Goal: Information Seeking & Learning: Learn about a topic

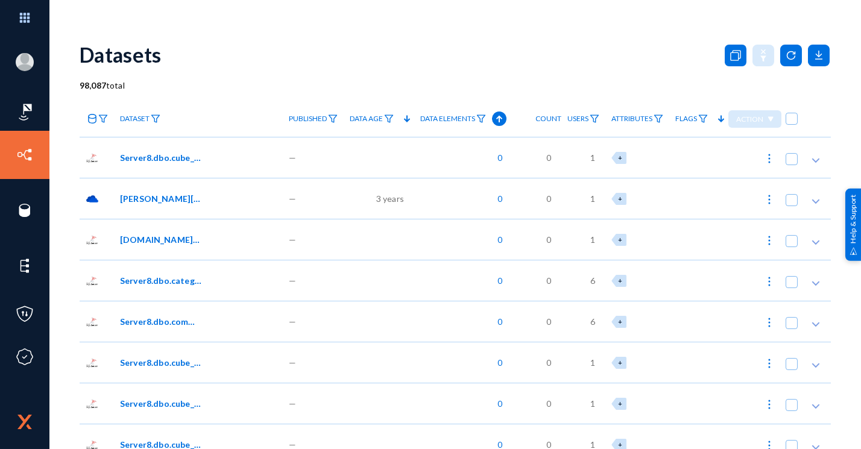
drag, startPoint x: 0, startPoint y: 0, endPoint x: 102, endPoint y: 205, distance: 228.8
click at [102, 205] on div at bounding box center [97, 198] width 34 height 41
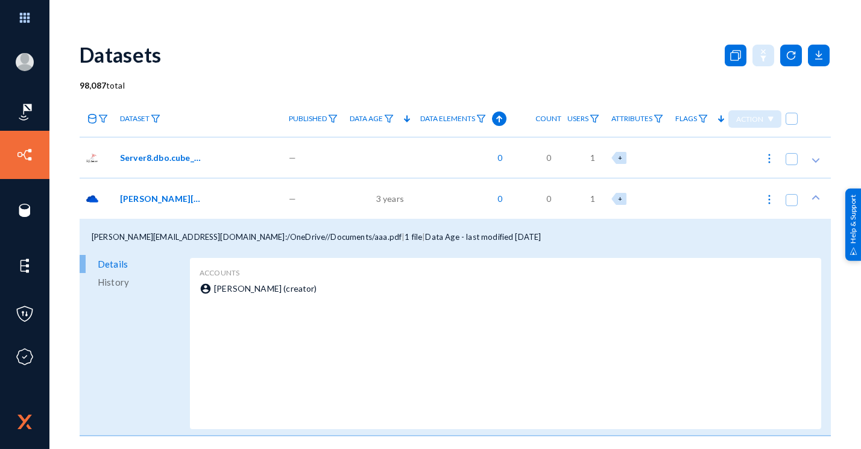
click at [159, 199] on span "[PERSON_NAME][EMAIL_ADDRESS][DOMAIN_NAME]:/OneDrive//Documents/aaa.pdf" at bounding box center [160, 198] width 81 height 13
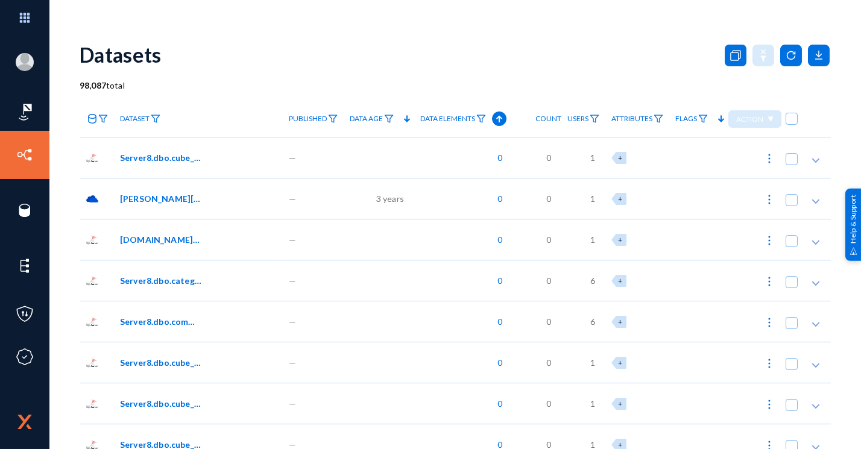
click at [139, 119] on span "Dataset" at bounding box center [135, 119] width 30 height 8
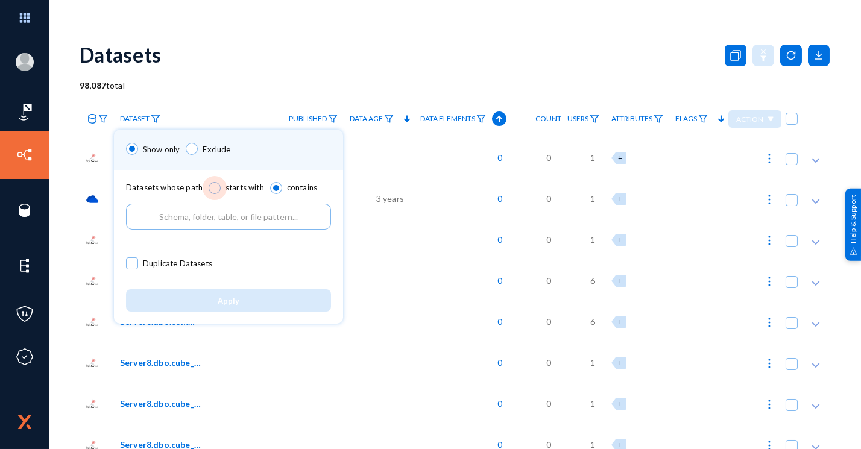
click at [212, 186] on span at bounding box center [215, 188] width 12 height 12
click at [212, 186] on input "starts with" at bounding box center [215, 188] width 12 height 12
radio input "true"
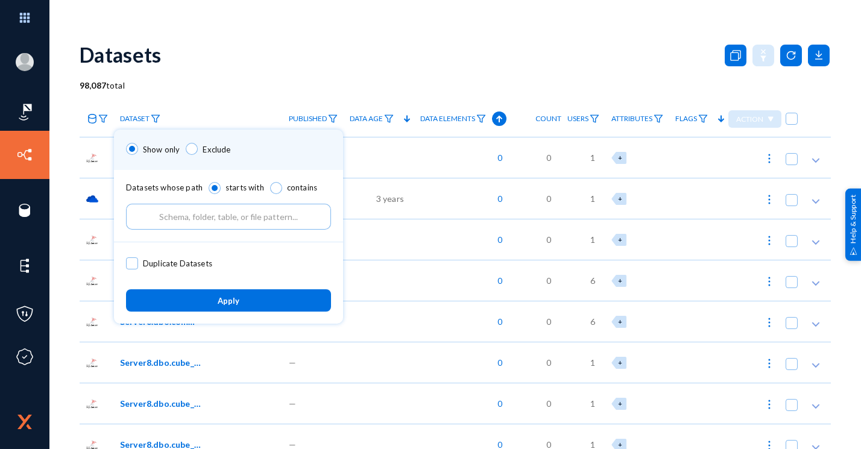
click at [234, 181] on div "Datasets whose path starts with contains" at bounding box center [228, 206] width 229 height 72
click at [209, 107] on div at bounding box center [430, 224] width 861 height 449
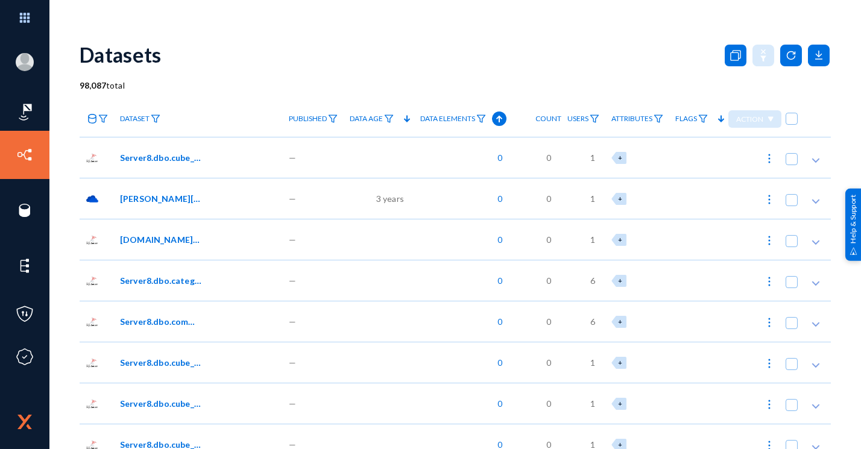
click at [93, 117] on icon at bounding box center [92, 119] width 10 height 10
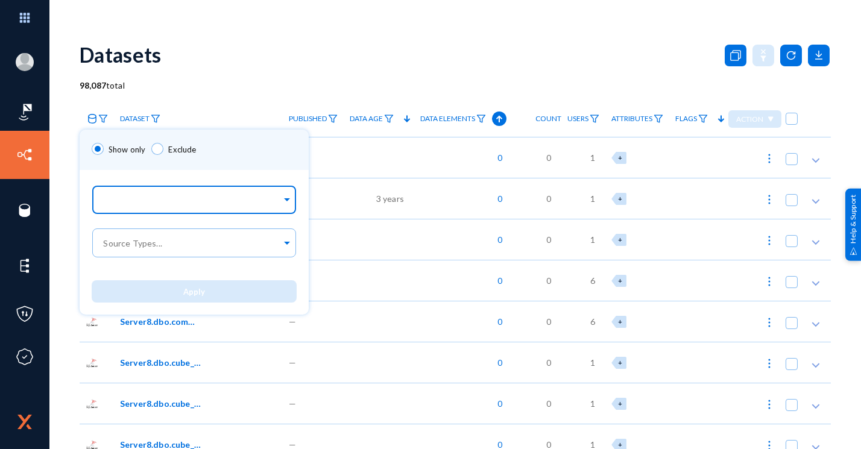
click at [120, 192] on div at bounding box center [191, 200] width 180 height 20
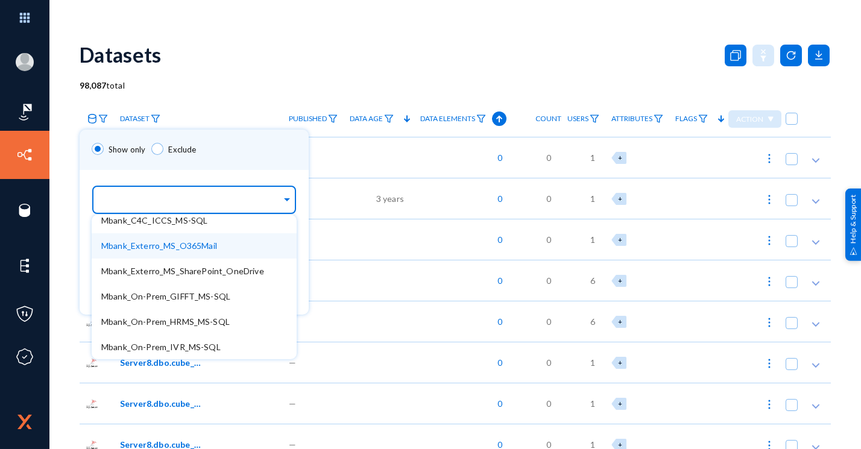
click at [172, 249] on span "Mbank_Exterro_MS_O365Mail" at bounding box center [159, 245] width 116 height 10
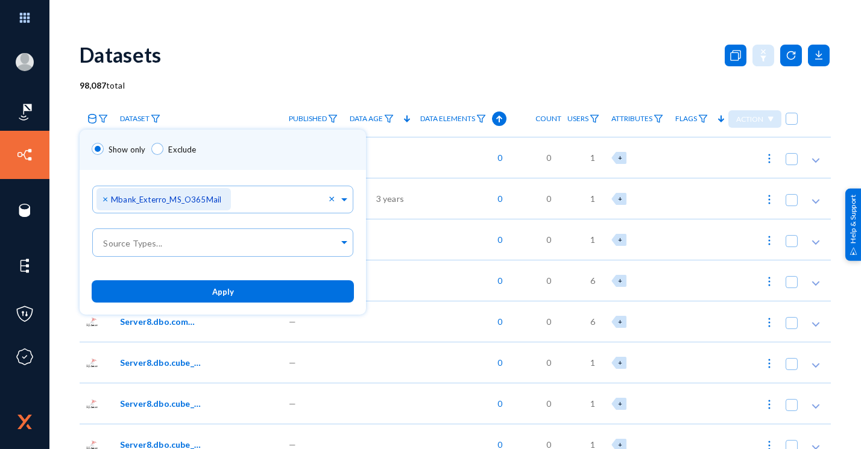
click at [243, 165] on div "Show only Exclude" at bounding box center [223, 150] width 286 height 40
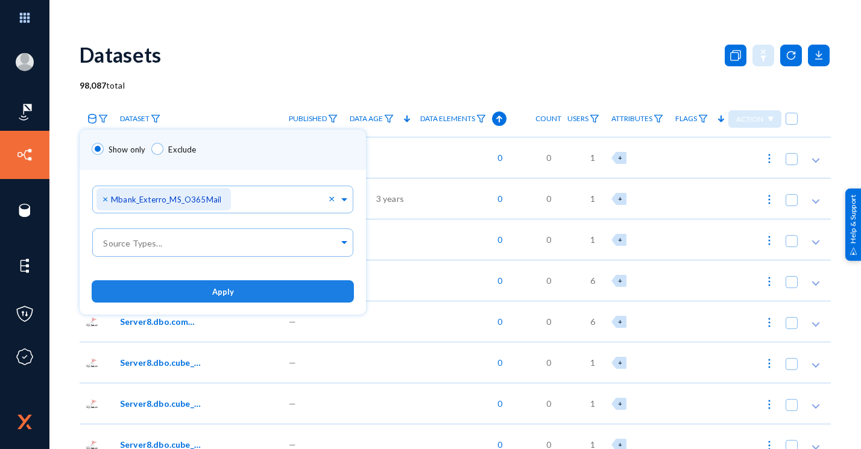
click at [247, 289] on button "Apply" at bounding box center [223, 291] width 262 height 22
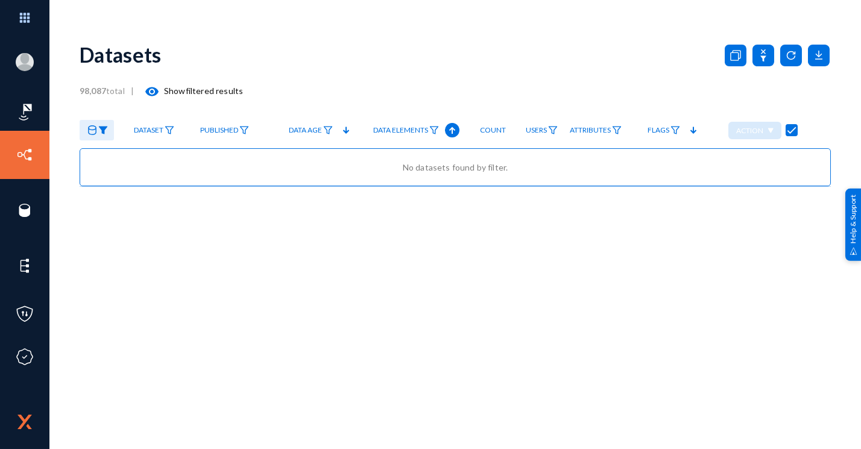
click at [93, 128] on icon at bounding box center [92, 130] width 10 height 10
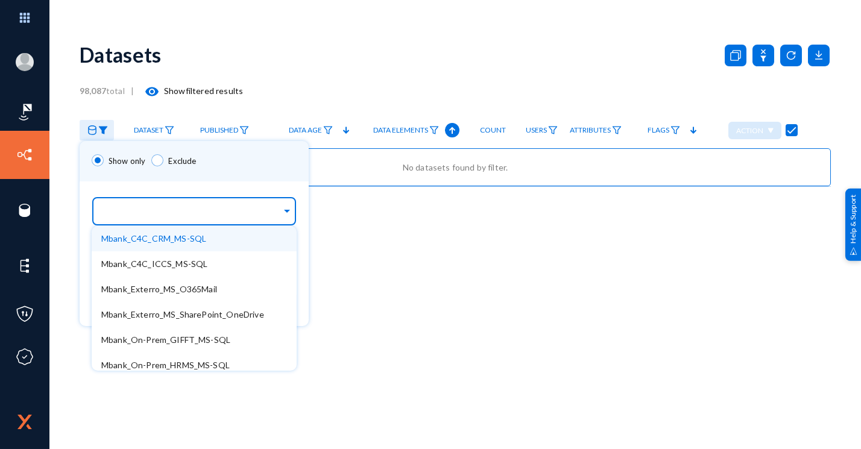
click at [211, 217] on input "text" at bounding box center [191, 212] width 180 height 11
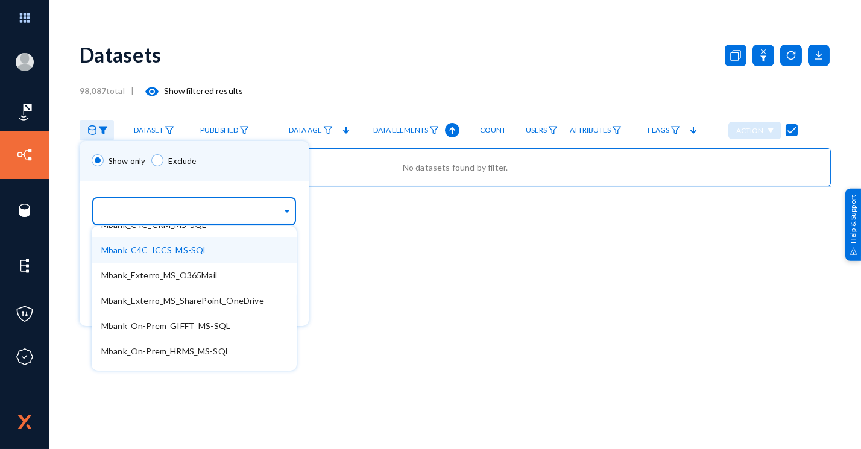
scroll to position [32, 0]
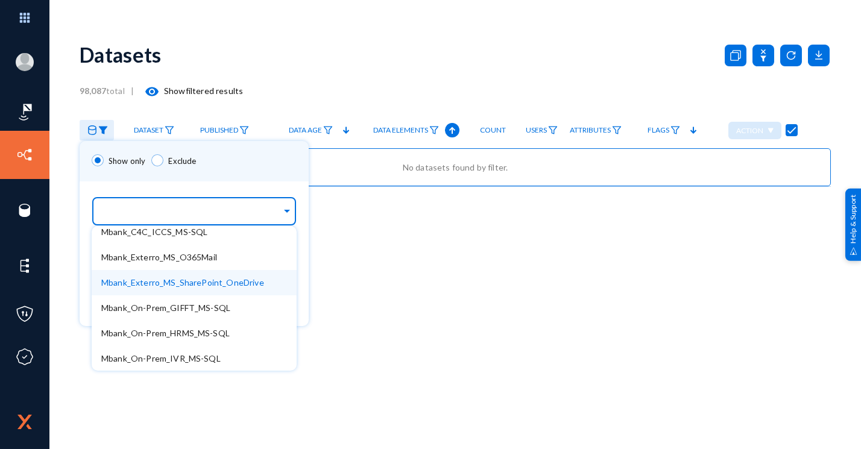
drag, startPoint x: 208, startPoint y: 274, endPoint x: 183, endPoint y: 287, distance: 27.8
click at [183, 287] on span "Mbank_Exterro_MS_SharePoint_OneDrive" at bounding box center [182, 282] width 163 height 10
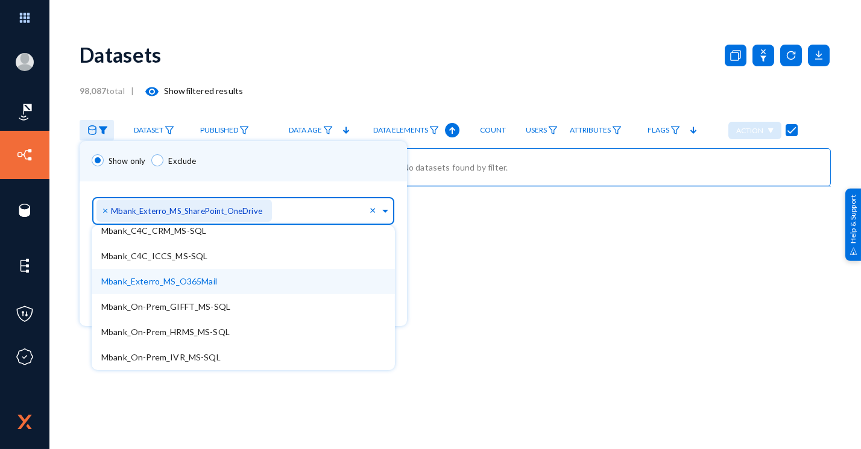
scroll to position [7, 0]
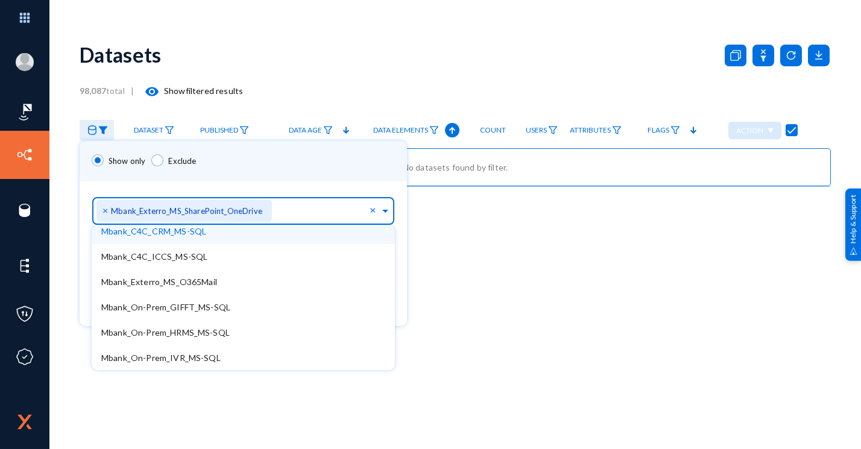
click at [314, 195] on div "Sources... × Mbank_Exterro_MS_SharePoint_OneDrive" at bounding box center [232, 209] width 273 height 34
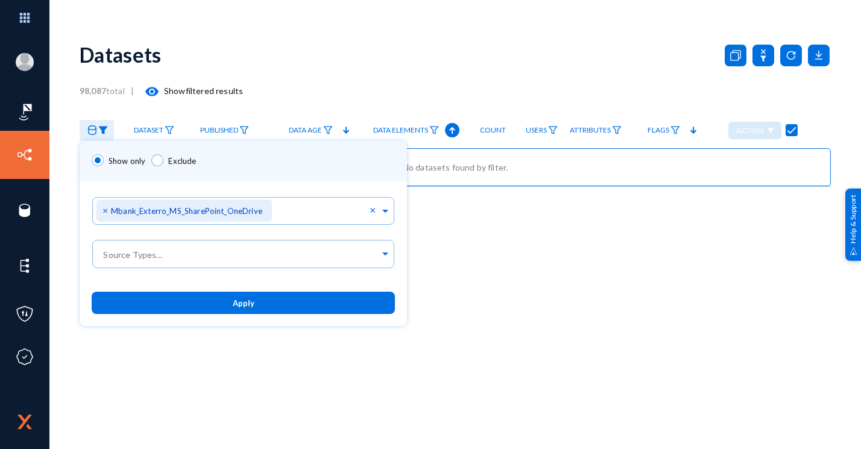
click at [313, 189] on div "Sources... × Mbank_Exterro_MS_SharePoint_OneDrive ×" at bounding box center [243, 208] width 327 height 55
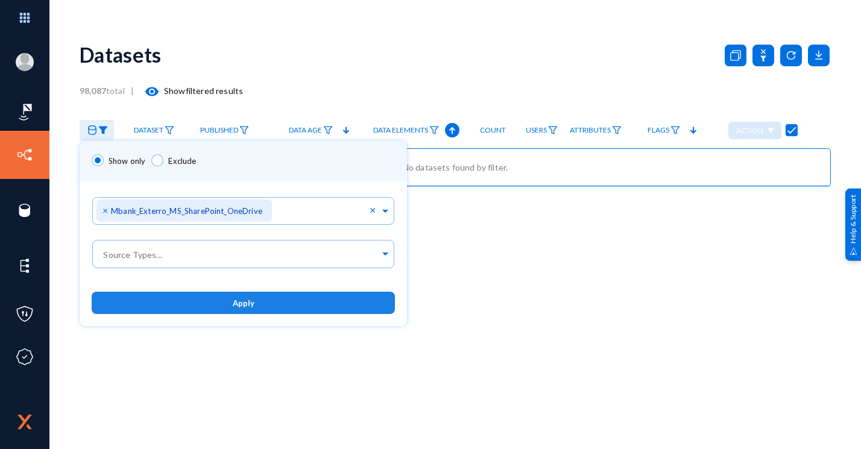
click at [247, 307] on span "Apply" at bounding box center [244, 303] width 22 height 10
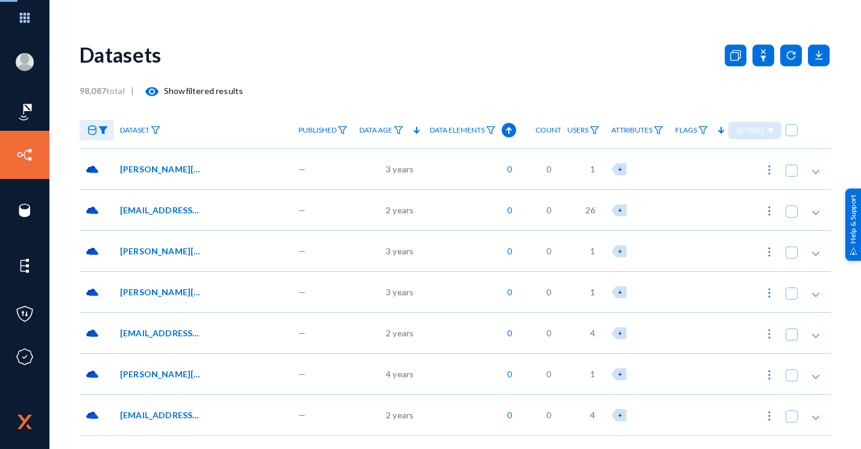
checkbox input "false"
click at [166, 213] on span "[EMAIL_ADDRESS][DOMAIN_NAME]:/OneDrive//Corporate Onboarding Scans/[PERSON_NAME…" at bounding box center [160, 210] width 81 height 13
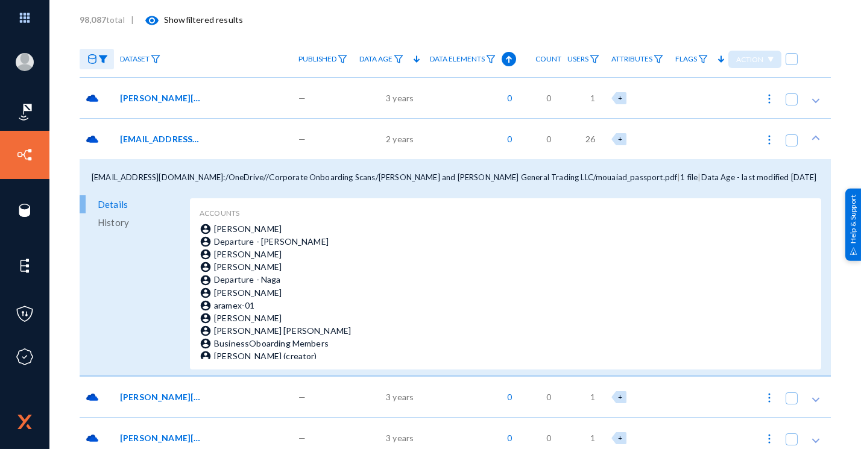
click at [177, 155] on div "[EMAIL_ADDRESS][DOMAIN_NAME]:/OneDrive//Corporate Onboarding Scans/[PERSON_NAME…" at bounding box center [203, 138] width 178 height 41
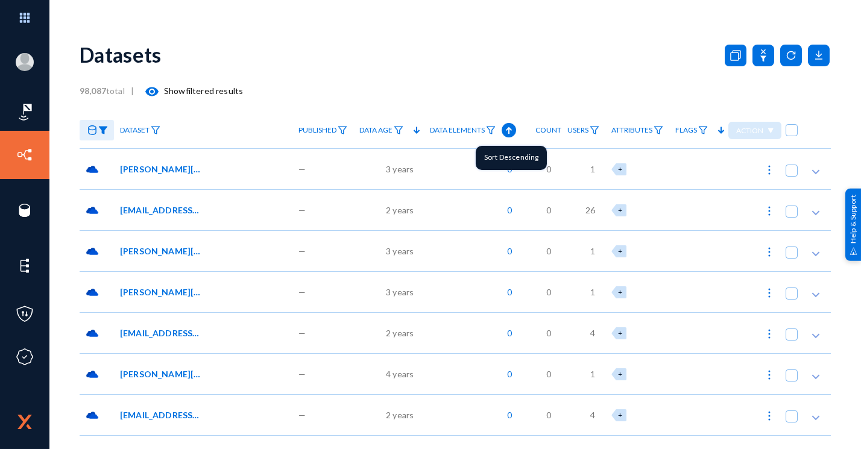
click at [509, 136] on icon at bounding box center [508, 130] width 14 height 14
click at [246, 172] on div "[EMAIL_ADDRESS][DOMAIN_NAME]/OneDrive/Office Lens/MOA PART* *.pdf" at bounding box center [204, 169] width 169 height 13
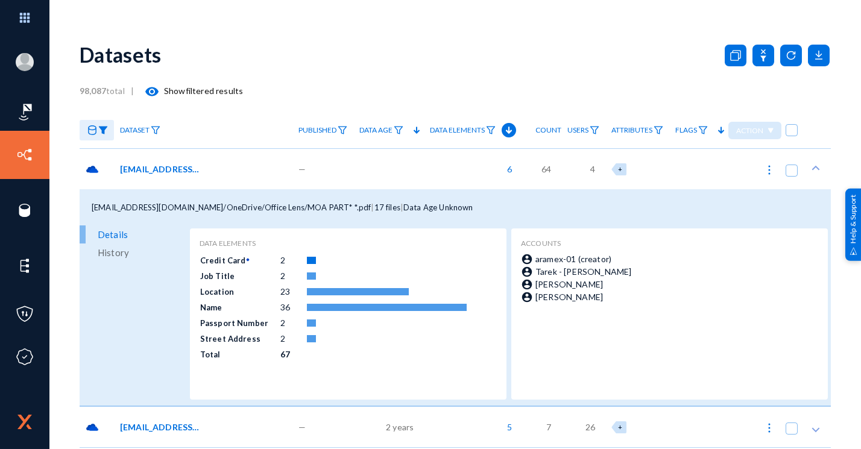
click at [247, 171] on div "[EMAIL_ADDRESS][DOMAIN_NAME]/OneDrive/Office Lens/MOA PART* *.pdf" at bounding box center [204, 169] width 169 height 13
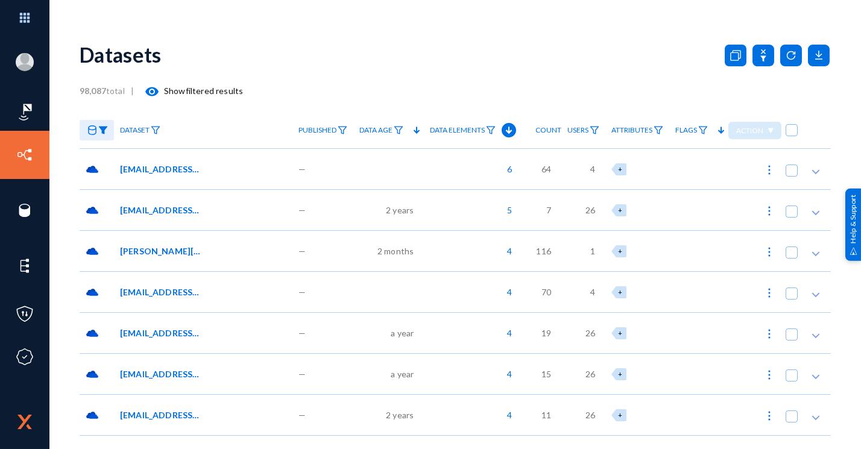
click at [239, 199] on div "[EMAIL_ADDRESS][DOMAIN_NAME]:/OneDrive//Corporate Onboarding Scans/[PERSON_NAME…" at bounding box center [203, 209] width 178 height 41
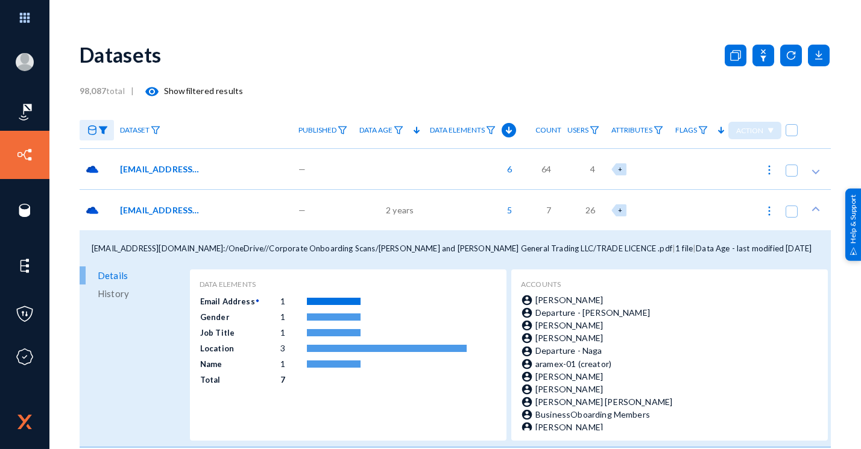
click at [246, 210] on div "[EMAIL_ADDRESS][DOMAIN_NAME]:/OneDrive//Corporate Onboarding Scans/[PERSON_NAME…" at bounding box center [204, 210] width 169 height 13
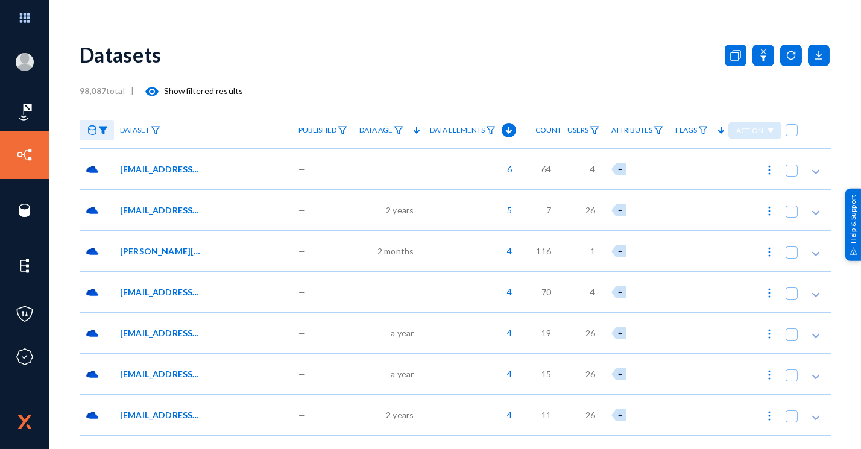
click at [242, 248] on div "[PERSON_NAME][EMAIL_ADDRESS][DOMAIN_NAME]:/Preservation Hold Library//[PERSON_N…" at bounding box center [204, 251] width 169 height 13
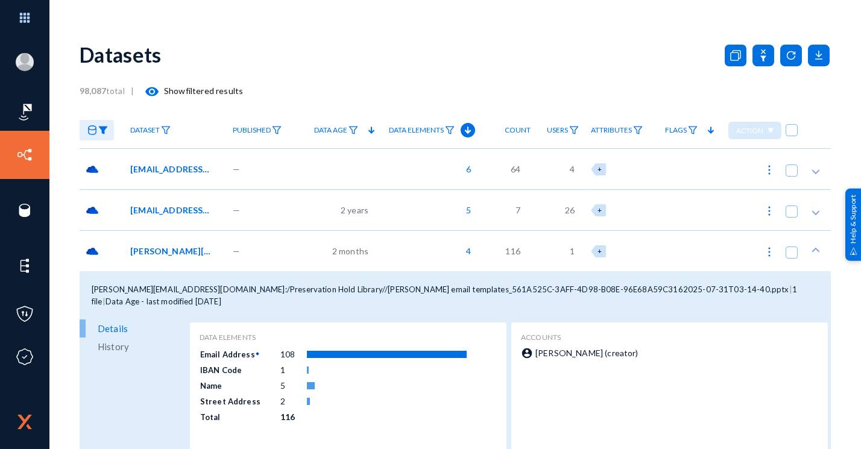
click at [243, 248] on div "[PERSON_NAME][EMAIL_ADDRESS][DOMAIN_NAME]:/Preservation Hold Library//[PERSON_N…" at bounding box center [214, 251] width 169 height 13
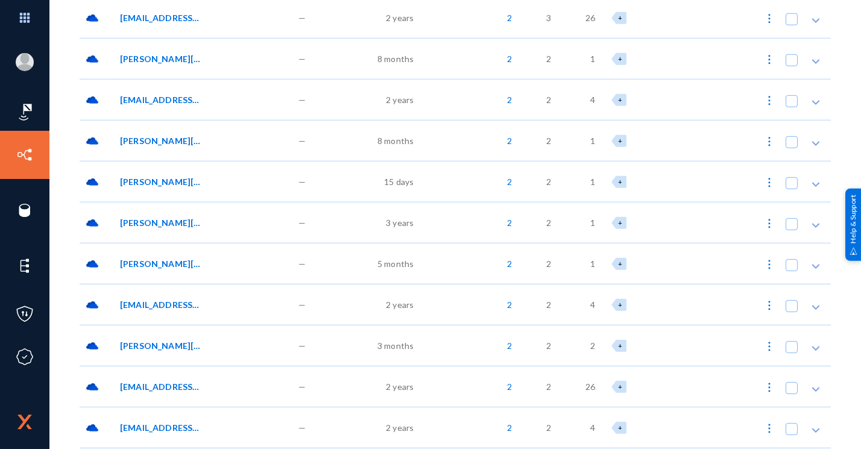
scroll to position [3595, 0]
click at [177, 172] on div "[PERSON_NAME][EMAIL_ADDRESS][DOMAIN_NAME]:/Preservation Hold Library//PRM CNR -…" at bounding box center [203, 180] width 178 height 41
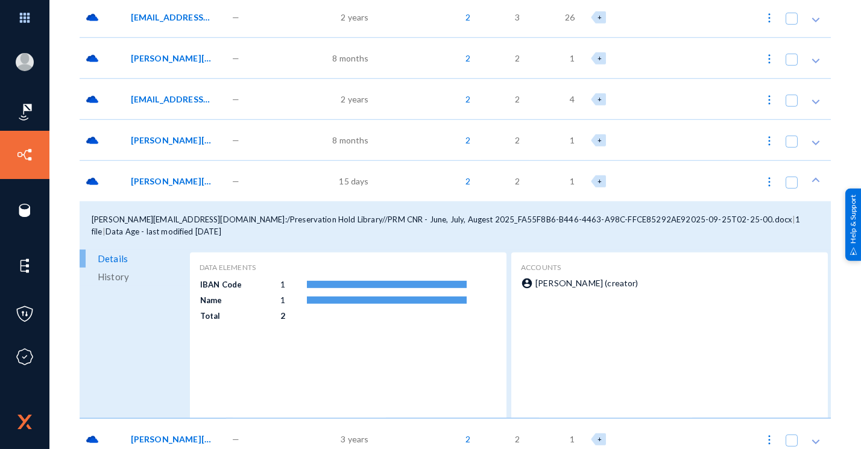
click at [215, 178] on div "[PERSON_NAME][EMAIL_ADDRESS][DOMAIN_NAME]:/Preservation Hold Library//PRM CNR -…" at bounding box center [215, 181] width 169 height 13
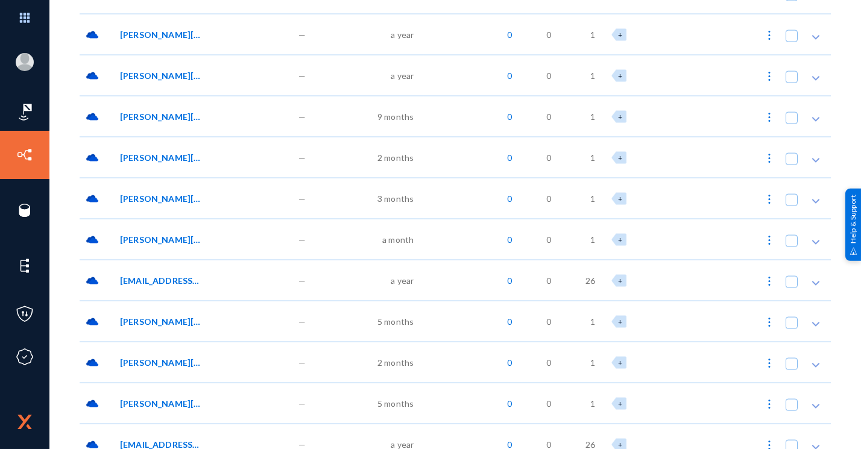
scroll to position [9741, 0]
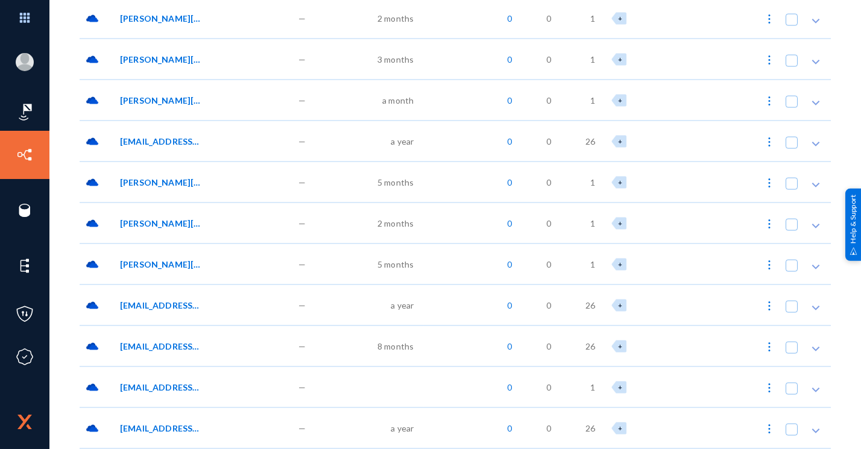
click at [174, 262] on span "[PERSON_NAME][EMAIL_ADDRESS][DOMAIN_NAME]:/Preservation Hold Library//Risk Clas…" at bounding box center [160, 264] width 81 height 13
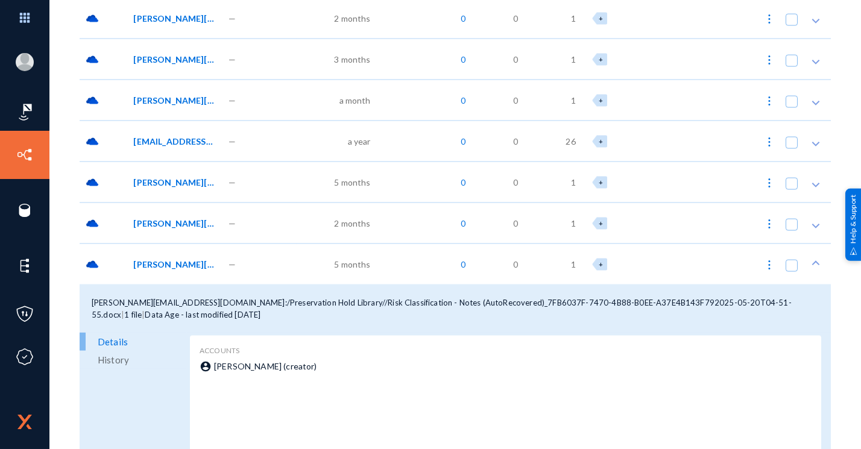
click at [174, 262] on span "[PERSON_NAME][EMAIL_ADDRESS][DOMAIN_NAME]:/Preservation Hold Library//Risk Clas…" at bounding box center [173, 264] width 81 height 13
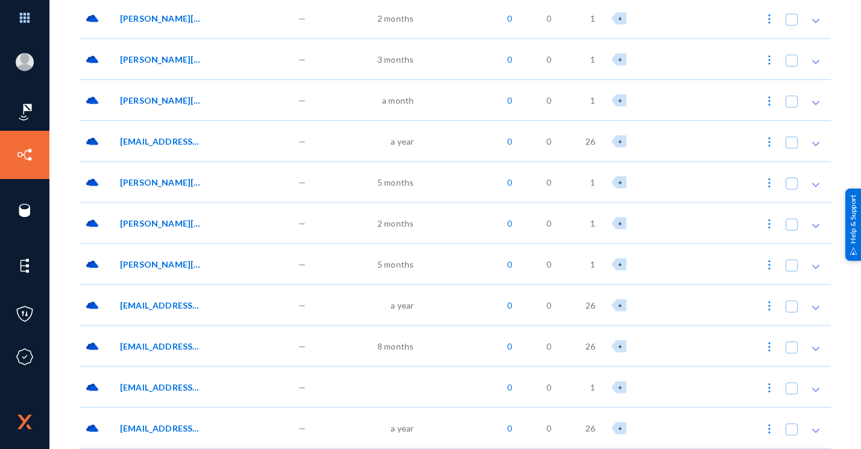
scroll to position [9847, 0]
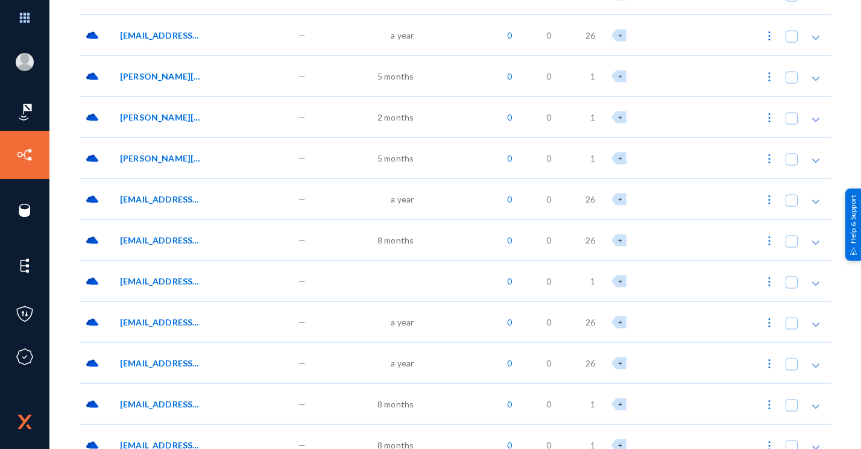
click at [173, 262] on div "[EMAIL_ADDRESS][DOMAIN_NAME]/OneDrive/Documents/afterSentDocuments/docs*/abc.doc" at bounding box center [203, 280] width 178 height 41
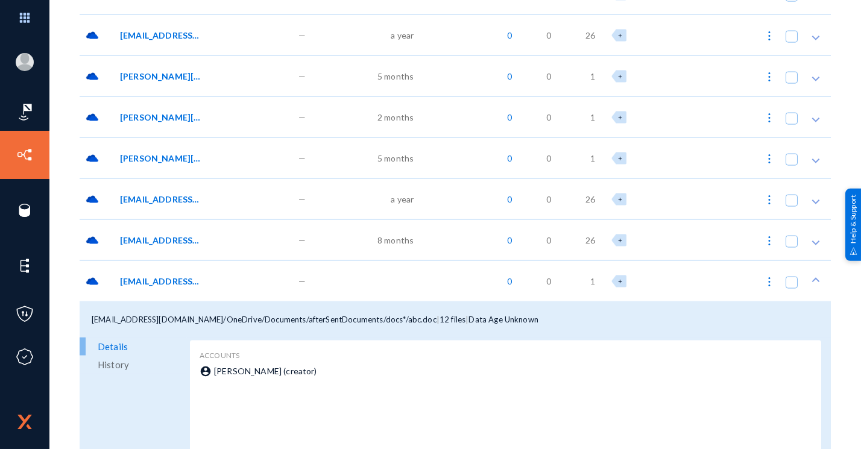
click at [175, 275] on span "[EMAIL_ADDRESS][DOMAIN_NAME]/OneDrive/Documents/afterSentDocuments/docs*/abc.doc" at bounding box center [160, 281] width 81 height 13
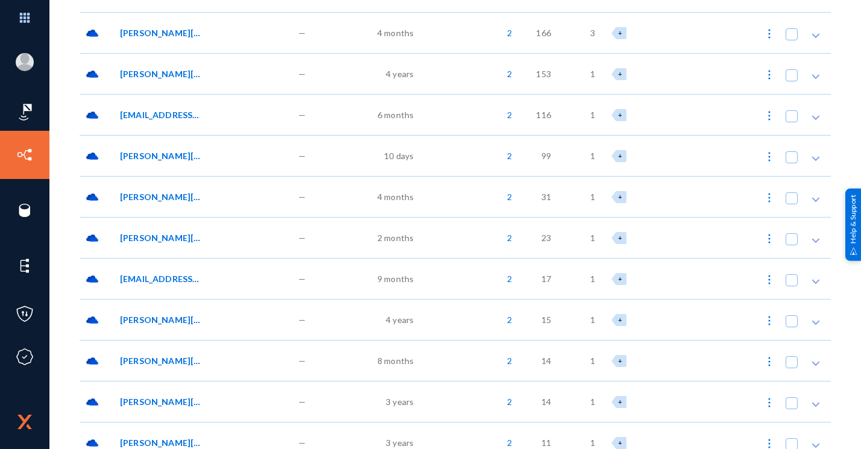
scroll to position [2416, 0]
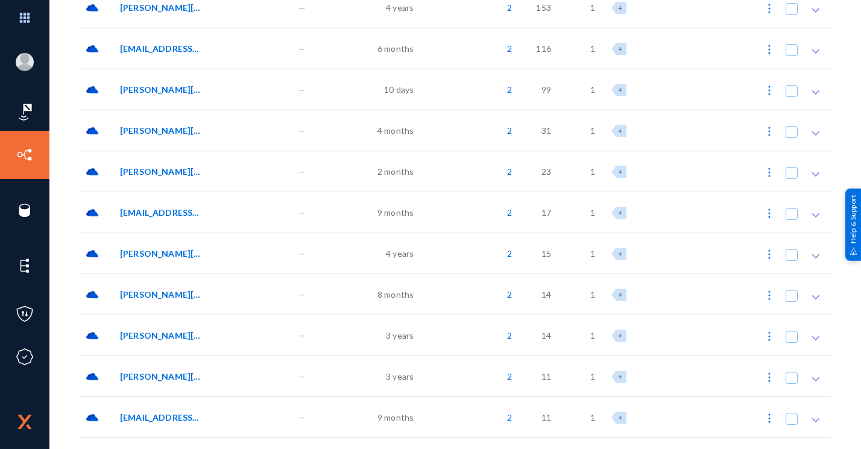
click at [201, 131] on span "[PERSON_NAME][EMAIL_ADDRESS][PERSON_NAME][DOMAIN_NAME]:/Preservation Hold Libra…" at bounding box center [160, 130] width 81 height 13
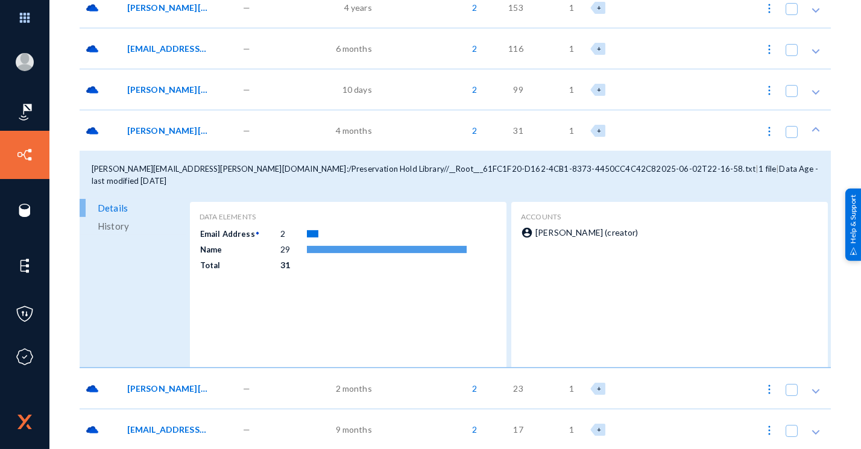
click at [190, 129] on span "[PERSON_NAME][EMAIL_ADDRESS][PERSON_NAME][DOMAIN_NAME]:/Preservation Hold Libra…" at bounding box center [167, 130] width 81 height 13
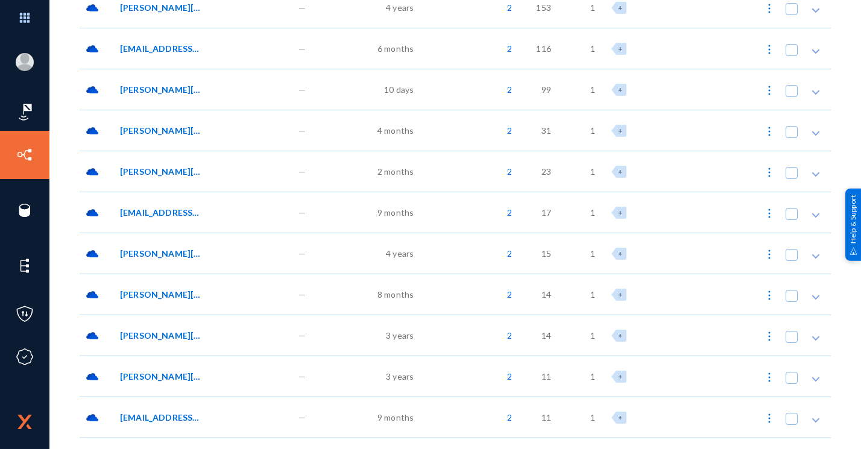
click at [190, 166] on span "[PERSON_NAME][EMAIL_ADDRESS][DOMAIN_NAME]:/Preservation Hold Library//replies m…" at bounding box center [160, 171] width 81 height 13
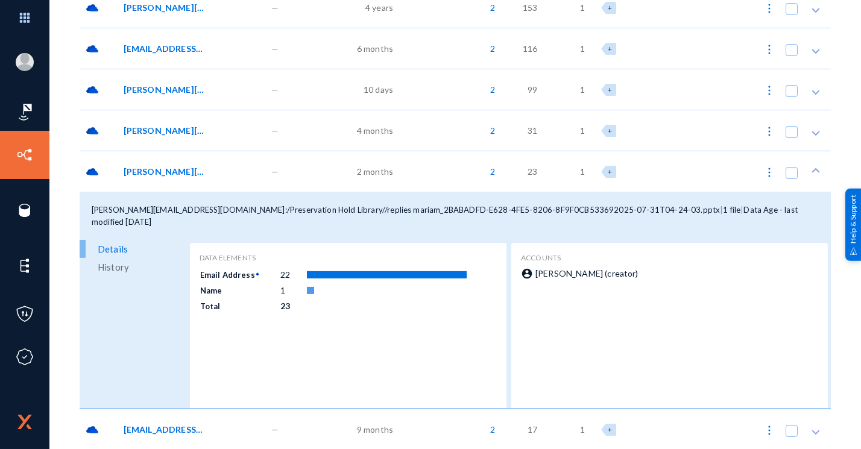
click at [190, 166] on span "[PERSON_NAME][EMAIL_ADDRESS][DOMAIN_NAME]:/Preservation Hold Library//replies m…" at bounding box center [164, 171] width 81 height 13
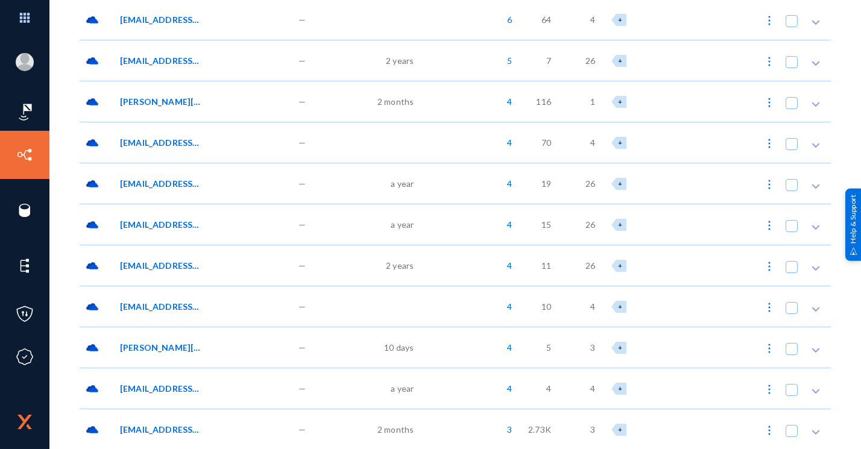
scroll to position [0, 0]
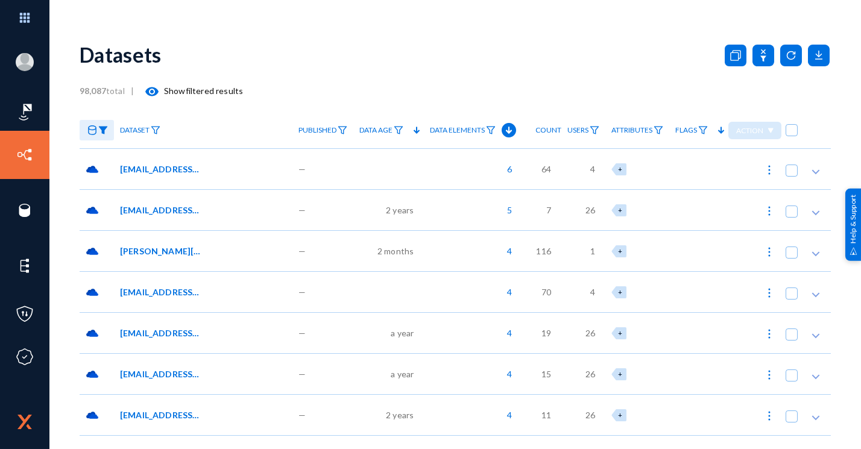
click at [165, 199] on div "[EMAIL_ADDRESS][DOMAIN_NAME]:/OneDrive//Corporate Onboarding Scans/[PERSON_NAME…" at bounding box center [203, 209] width 178 height 41
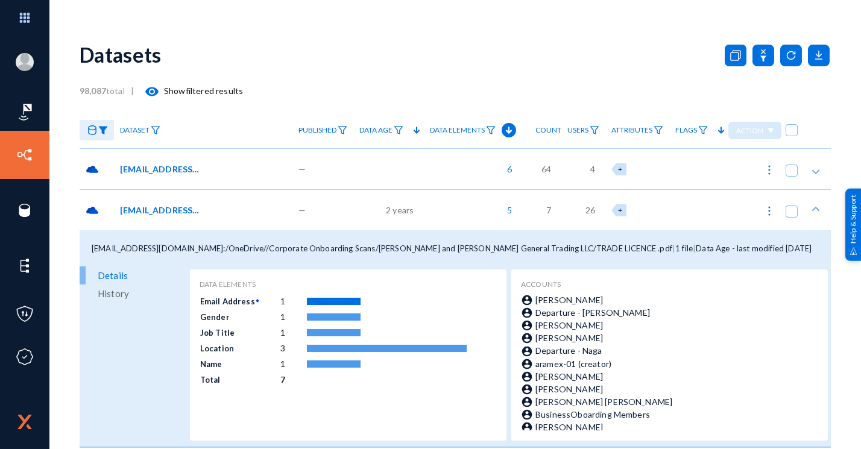
click at [166, 200] on div "[EMAIL_ADDRESS][DOMAIN_NAME]:/OneDrive//Corporate Onboarding Scans/[PERSON_NAME…" at bounding box center [203, 209] width 178 height 41
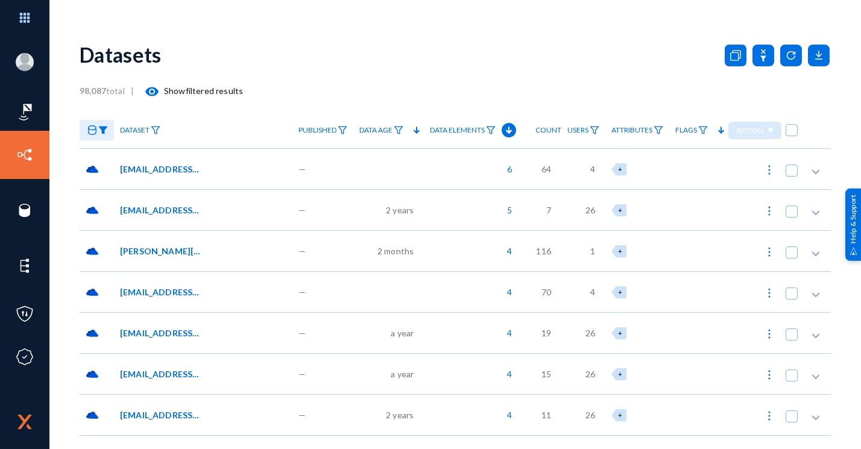
click at [135, 169] on span "[EMAIL_ADDRESS][DOMAIN_NAME]/OneDrive/Office Lens/MOA PART* *.pdf" at bounding box center [160, 169] width 81 height 13
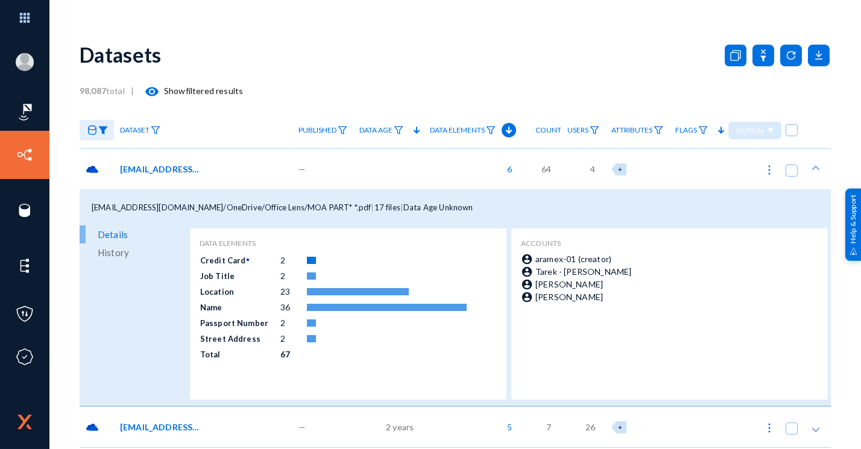
click at [135, 169] on span "[EMAIL_ADDRESS][DOMAIN_NAME]/OneDrive/Office Lens/MOA PART* *.pdf" at bounding box center [160, 169] width 81 height 13
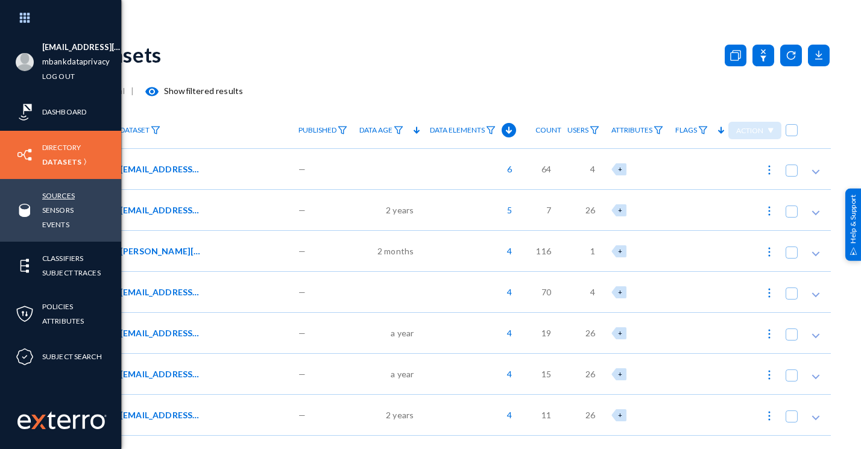
click at [72, 196] on link "Sources" at bounding box center [58, 196] width 33 height 14
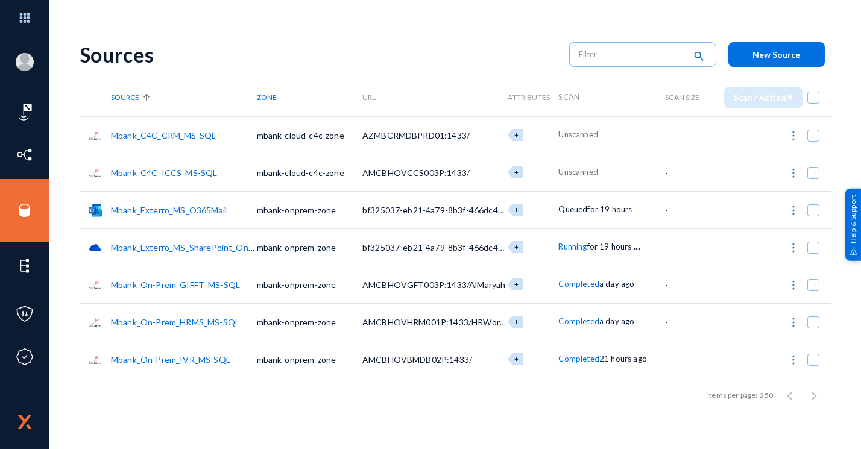
drag, startPoint x: 358, startPoint y: 248, endPoint x: 398, endPoint y: 265, distance: 43.0
click at [398, 265] on tr "Mbank_Exterro_MS_SharePoint_OneDrive mbank-onprem-zone bf325037-eb21-4a79-8b3f-…" at bounding box center [455, 246] width 751 height 37
click at [379, 380] on div "Items per page: 250 1 – 7 of 7" at bounding box center [455, 396] width 751 height 34
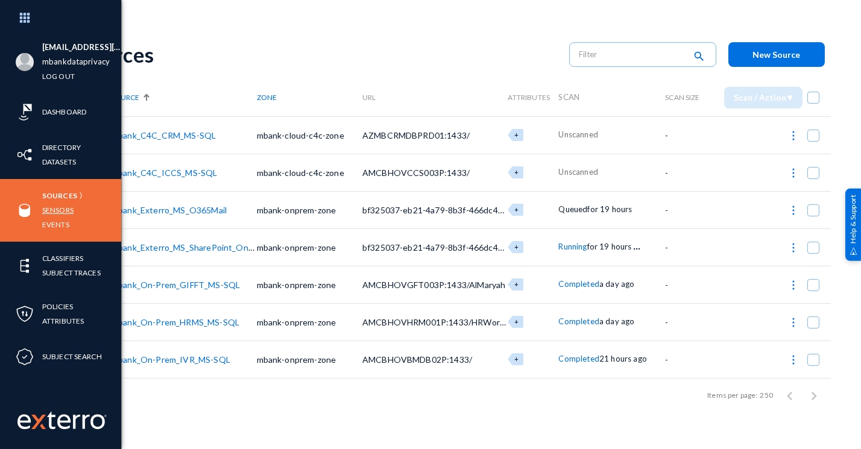
click at [51, 209] on link "Sensors" at bounding box center [57, 210] width 31 height 14
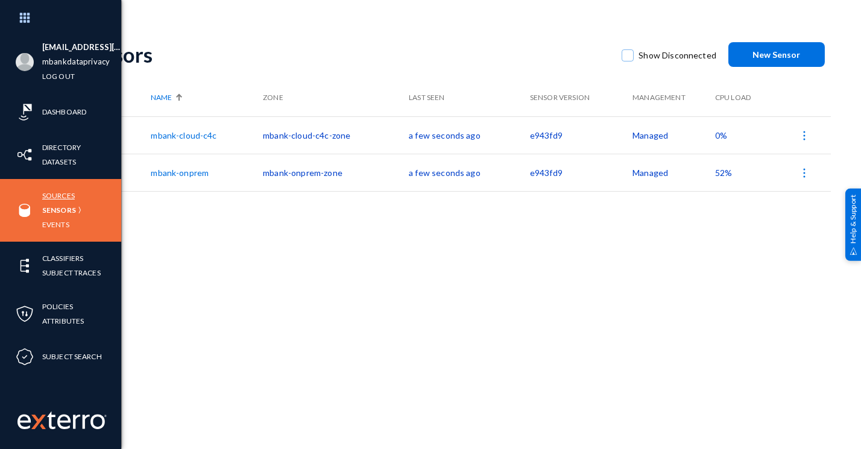
click at [66, 189] on link "Sources" at bounding box center [58, 196] width 33 height 14
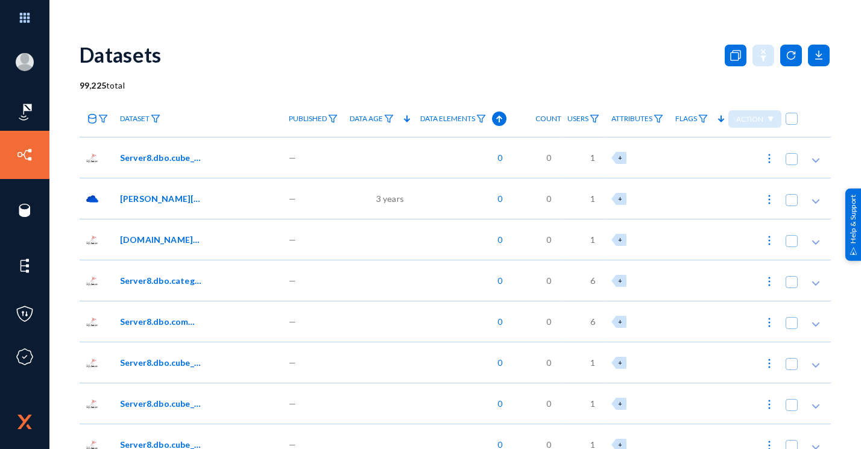
click at [96, 123] on link at bounding box center [97, 118] width 34 height 21
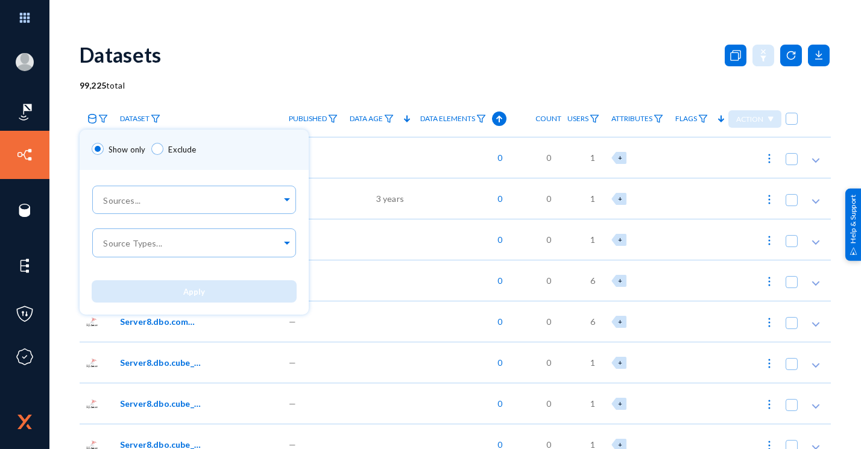
click at [105, 118] on div at bounding box center [430, 224] width 861 height 449
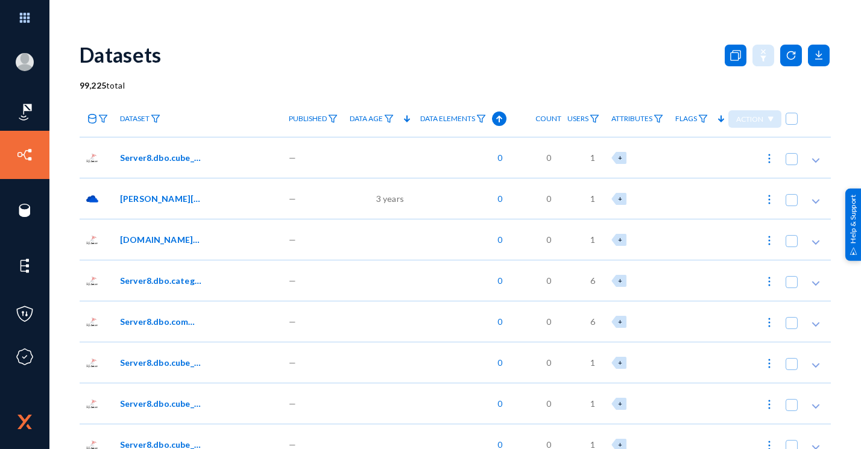
click at [94, 119] on icon at bounding box center [92, 119] width 10 height 10
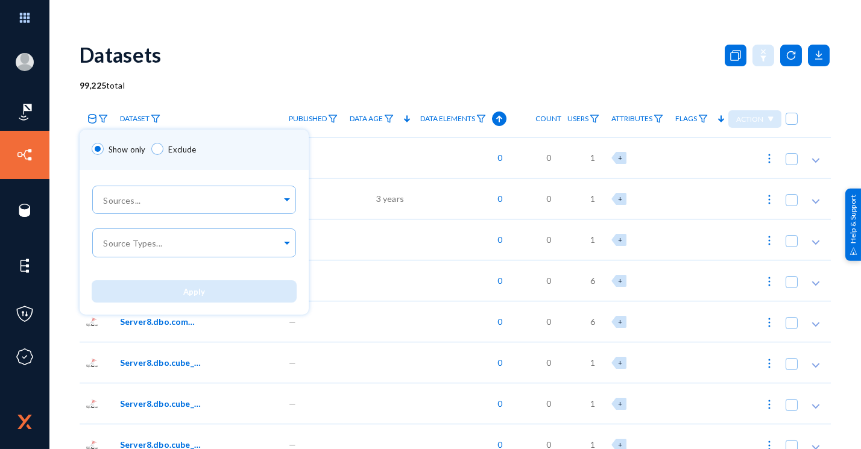
click at [104, 118] on div at bounding box center [430, 224] width 861 height 449
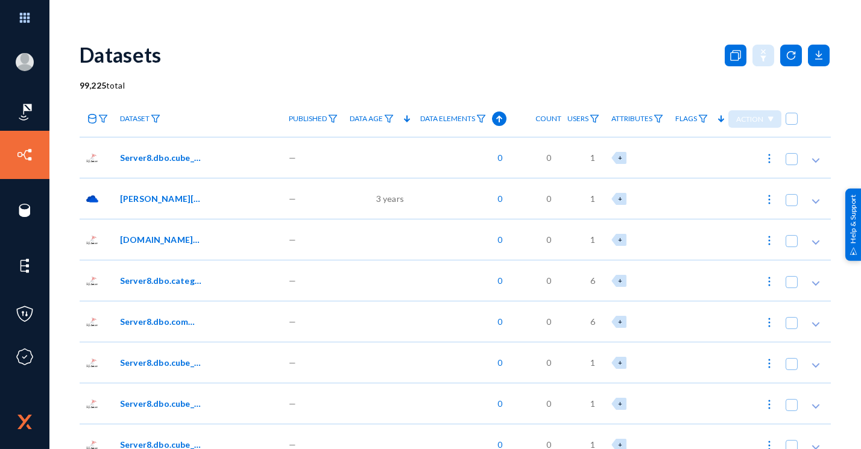
click at [90, 119] on icon at bounding box center [92, 119] width 10 height 10
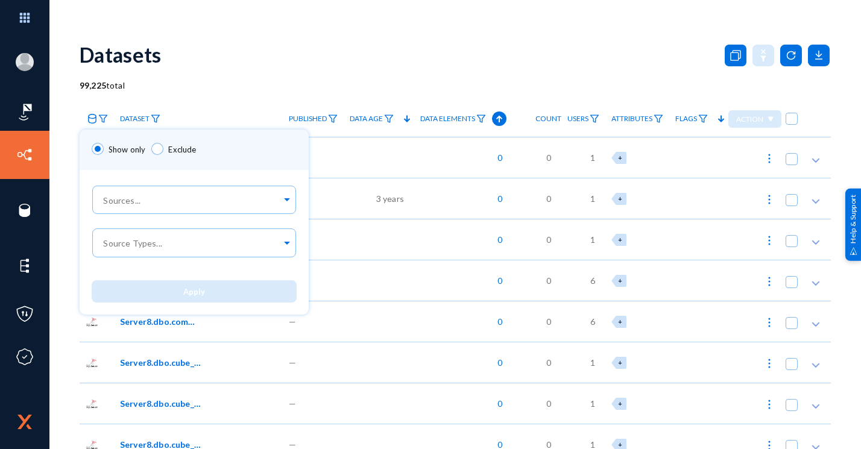
click at [32, 112] on div at bounding box center [430, 224] width 861 height 449
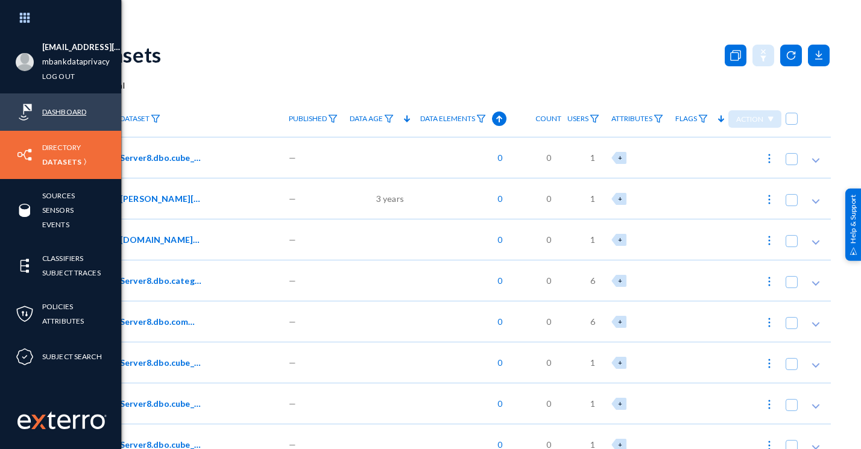
click at [78, 113] on link "Dashboard" at bounding box center [64, 112] width 44 height 14
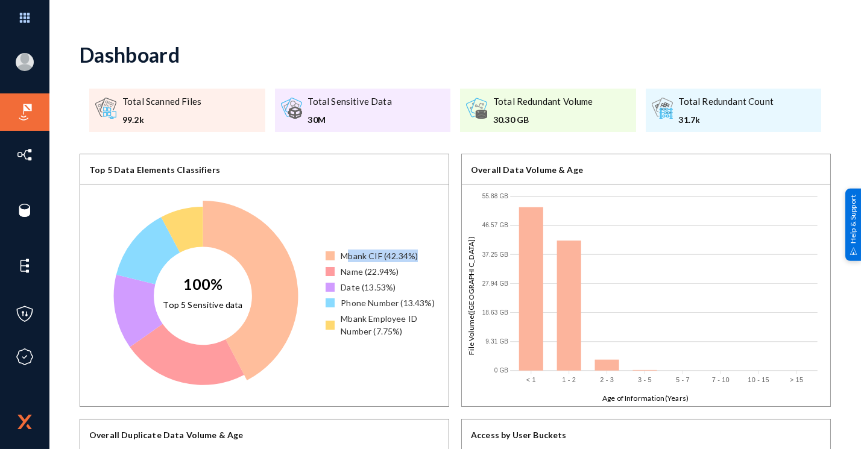
drag, startPoint x: 347, startPoint y: 258, endPoint x: 421, endPoint y: 257, distance: 73.5
click at [421, 257] on div "Mbank CIF (42.34%)" at bounding box center [386, 256] width 123 height 13
click at [364, 250] on div "Mbank CIF (42.34%)" at bounding box center [379, 256] width 77 height 13
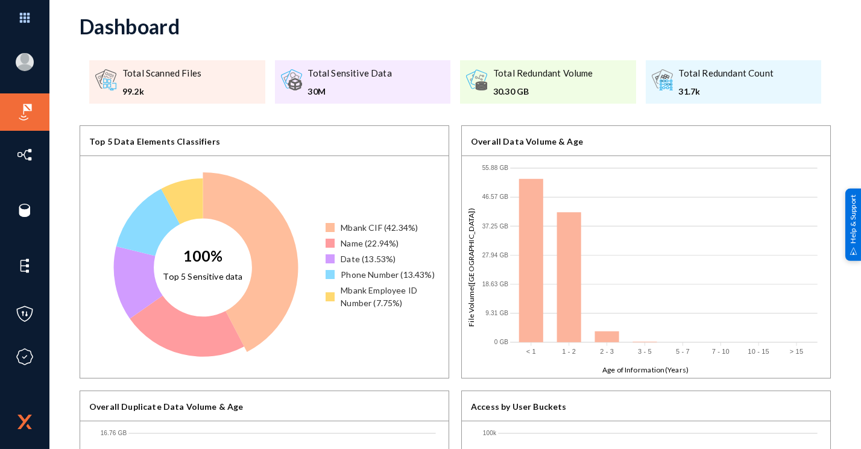
scroll to position [30, 0]
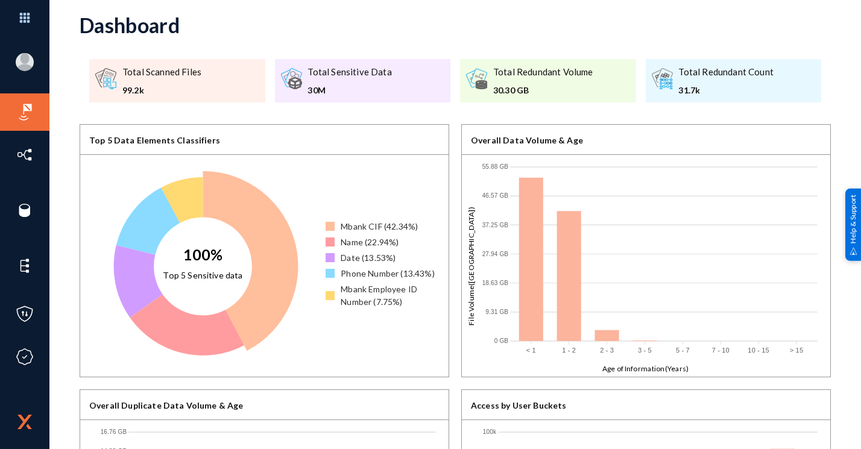
click at [349, 229] on div "Mbank CIF (42.34%)" at bounding box center [379, 226] width 77 height 13
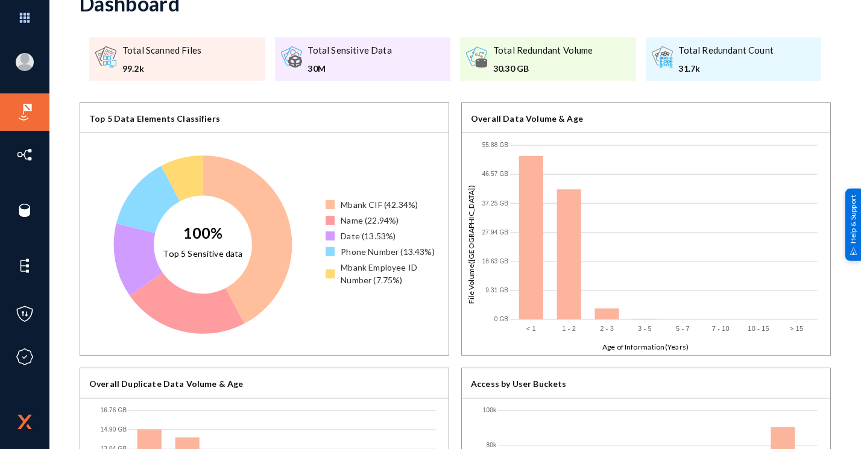
scroll to position [0, 0]
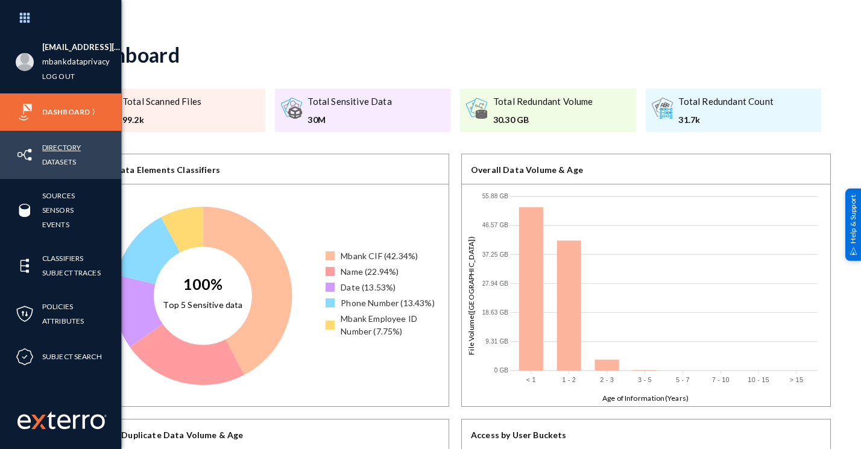
click at [63, 150] on link "Directory" at bounding box center [61, 147] width 39 height 14
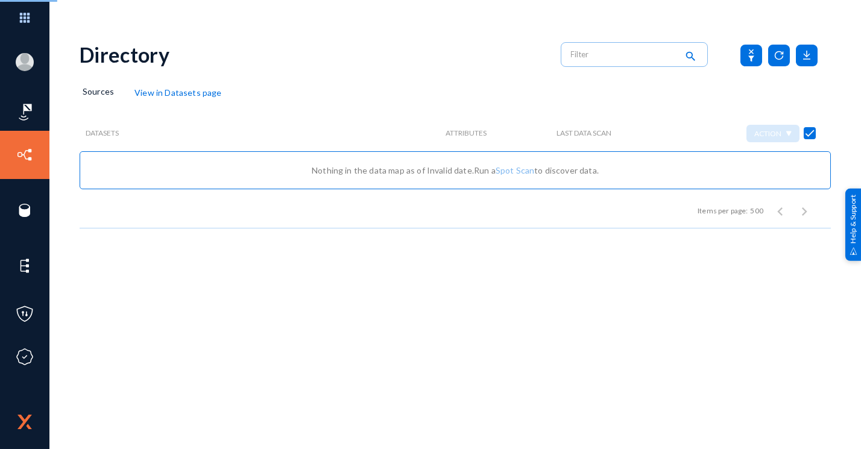
checkbox input "false"
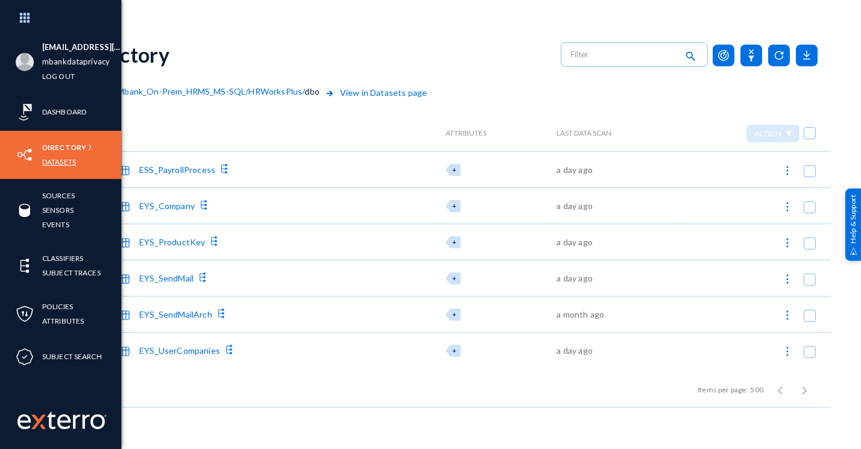
click at [63, 165] on link "Datasets" at bounding box center [59, 162] width 34 height 14
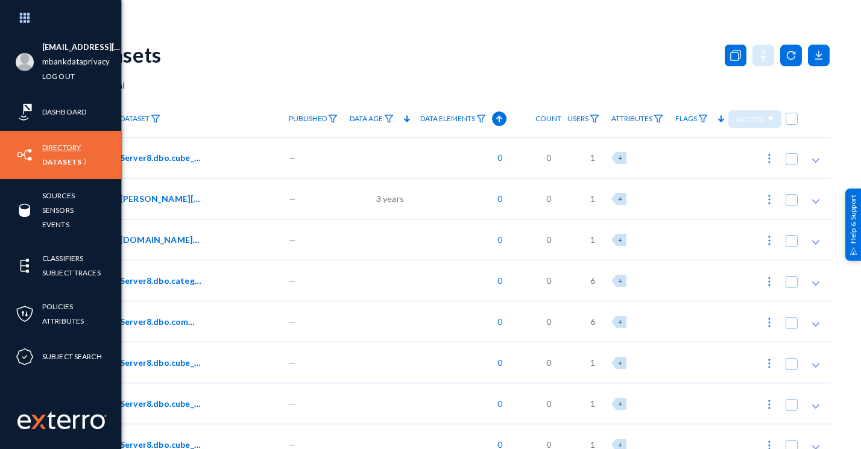
click at [64, 145] on link "Directory" at bounding box center [61, 147] width 39 height 14
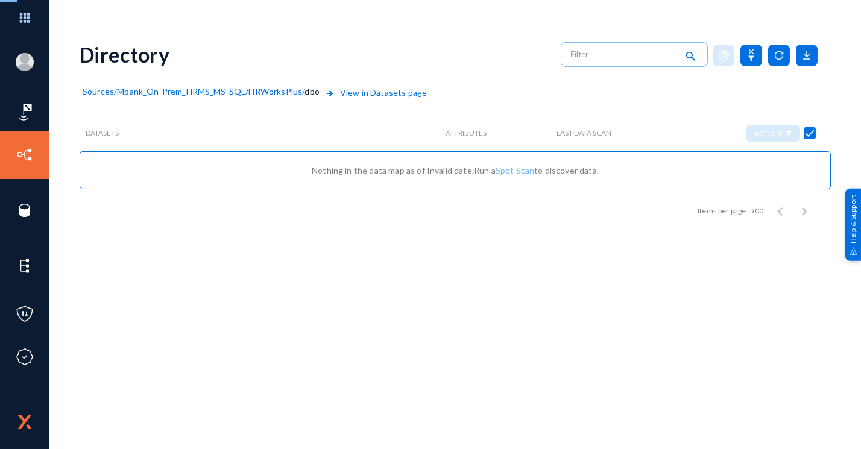
checkbox input "false"
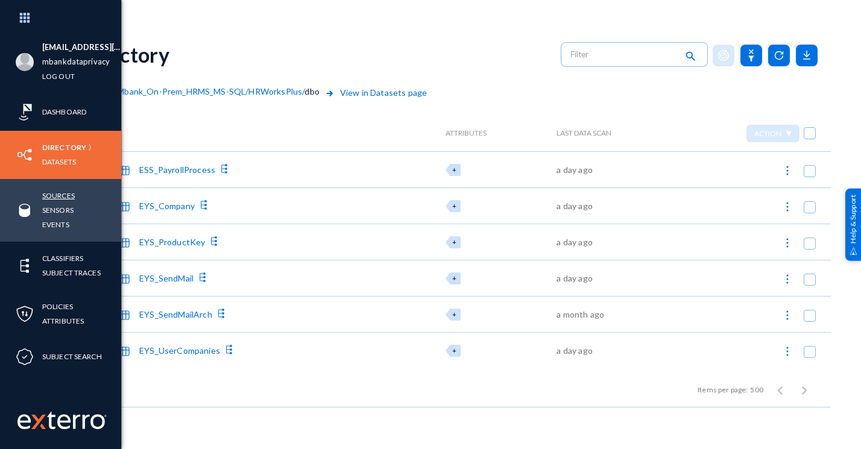
click at [53, 194] on link "Sources" at bounding box center [58, 196] width 33 height 14
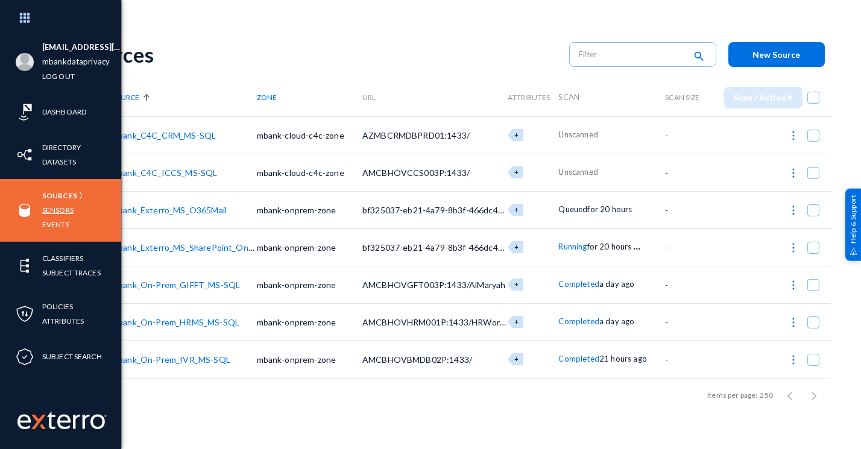
click at [57, 211] on link "Sensors" at bounding box center [57, 210] width 31 height 14
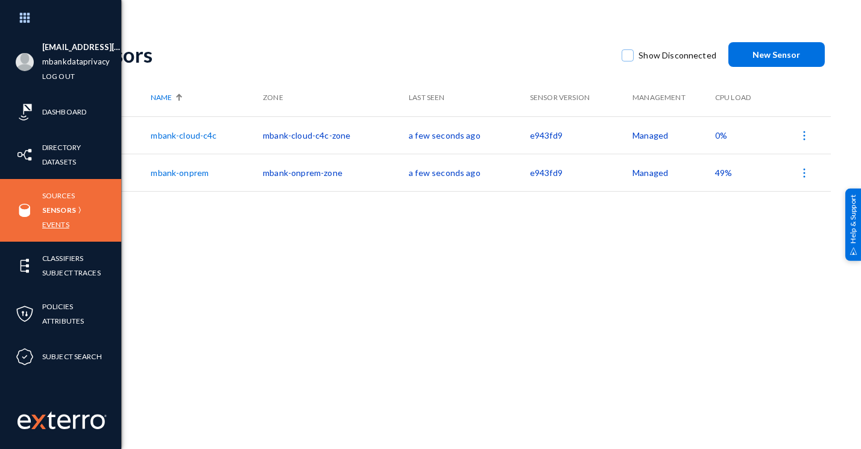
click at [53, 224] on link "Events" at bounding box center [55, 225] width 27 height 14
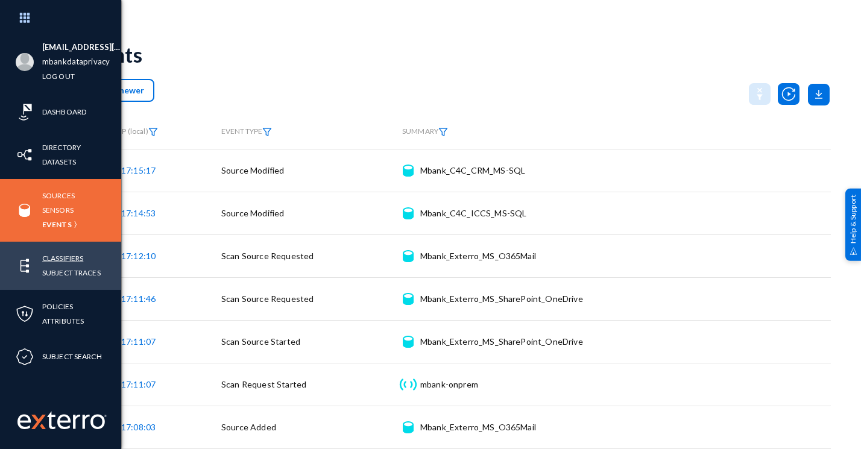
click at [57, 257] on link "Classifiers" at bounding box center [62, 258] width 41 height 14
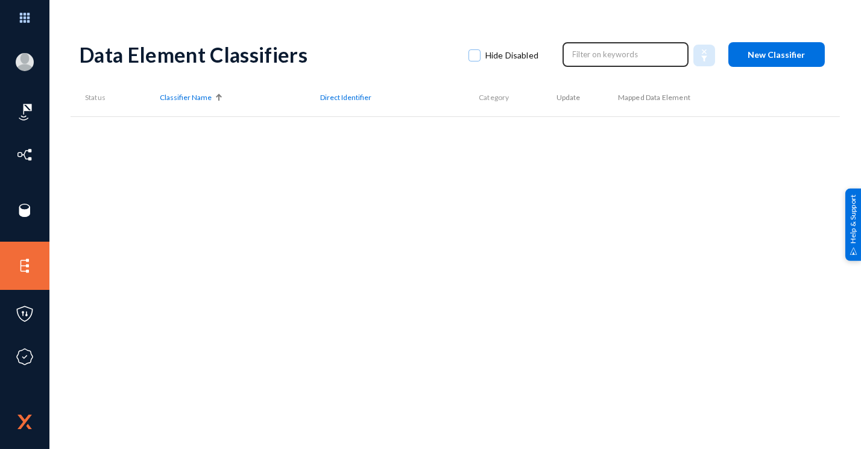
click at [592, 43] on div at bounding box center [625, 53] width 126 height 27
click at [594, 58] on input "text" at bounding box center [626, 54] width 106 height 18
drag, startPoint x: 592, startPoint y: 55, endPoint x: 569, endPoint y: 55, distance: 23.5
click at [569, 55] on div at bounding box center [625, 53] width 126 height 27
click at [586, 55] on input "text" at bounding box center [626, 54] width 106 height 18
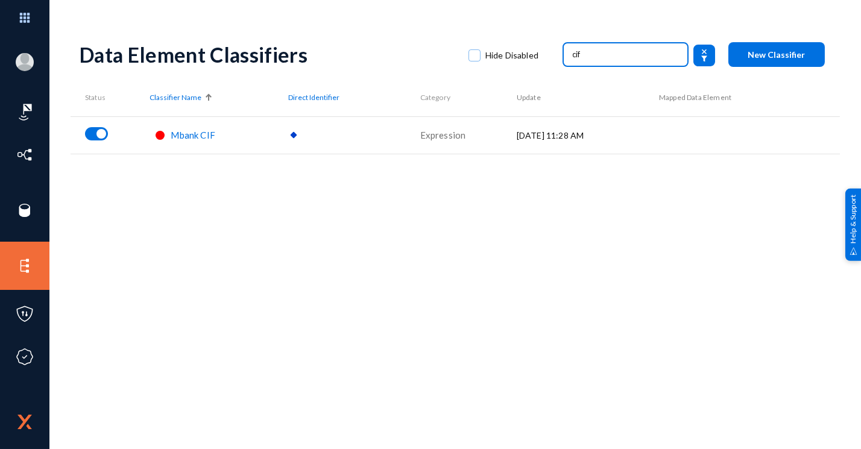
type input "cif"
click at [206, 136] on span "Mbank CIF" at bounding box center [193, 135] width 44 height 11
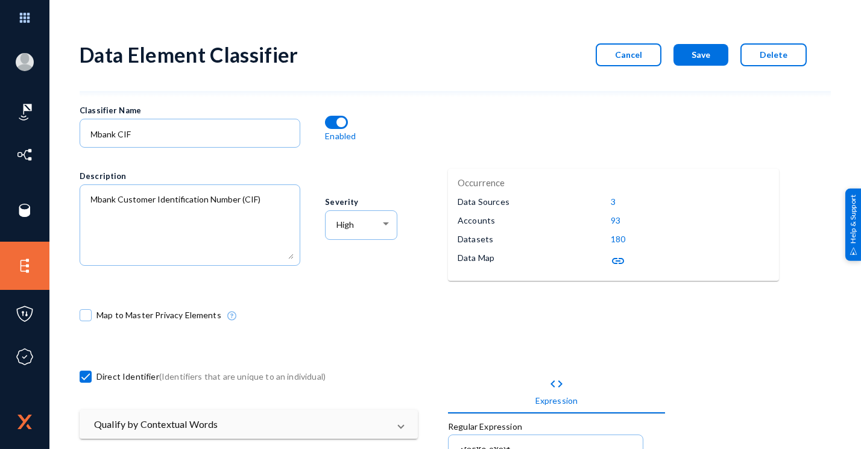
click at [611, 225] on p "93" at bounding box center [616, 220] width 10 height 13
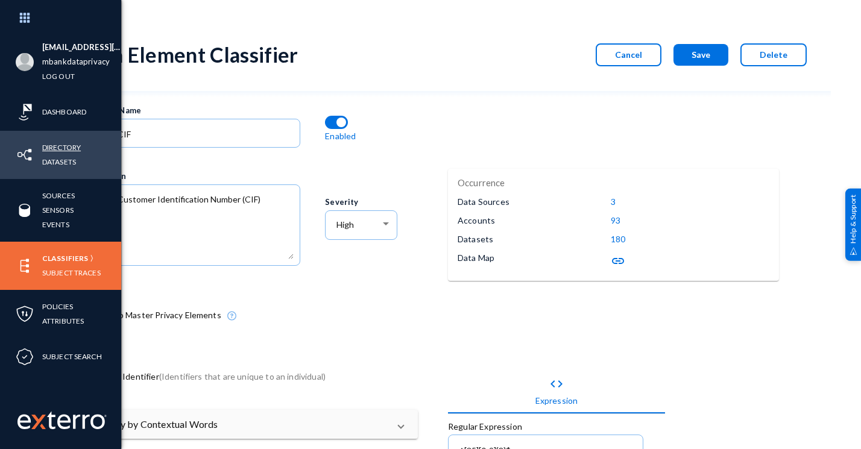
click at [54, 144] on link "Directory" at bounding box center [61, 147] width 39 height 14
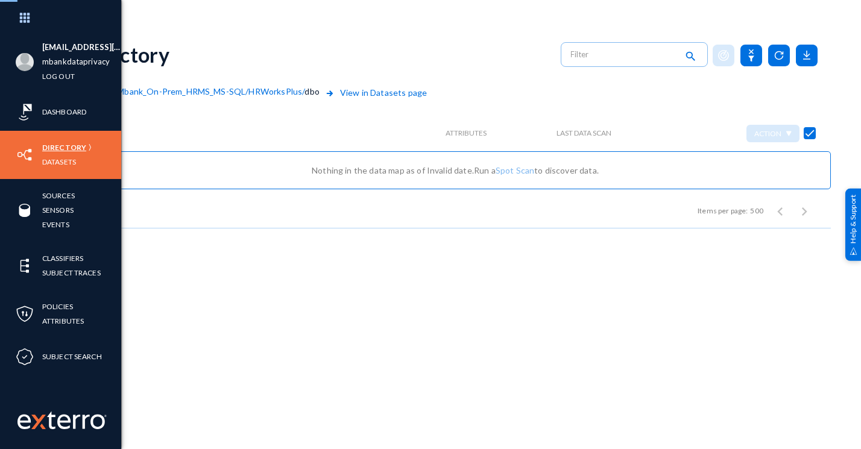
checkbox input "false"
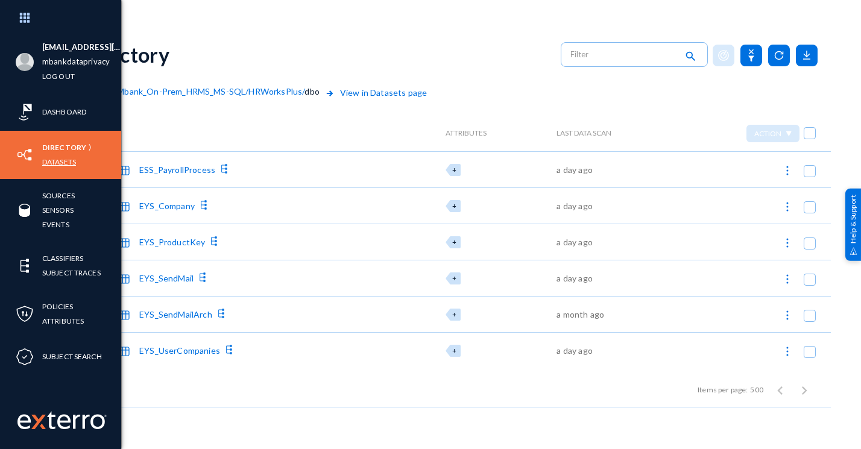
click at [54, 163] on link "Datasets" at bounding box center [59, 162] width 34 height 14
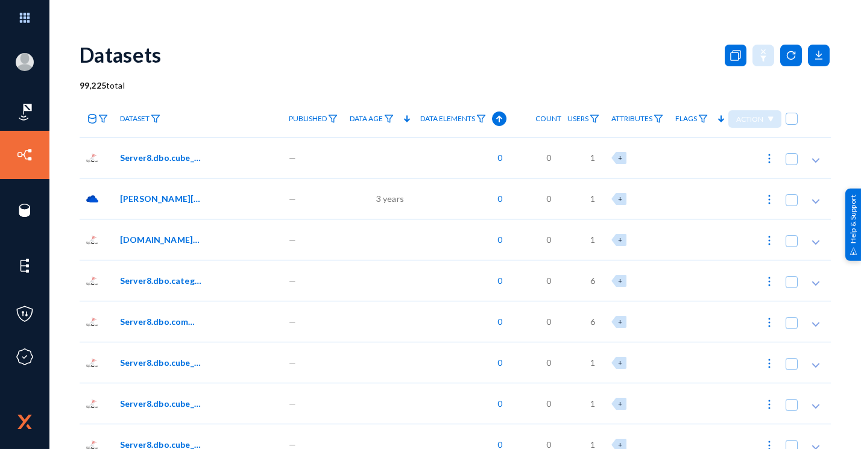
click at [95, 118] on icon at bounding box center [92, 119] width 10 height 10
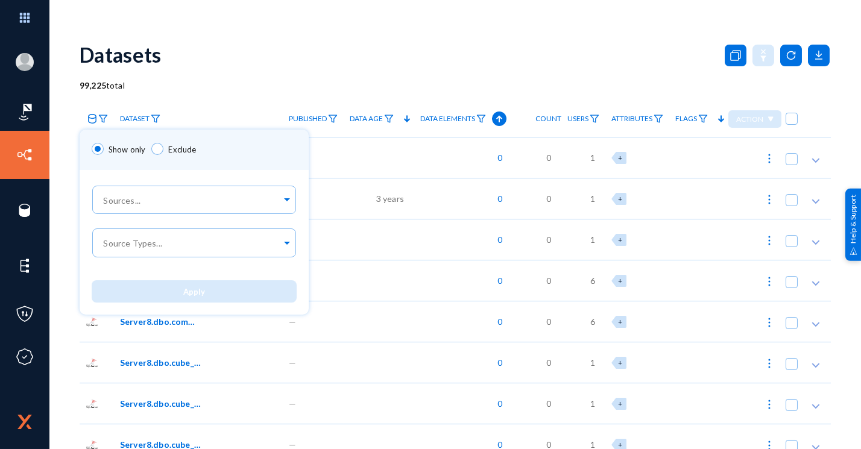
click at [87, 114] on div at bounding box center [430, 224] width 861 height 449
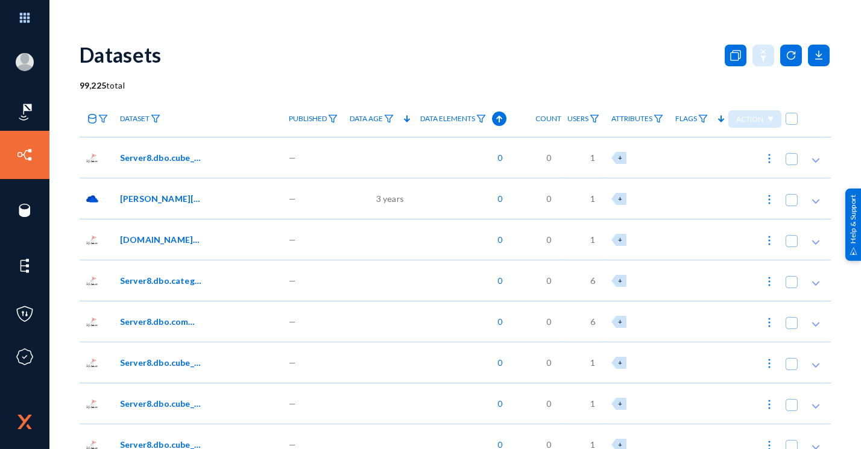
click at [87, 115] on link at bounding box center [97, 118] width 34 height 21
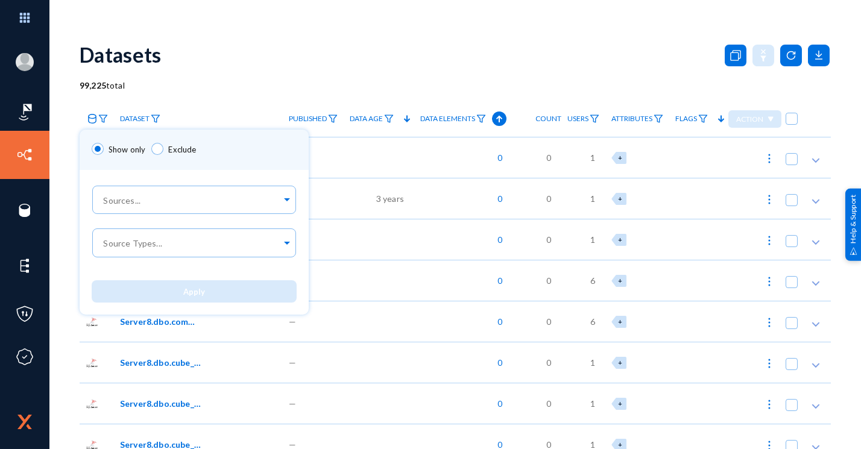
click at [96, 116] on div at bounding box center [430, 224] width 861 height 449
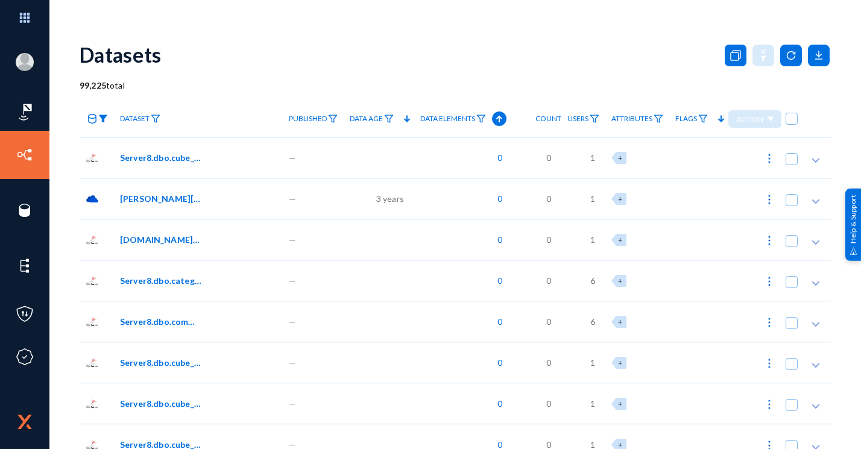
click at [105, 121] on img at bounding box center [103, 119] width 10 height 8
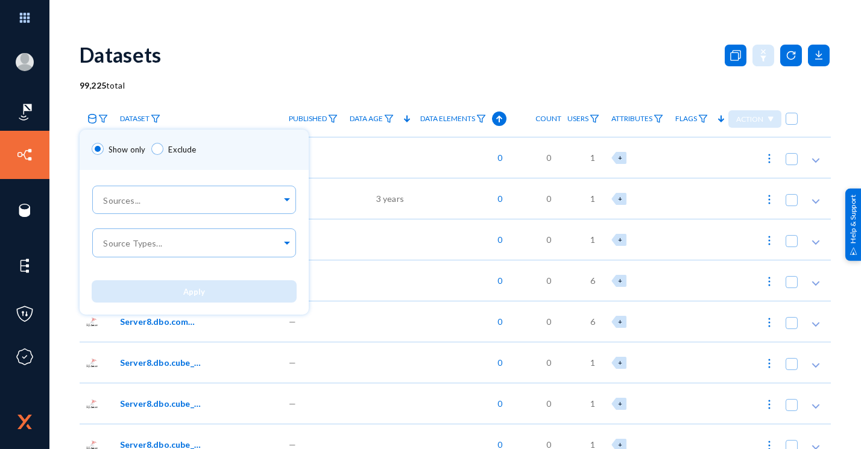
click at [91, 120] on div at bounding box center [430, 224] width 861 height 449
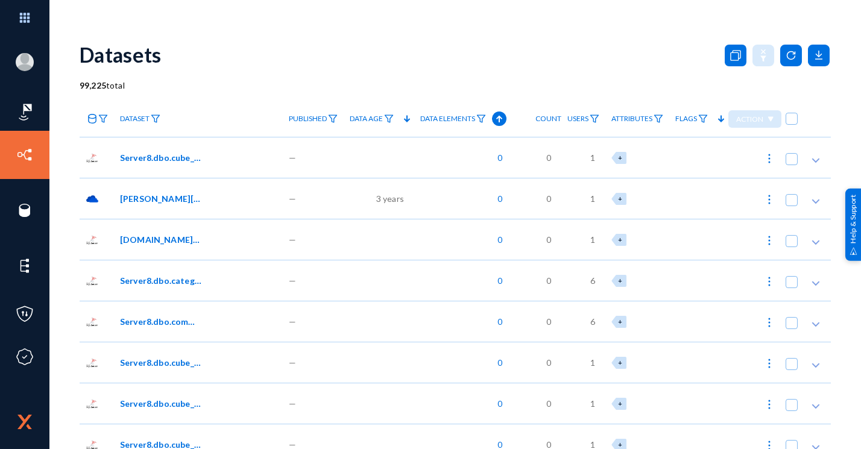
click at [91, 120] on icon at bounding box center [92, 119] width 10 height 10
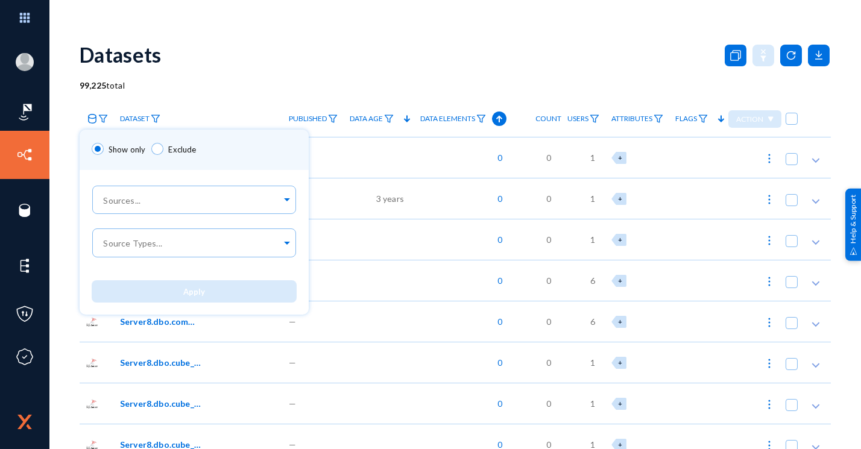
click at [108, 107] on div at bounding box center [430, 224] width 861 height 449
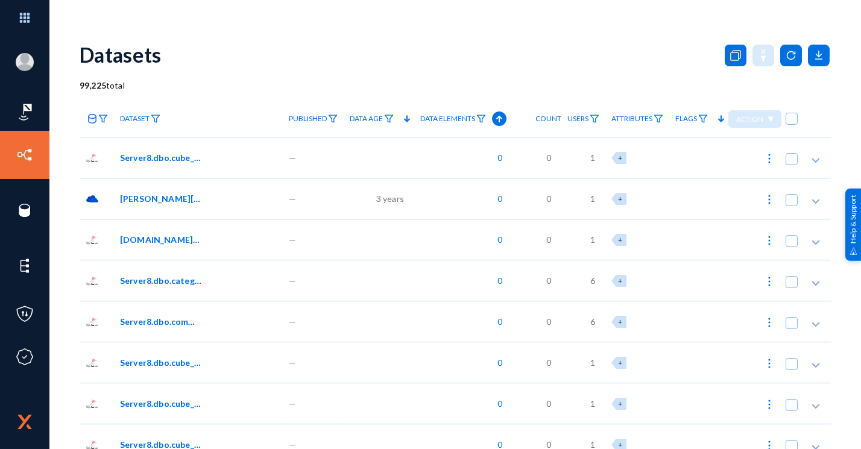
click at [95, 123] on link at bounding box center [97, 118] width 34 height 21
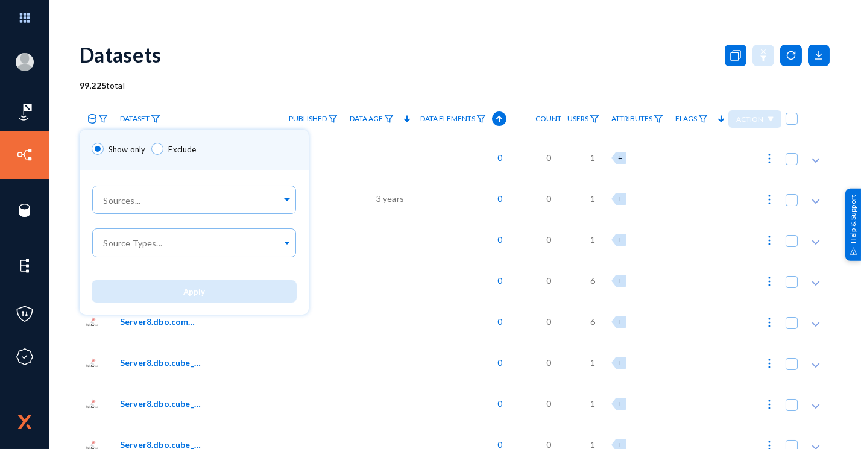
click at [107, 91] on div at bounding box center [430, 224] width 861 height 449
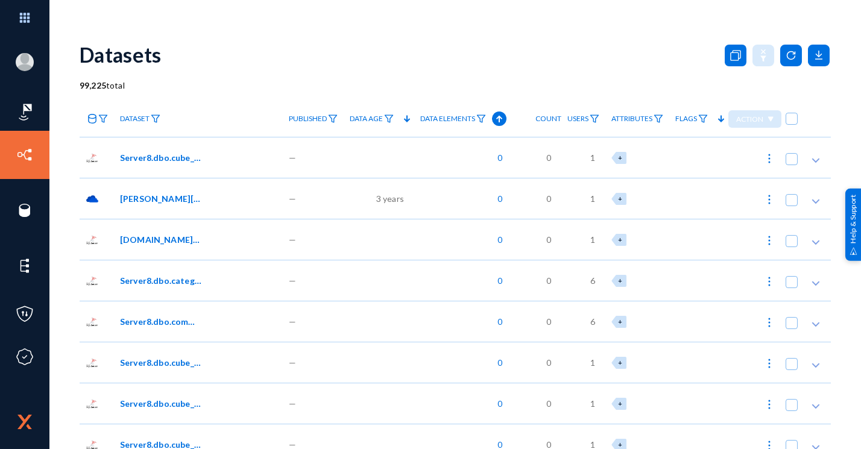
click at [109, 118] on link at bounding box center [97, 118] width 34 height 21
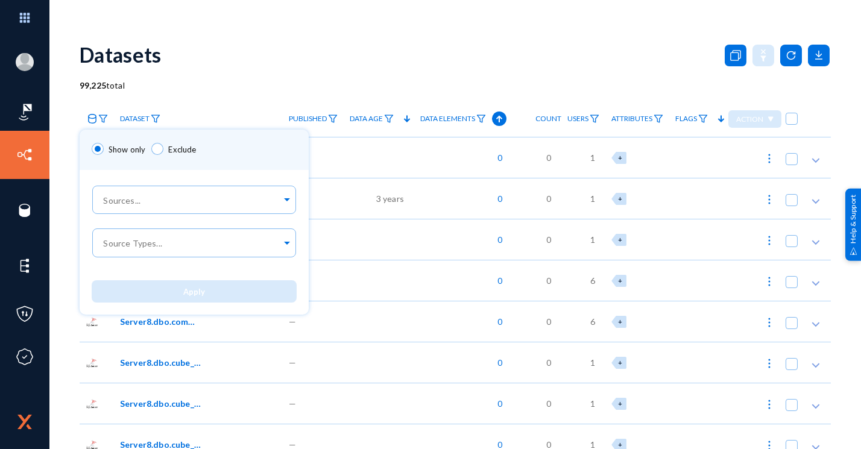
click at [91, 118] on div at bounding box center [430, 224] width 861 height 449
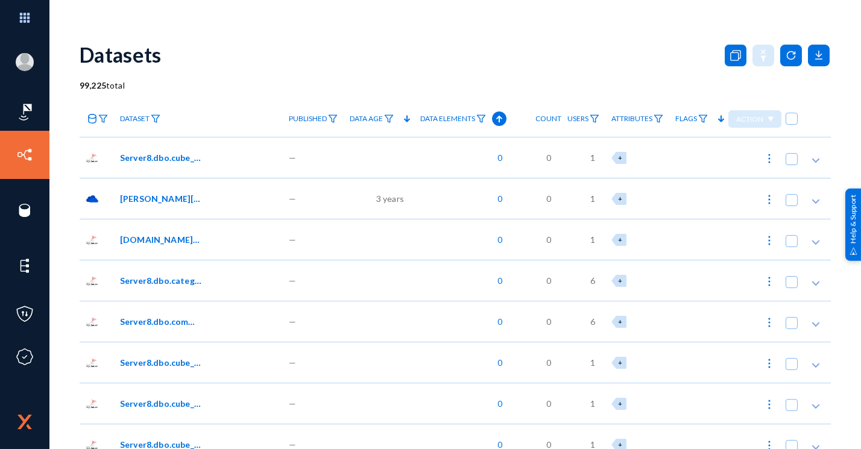
click at [92, 118] on icon at bounding box center [92, 119] width 8 height 10
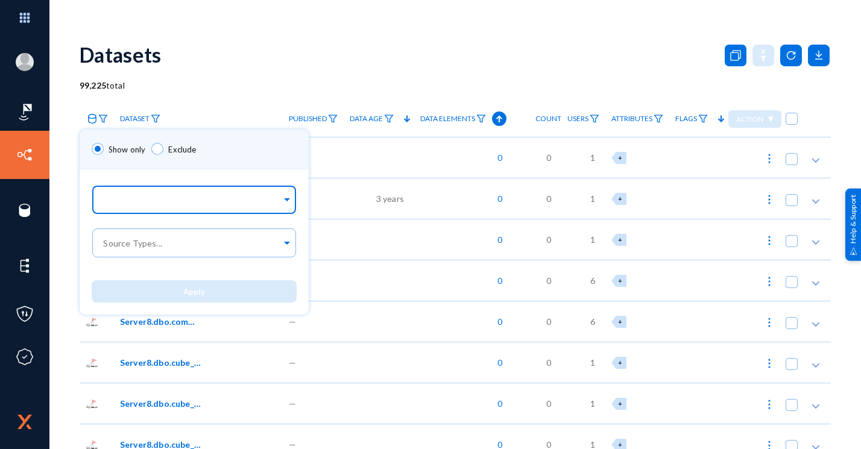
click at [122, 198] on input "text" at bounding box center [191, 201] width 180 height 11
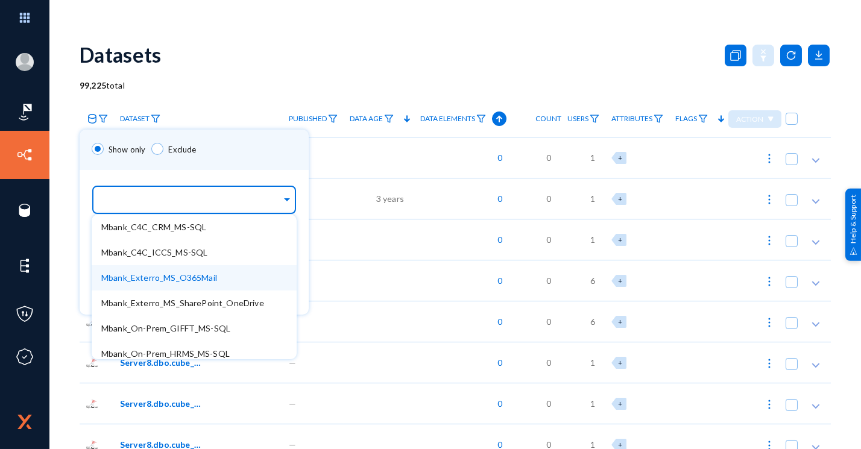
click at [152, 278] on span "Mbank_Exterro_MS_O365Mail" at bounding box center [159, 277] width 116 height 10
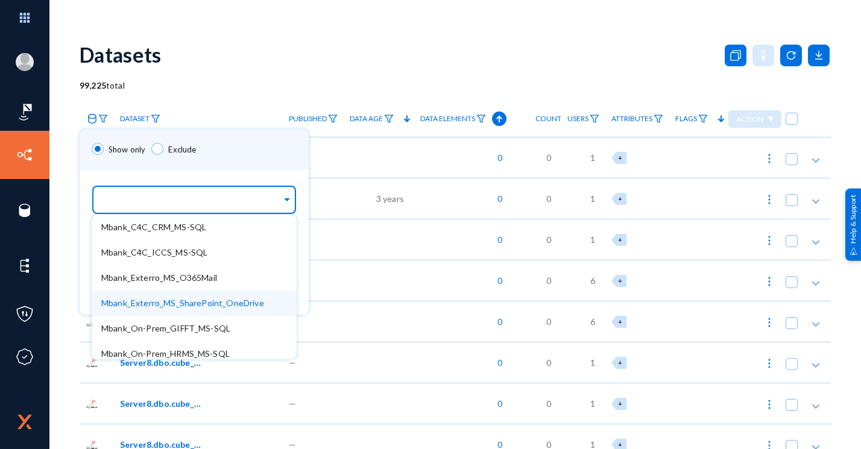
scroll to position [32, 0]
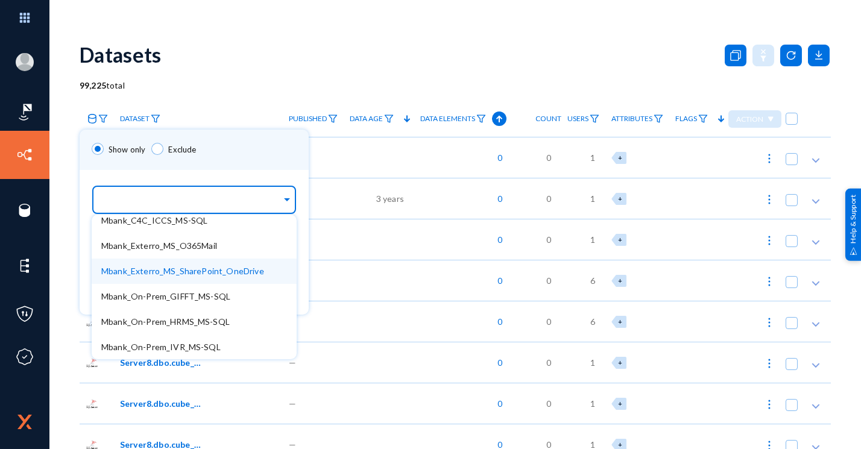
click at [199, 269] on span "Mbank_Exterro_MS_SharePoint_OneDrive" at bounding box center [182, 271] width 163 height 10
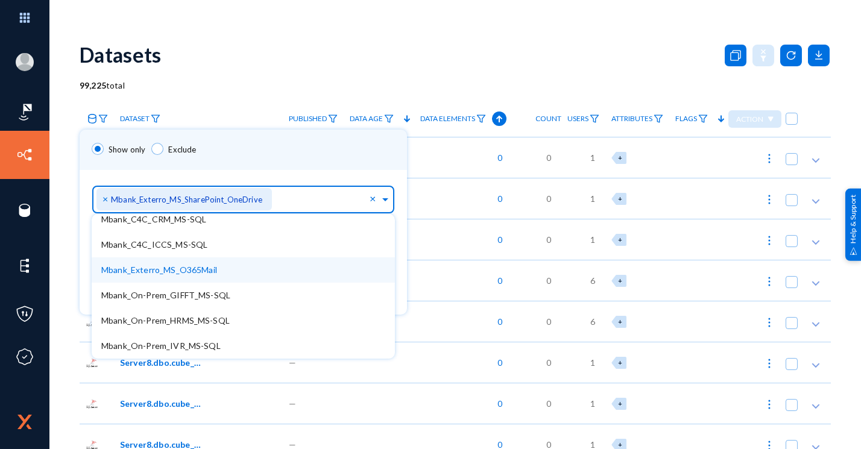
scroll to position [7, 0]
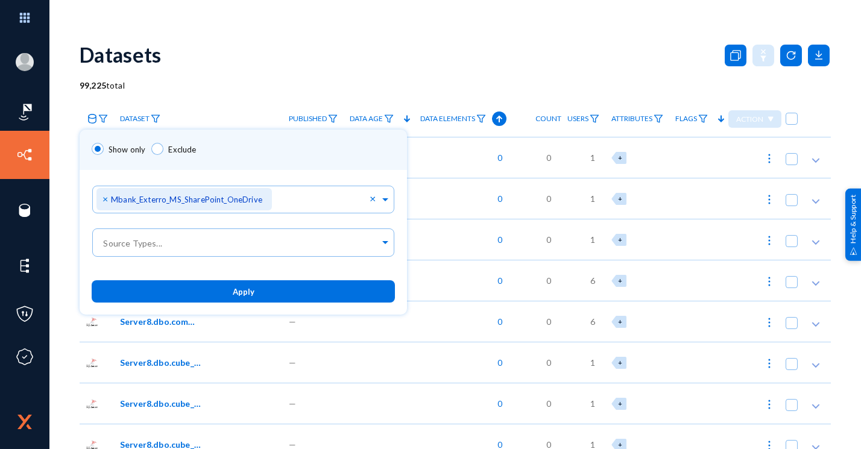
click at [245, 148] on div "Show only Exclude" at bounding box center [243, 150] width 327 height 40
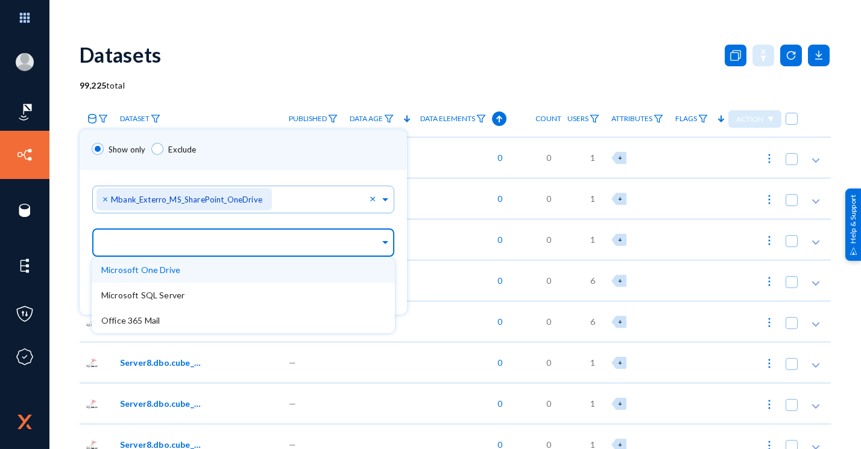
click at [154, 251] on div at bounding box center [240, 243] width 278 height 20
click at [209, 272] on div "Microsoft One Drive" at bounding box center [243, 269] width 303 height 25
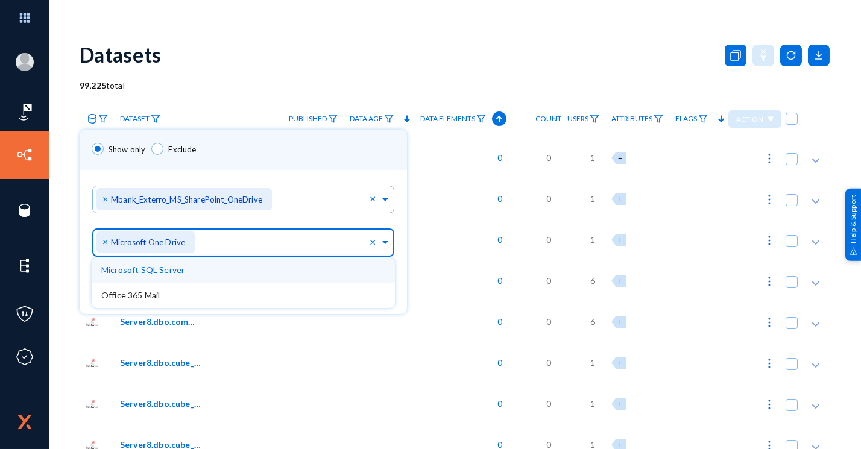
click at [254, 232] on div "Source Types... × Microsoft One Drive" at bounding box center [232, 240] width 273 height 34
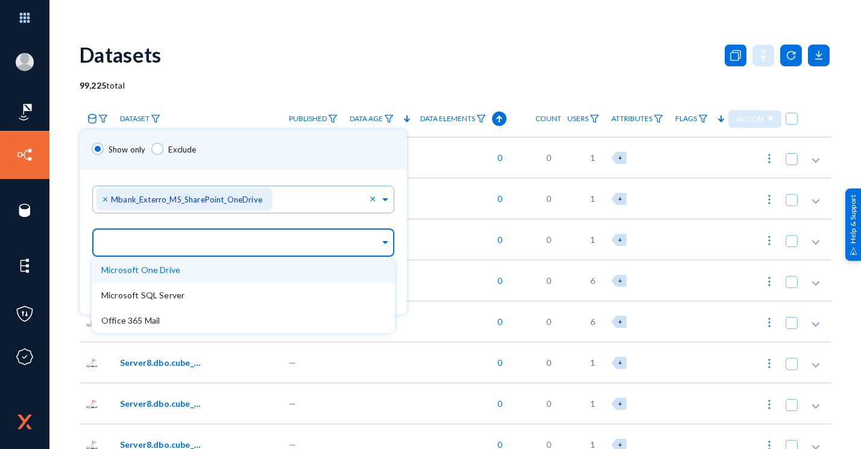
click at [316, 225] on div "Source Types..." at bounding box center [240, 240] width 278 height 34
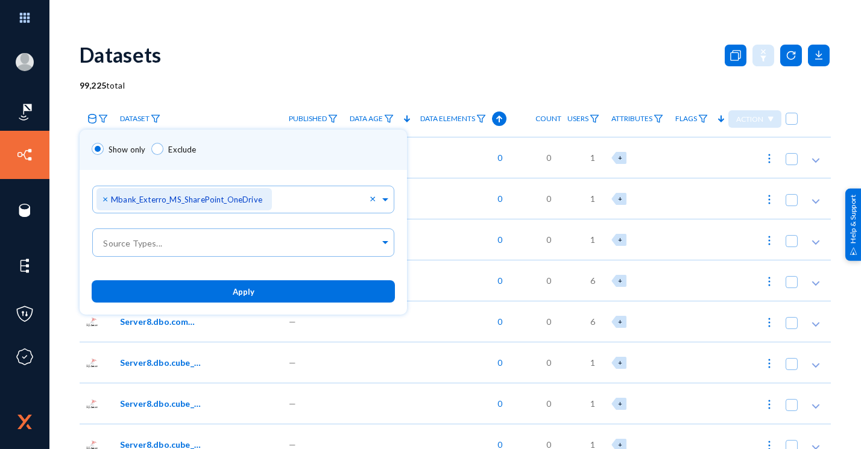
click at [350, 216] on ng-select "Sources... × Mbank_Exterro_MS_SharePoint_OneDrive ×" at bounding box center [243, 203] width 303 height 43
click at [310, 287] on button "Apply" at bounding box center [243, 291] width 303 height 22
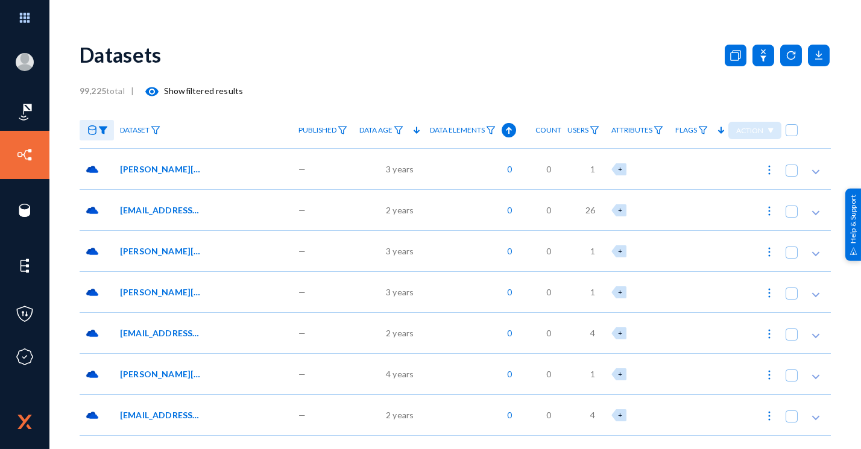
click at [175, 168] on span "[PERSON_NAME][EMAIL_ADDRESS][DOMAIN_NAME]:/OneDrive//Desktop/old/Sahar.pptx" at bounding box center [160, 169] width 81 height 13
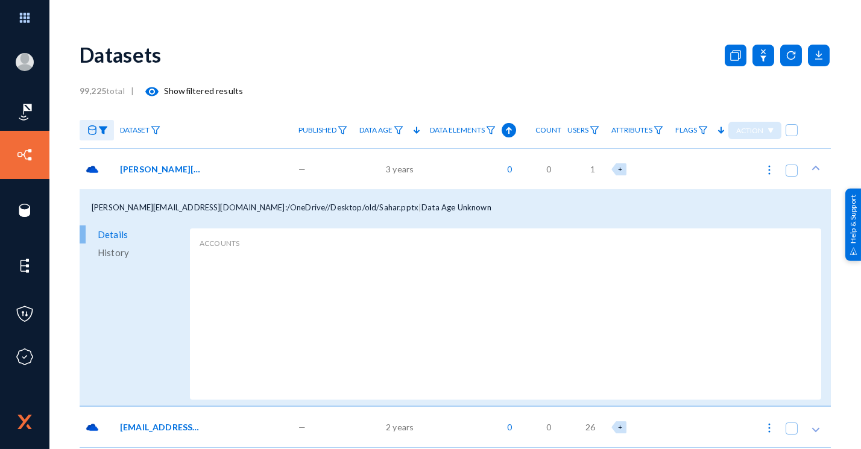
click at [183, 169] on span "[PERSON_NAME][EMAIL_ADDRESS][DOMAIN_NAME]:/OneDrive//Desktop/old/Sahar.pptx" at bounding box center [160, 169] width 81 height 13
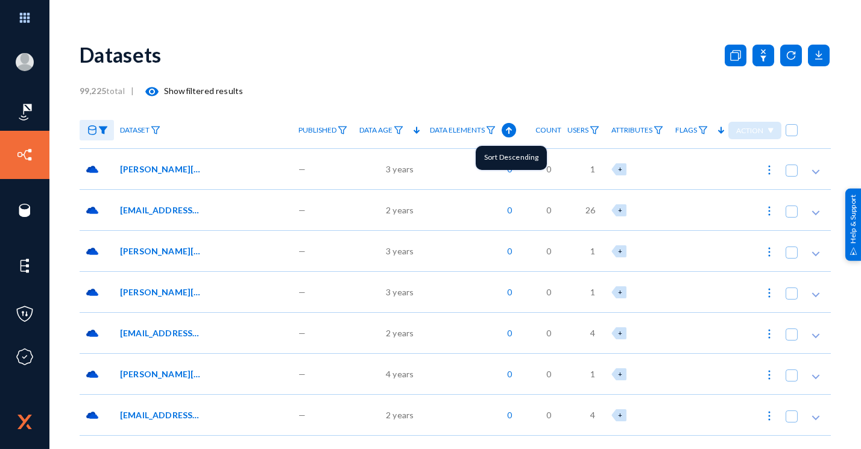
click at [506, 132] on icon at bounding box center [509, 130] width 6 height 7
click at [152, 173] on span "[EMAIL_ADDRESS][DOMAIN_NAME]/OneDrive/Office Lens/MOA PART* *.pdf" at bounding box center [160, 169] width 81 height 13
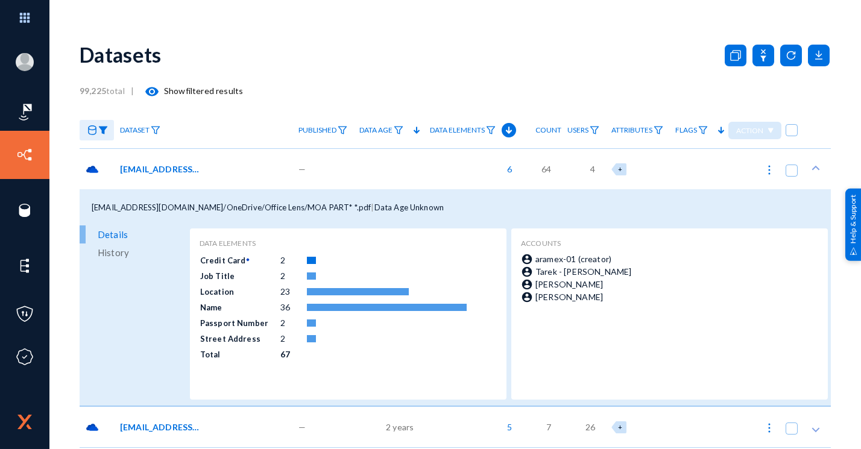
click at [142, 166] on span "[EMAIL_ADDRESS][DOMAIN_NAME]/OneDrive/Office Lens/MOA PART* *.pdf" at bounding box center [160, 169] width 81 height 13
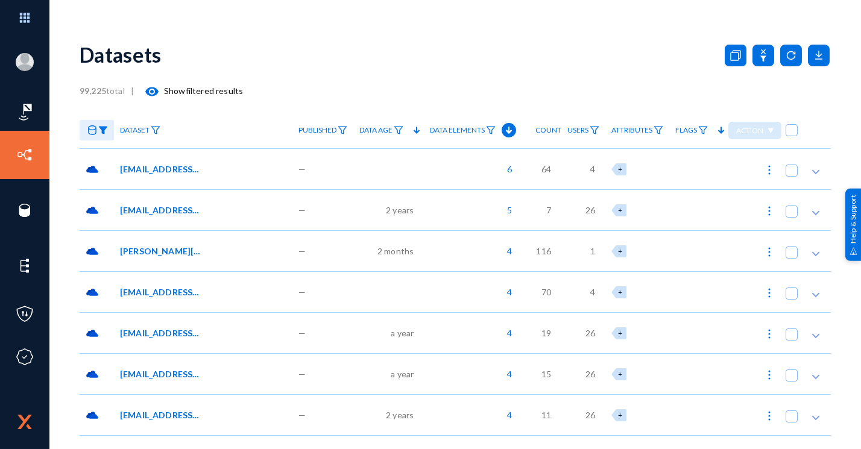
click at [148, 209] on span "[EMAIL_ADDRESS][DOMAIN_NAME]:/OneDrive//Corporate Onboarding Scans/[PERSON_NAME…" at bounding box center [160, 210] width 81 height 13
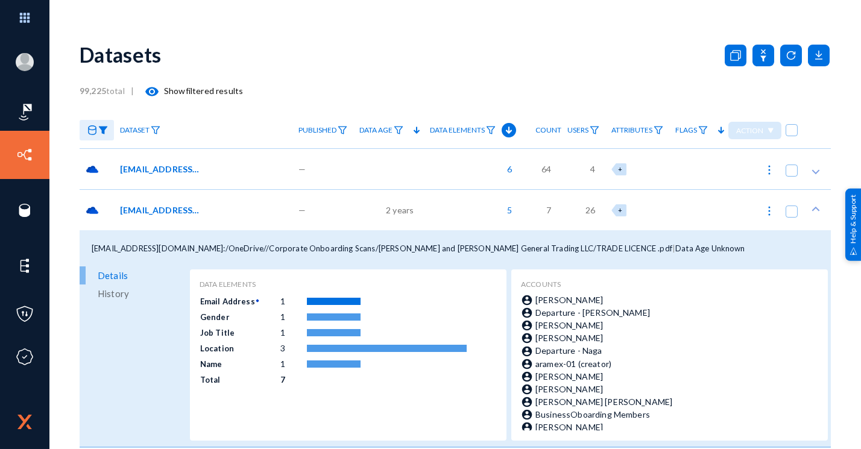
click at [148, 209] on span "[EMAIL_ADDRESS][DOMAIN_NAME]:/OneDrive//Corporate Onboarding Scans/[PERSON_NAME…" at bounding box center [160, 210] width 81 height 13
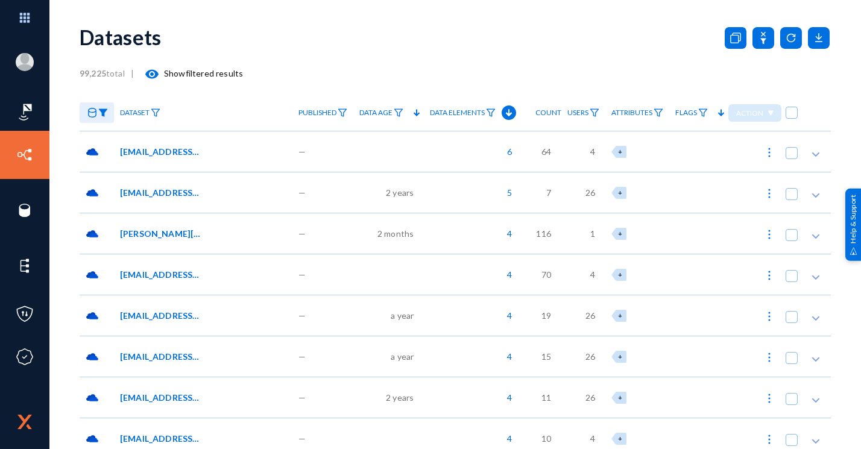
scroll to position [23, 0]
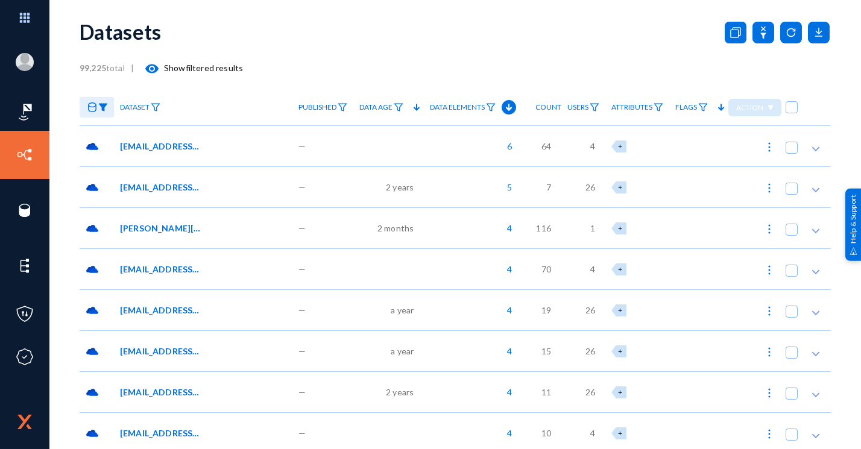
click at [161, 222] on span "[PERSON_NAME][EMAIL_ADDRESS][DOMAIN_NAME]:/Preservation Hold Library//[PERSON_N…" at bounding box center [160, 228] width 81 height 13
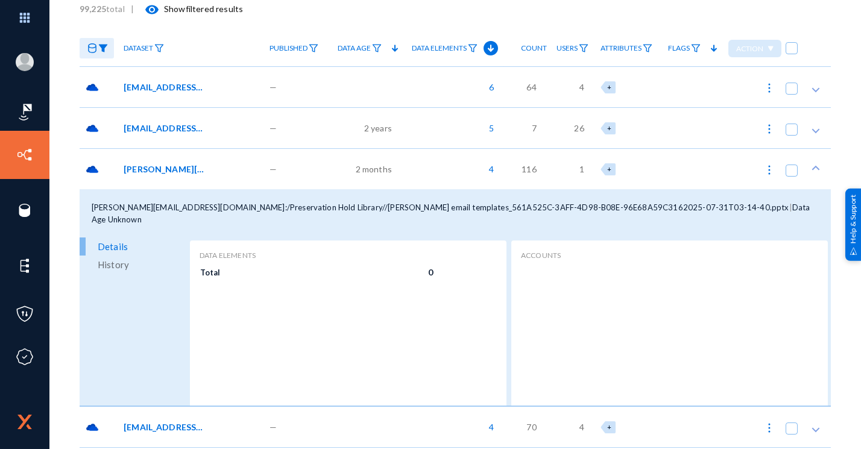
scroll to position [83, 0]
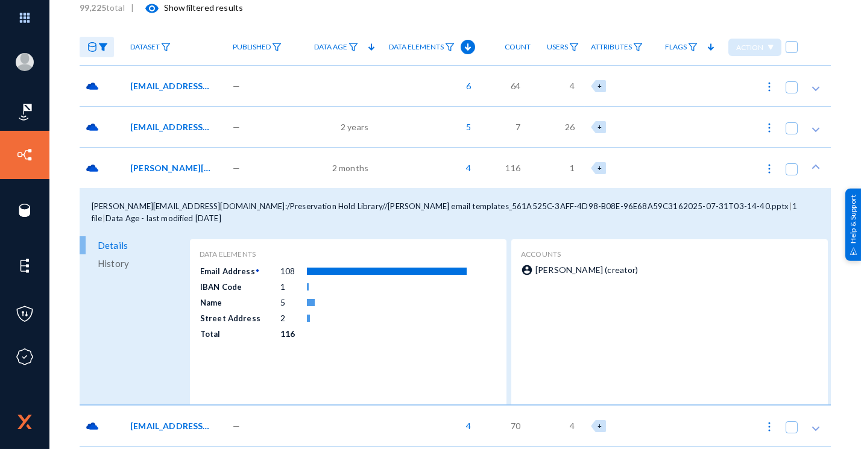
click at [152, 165] on span "[PERSON_NAME][EMAIL_ADDRESS][DOMAIN_NAME]:/Preservation Hold Library//[PERSON_N…" at bounding box center [170, 168] width 81 height 13
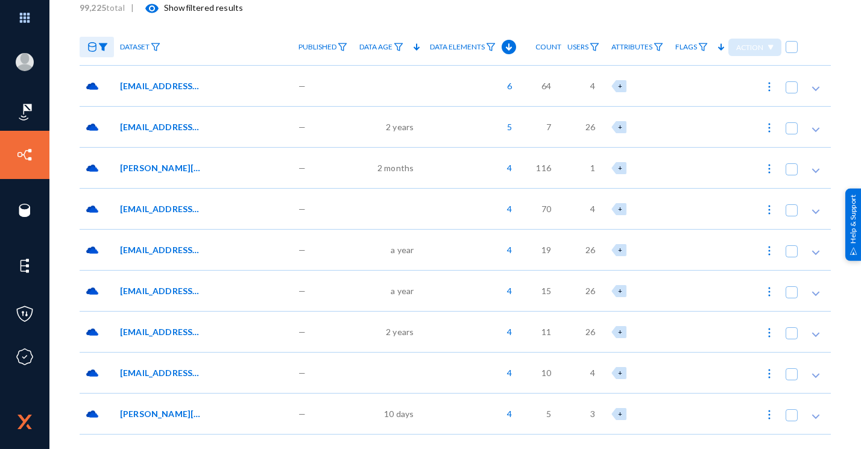
scroll to position [182, 0]
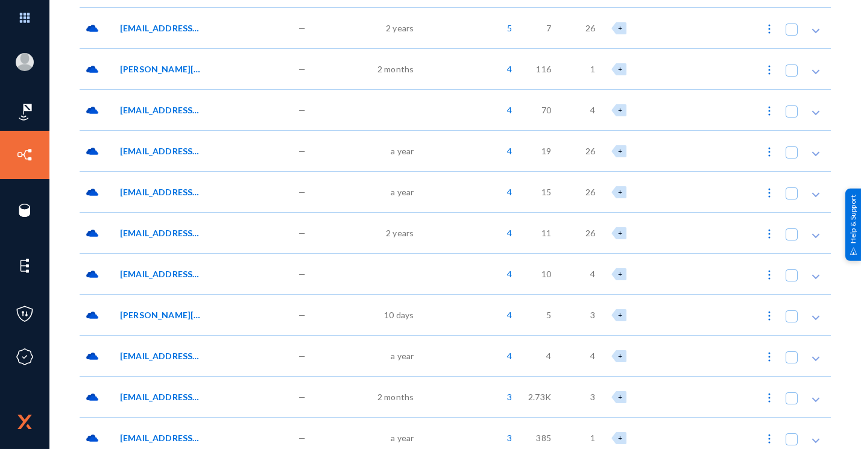
click at [180, 150] on span "[EMAIL_ADDRESS][DOMAIN_NAME]:/OneDrive//Corporate Onboarding Scans/ABDLEKARIM O…" at bounding box center [160, 151] width 81 height 13
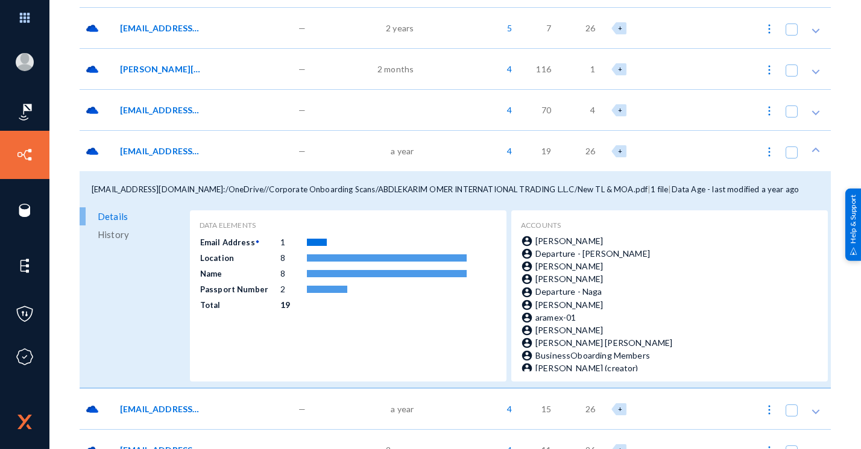
click at [180, 150] on span "[EMAIL_ADDRESS][DOMAIN_NAME]:/OneDrive//Corporate Onboarding Scans/ABDLEKARIM O…" at bounding box center [160, 151] width 81 height 13
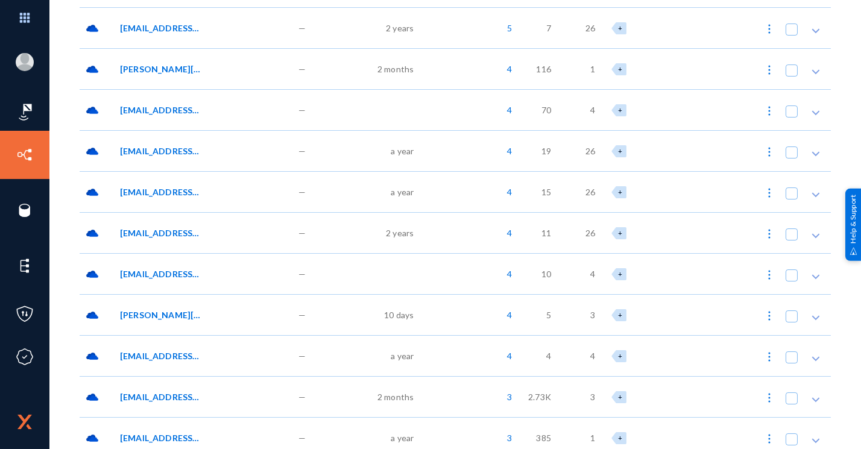
click at [171, 204] on div "[EMAIL_ADDRESS][DOMAIN_NAME]:/OneDrive//Corporate Onboarding Scans/[PERSON_NAME…" at bounding box center [203, 191] width 178 height 41
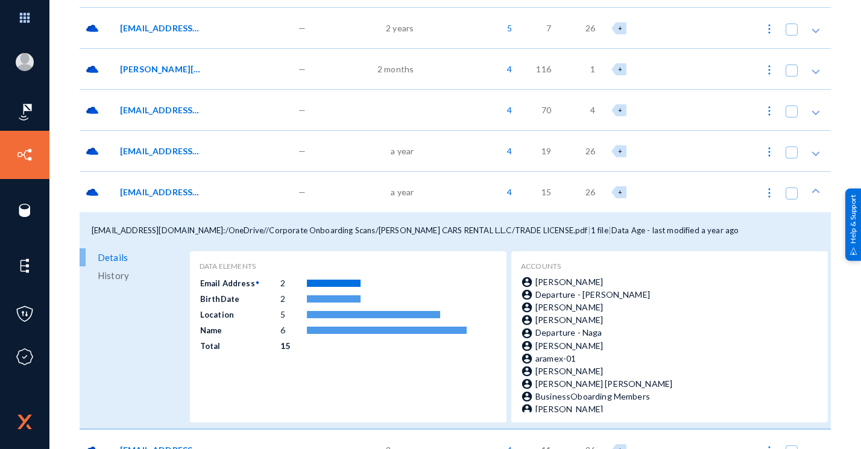
click at [171, 204] on div "[EMAIL_ADDRESS][DOMAIN_NAME]:/OneDrive//Corporate Onboarding Scans/[PERSON_NAME…" at bounding box center [203, 191] width 178 height 41
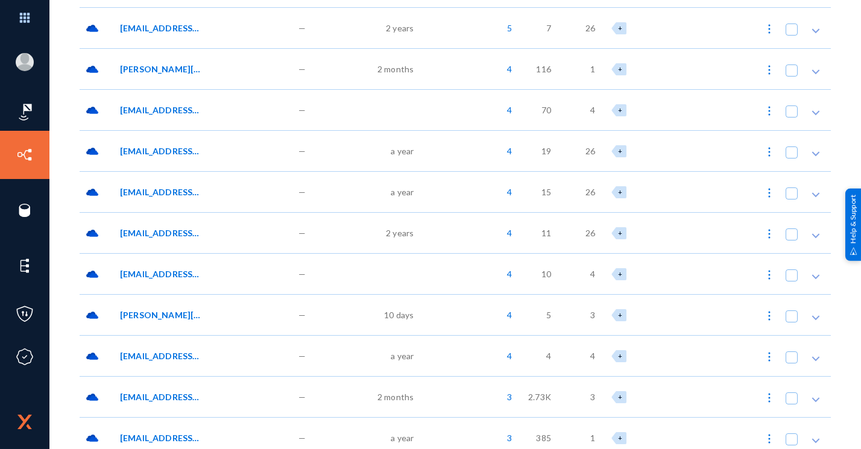
click at [165, 228] on span "[EMAIL_ADDRESS][DOMAIN_NAME]:/OneDrive//Corporate Onboarding Scans/ALKHABIR MAR…" at bounding box center [160, 233] width 81 height 13
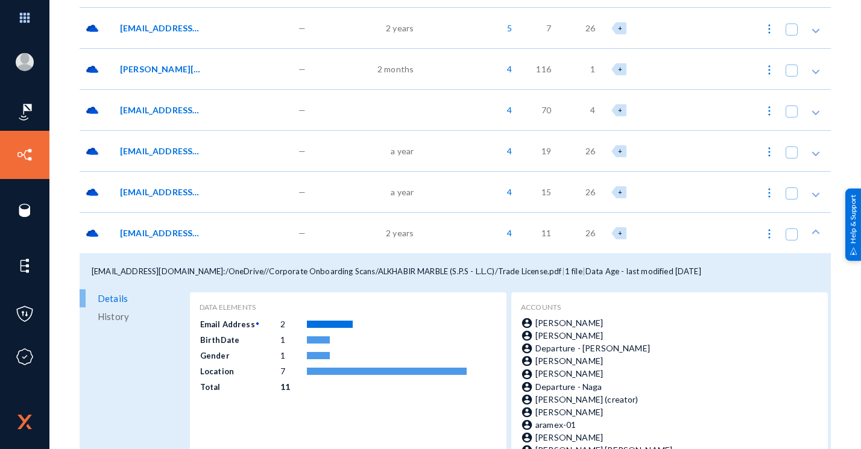
click at [166, 232] on span "[EMAIL_ADDRESS][DOMAIN_NAME]:/OneDrive//Corporate Onboarding Scans/ALKHABIR MAR…" at bounding box center [160, 233] width 81 height 13
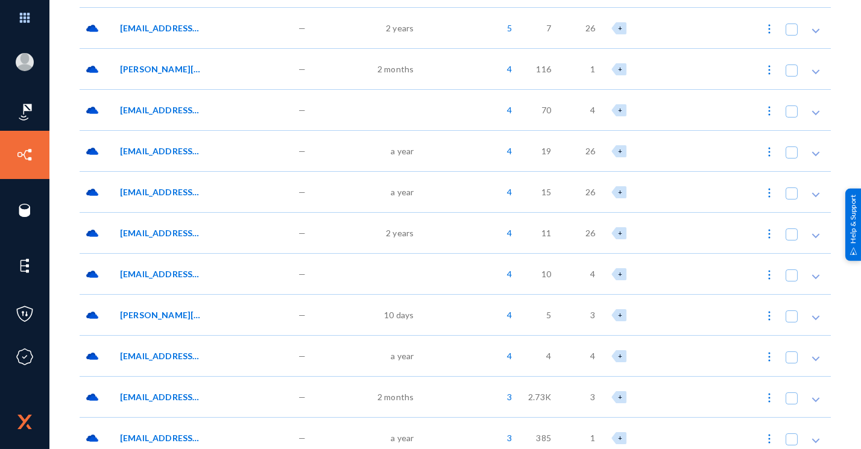
click at [160, 274] on span "[EMAIL_ADDRESS][DOMAIN_NAME]/OneDrive/Office Lens/PASSPORT *.pdf" at bounding box center [160, 274] width 81 height 13
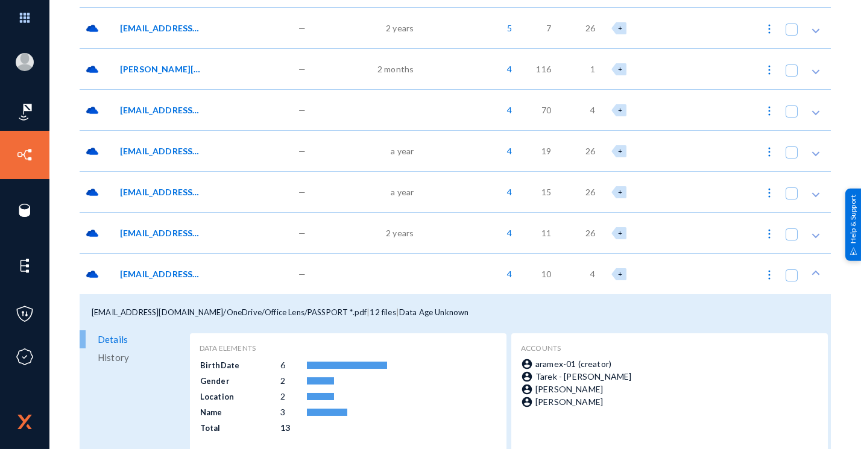
click at [160, 274] on span "[EMAIL_ADDRESS][DOMAIN_NAME]/OneDrive/Office Lens/PASSPORT *.pdf" at bounding box center [160, 274] width 81 height 13
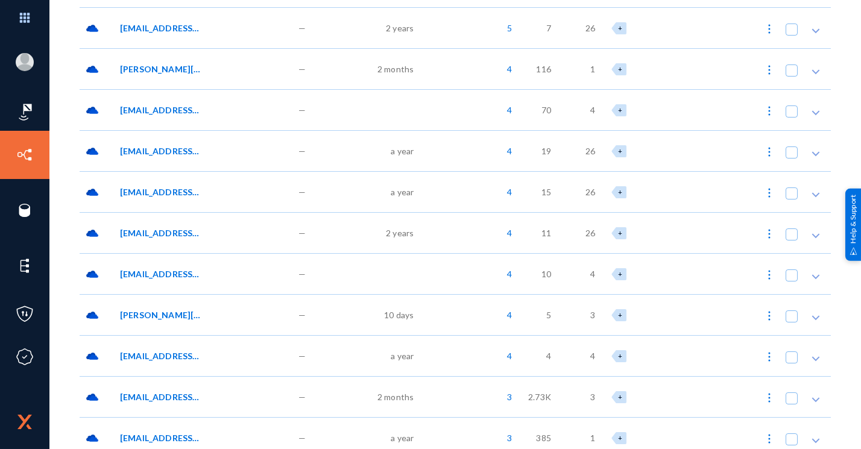
scroll to position [251, 0]
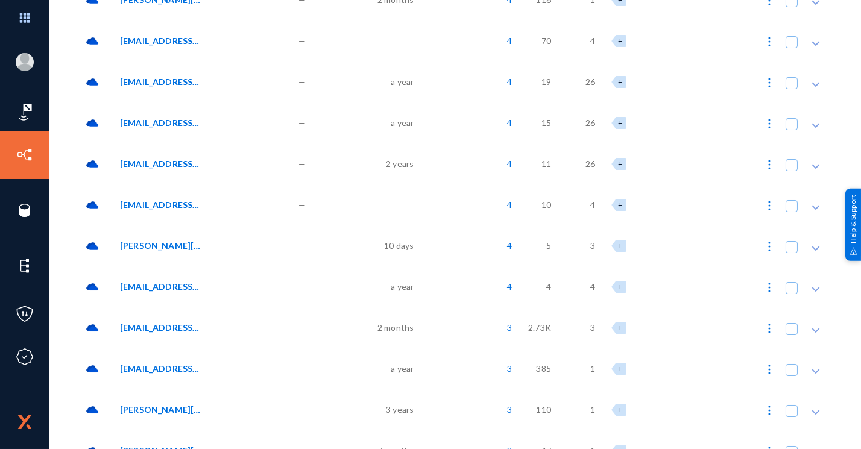
click at [165, 240] on span "[PERSON_NAME][EMAIL_ADDRESS][PERSON_NAME][DOMAIN_NAME]:/OneDrive//Microsoft Tea…" at bounding box center [160, 245] width 81 height 13
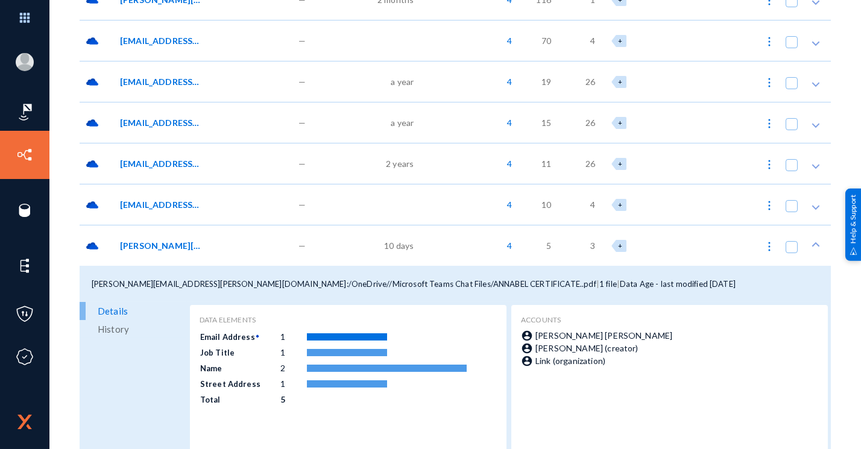
click at [165, 240] on span "[PERSON_NAME][EMAIL_ADDRESS][PERSON_NAME][DOMAIN_NAME]:/OneDrive//Microsoft Tea…" at bounding box center [160, 245] width 81 height 13
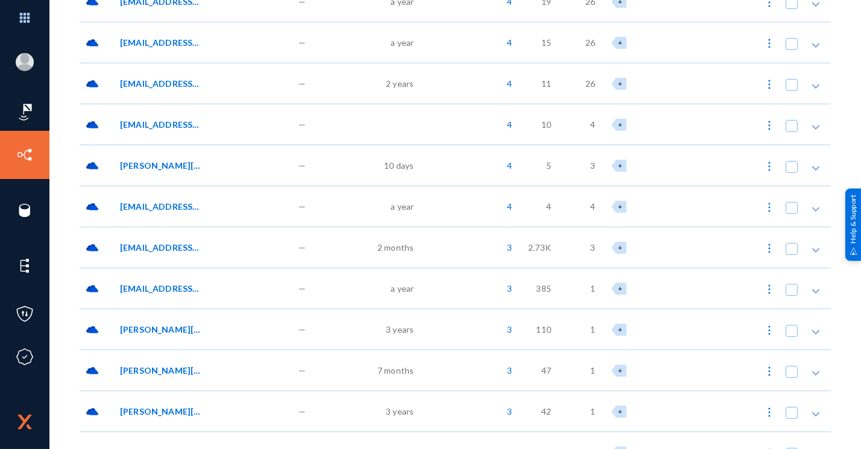
scroll to position [331, 0]
click at [165, 241] on span "[EMAIL_ADDRESS][DOMAIN_NAME]:/OneDrive//Microsoft Teams Chat Files/Users_Report…" at bounding box center [160, 247] width 81 height 13
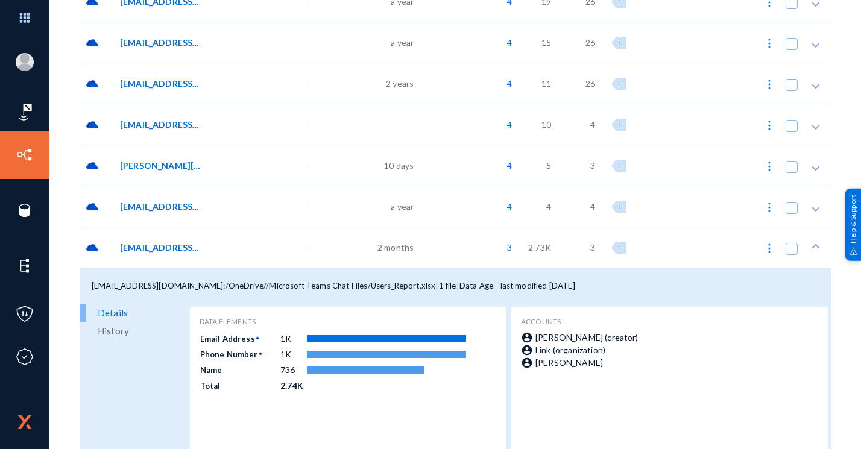
click at [165, 240] on div "[EMAIL_ADDRESS][DOMAIN_NAME]:/OneDrive//Microsoft Teams Chat Files/Users_Report…" at bounding box center [203, 247] width 178 height 41
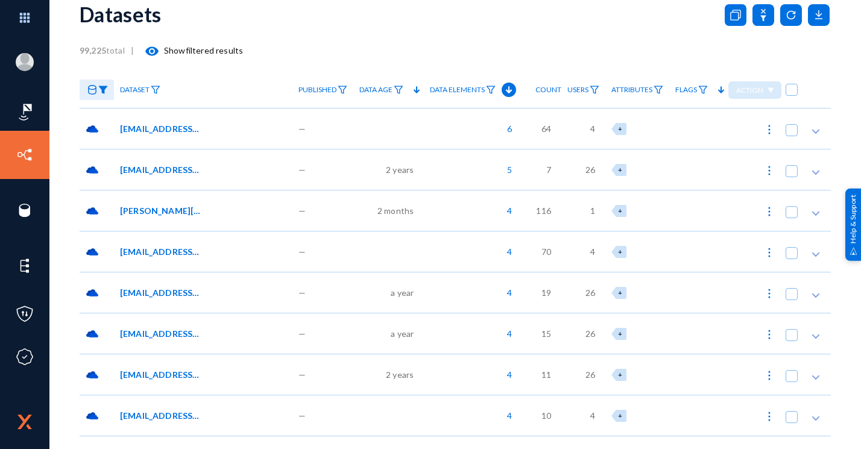
scroll to position [0, 0]
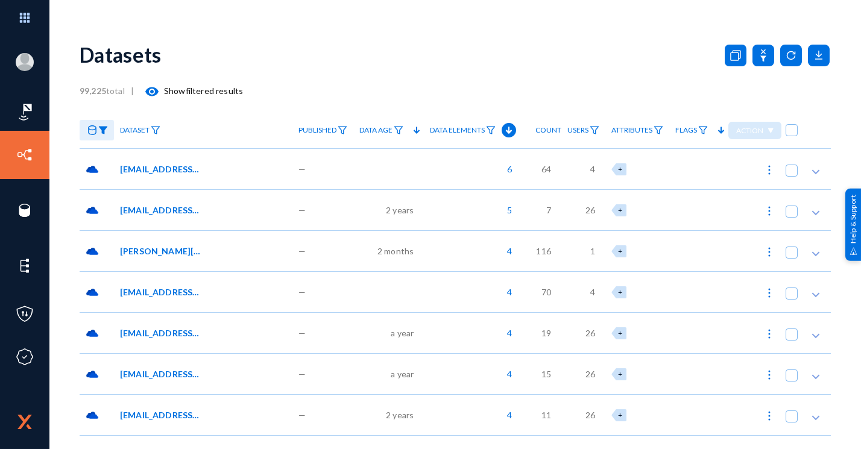
click at [542, 128] on span "Count" at bounding box center [548, 130] width 26 height 8
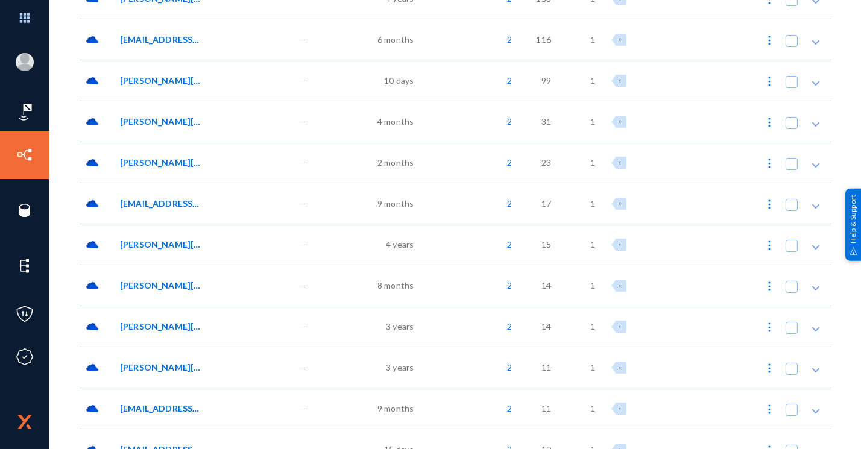
scroll to position [2319, 0]
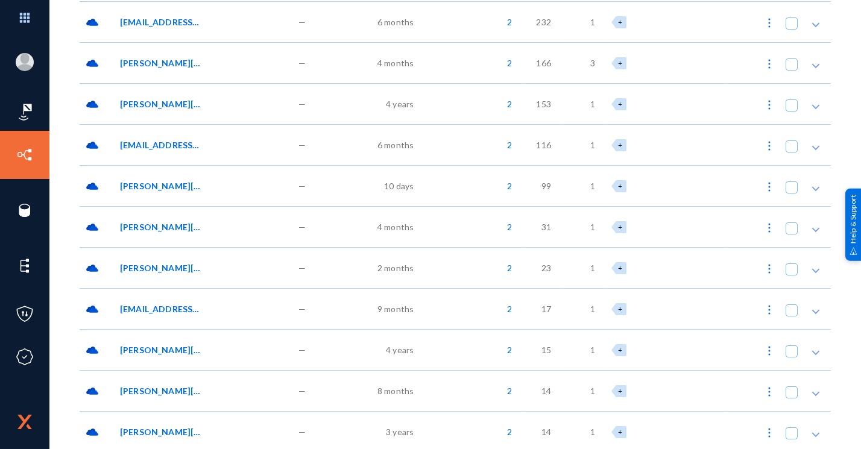
click at [194, 69] on div "[PERSON_NAME][EMAIL_ADDRESS][PERSON_NAME][DOMAIN_NAME]:/OneDrive//Attachments/B…" at bounding box center [203, 62] width 178 height 41
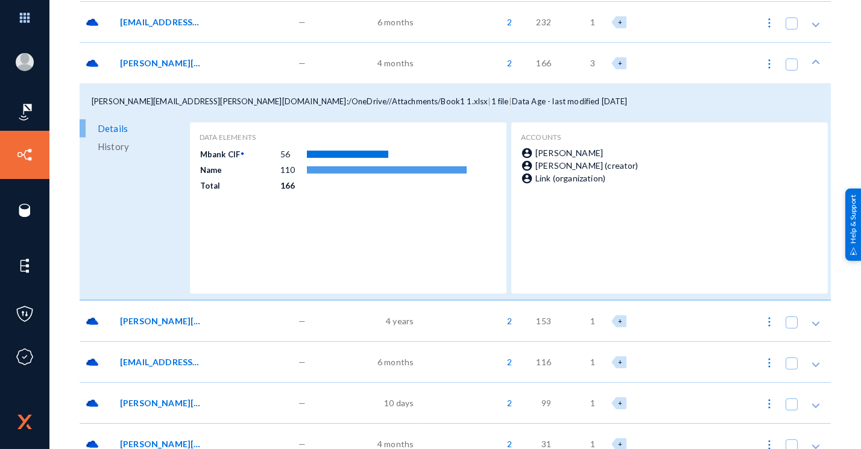
click at [328, 99] on span "[PERSON_NAME][EMAIL_ADDRESS][PERSON_NAME][DOMAIN_NAME]:/OneDrive//Attachments/B…" at bounding box center [290, 101] width 396 height 10
click at [233, 151] on td "Mbank CIF" at bounding box center [239, 153] width 80 height 14
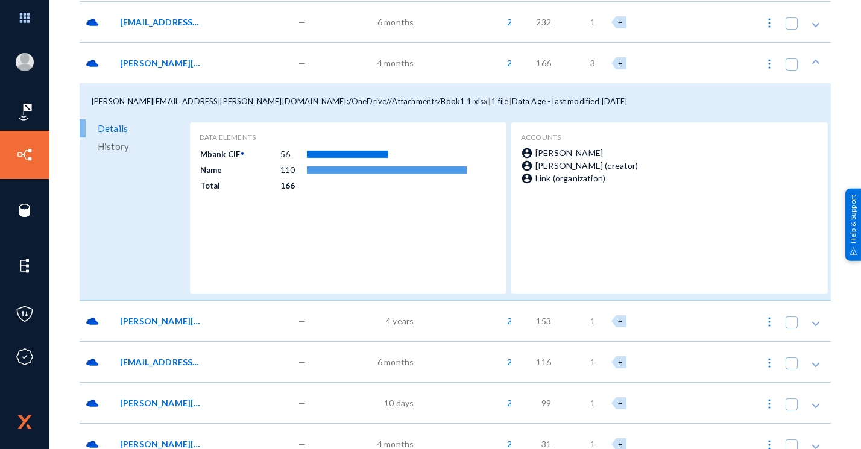
click at [233, 151] on td "Mbank CIF" at bounding box center [239, 153] width 80 height 14
drag, startPoint x: 233, startPoint y: 151, endPoint x: 309, endPoint y: 69, distance: 112.6
click at [309, 69] on div "—" at bounding box center [322, 62] width 61 height 41
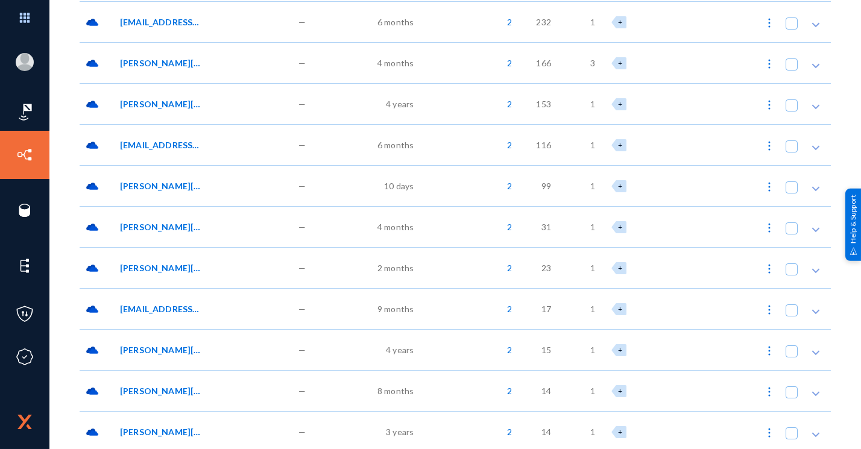
click at [174, 175] on div "[PERSON_NAME][EMAIL_ADDRESS][PERSON_NAME][DOMAIN_NAME]:/OneDrive//Attachments/P…" at bounding box center [203, 185] width 178 height 41
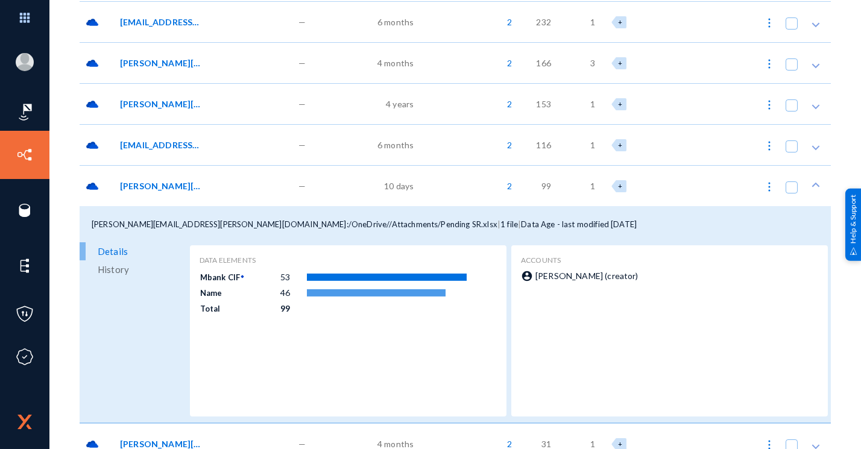
click at [170, 190] on span "[PERSON_NAME][EMAIL_ADDRESS][PERSON_NAME][DOMAIN_NAME]:/OneDrive//Attachments/P…" at bounding box center [160, 186] width 81 height 13
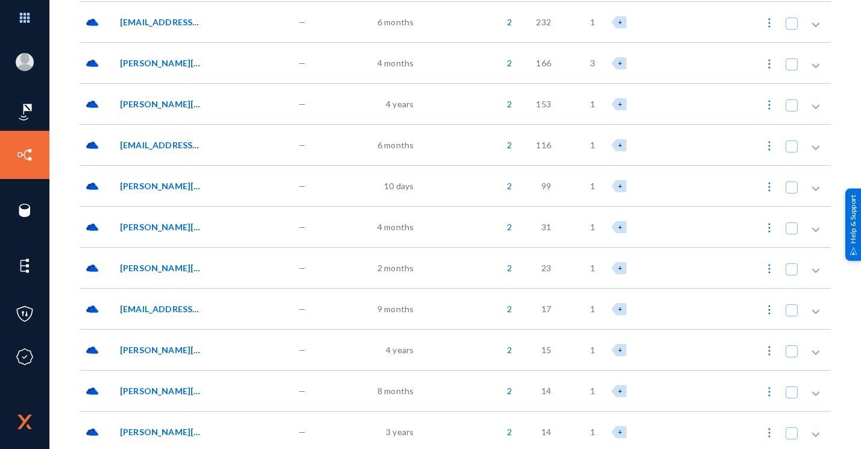
click at [194, 142] on span "[EMAIL_ADDRESS][DOMAIN_NAME]:/OneDrive//Desktop/openlogic-openjdk-8u442-b06-win…" at bounding box center [160, 145] width 81 height 13
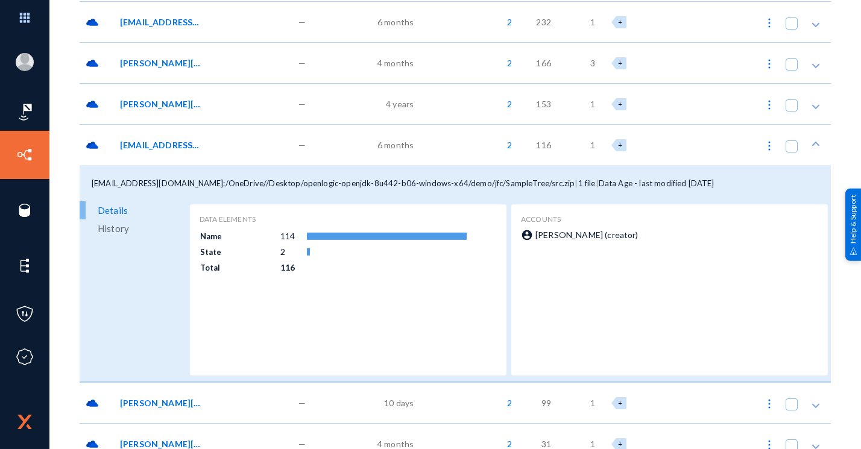
click at [198, 149] on span "[EMAIL_ADDRESS][DOMAIN_NAME]:/OneDrive//Desktop/openlogic-openjdk-8u442-b06-win…" at bounding box center [160, 145] width 81 height 13
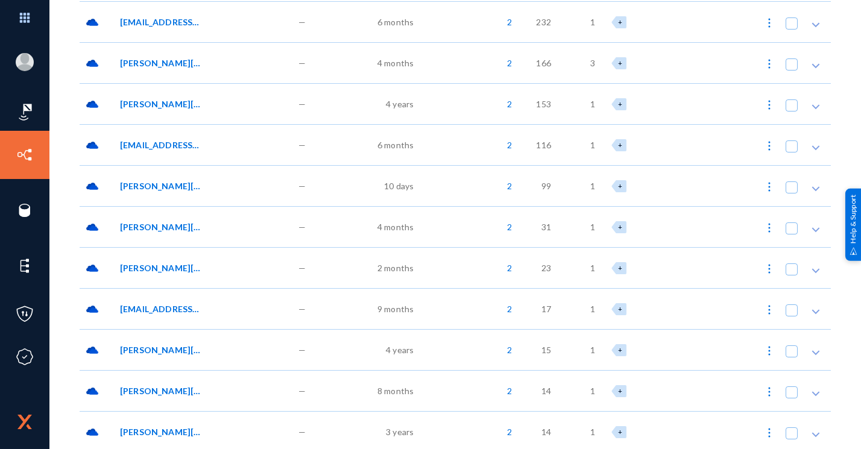
click at [185, 195] on div "[PERSON_NAME][EMAIL_ADDRESS][PERSON_NAME][DOMAIN_NAME]:/OneDrive//Attachments/P…" at bounding box center [203, 185] width 178 height 41
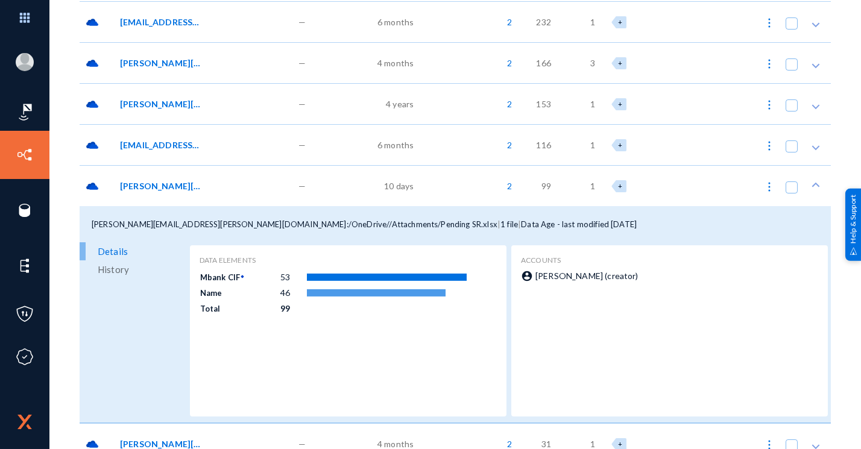
click at [181, 189] on span "[PERSON_NAME][EMAIL_ADDRESS][PERSON_NAME][DOMAIN_NAME]:/OneDrive//Attachments/P…" at bounding box center [160, 186] width 81 height 13
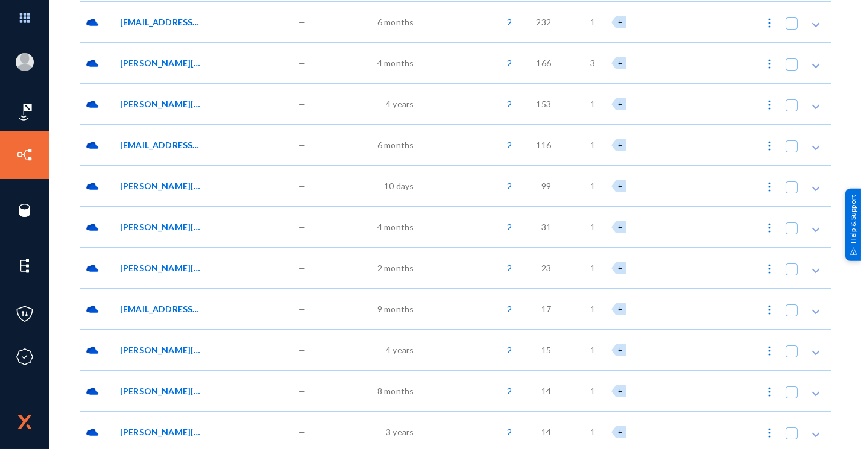
click at [173, 216] on div "[PERSON_NAME][EMAIL_ADDRESS][PERSON_NAME][DOMAIN_NAME]:/Preservation Hold Libra…" at bounding box center [203, 226] width 178 height 41
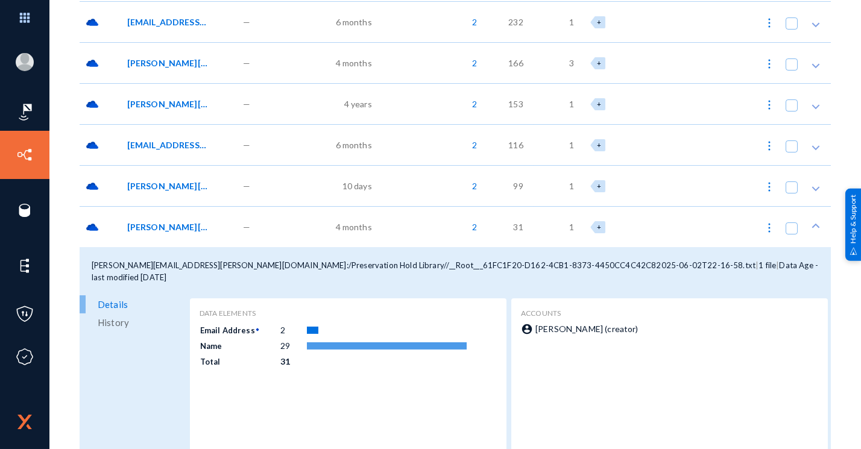
click at [173, 218] on div "[PERSON_NAME][EMAIL_ADDRESS][PERSON_NAME][DOMAIN_NAME]:/Preservation Hold Libra…" at bounding box center [179, 226] width 116 height 41
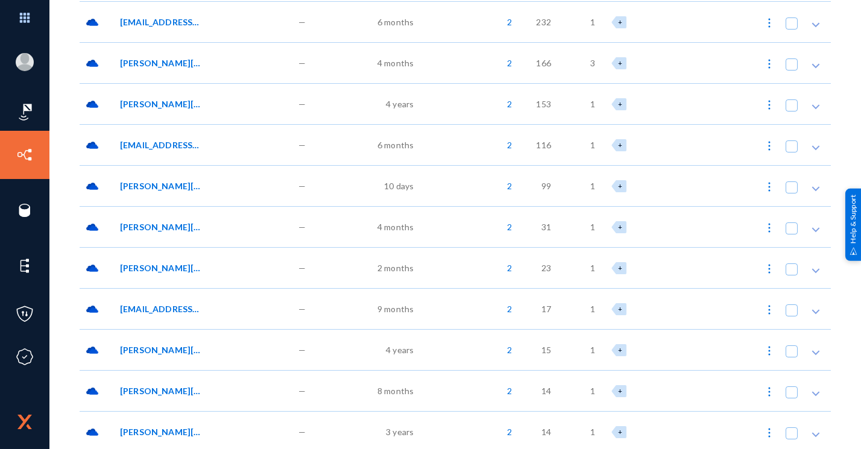
click at [165, 275] on div "[PERSON_NAME][EMAIL_ADDRESS][DOMAIN_NAME]:/Preservation Hold Library//replies m…" at bounding box center [203, 267] width 178 height 41
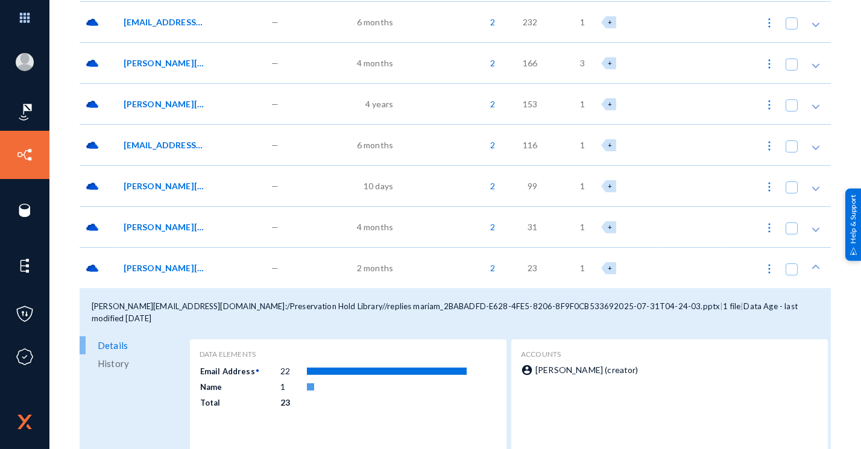
click at [165, 275] on div "[PERSON_NAME][EMAIL_ADDRESS][DOMAIN_NAME]:/Preservation Hold Library//replies m…" at bounding box center [192, 267] width 148 height 41
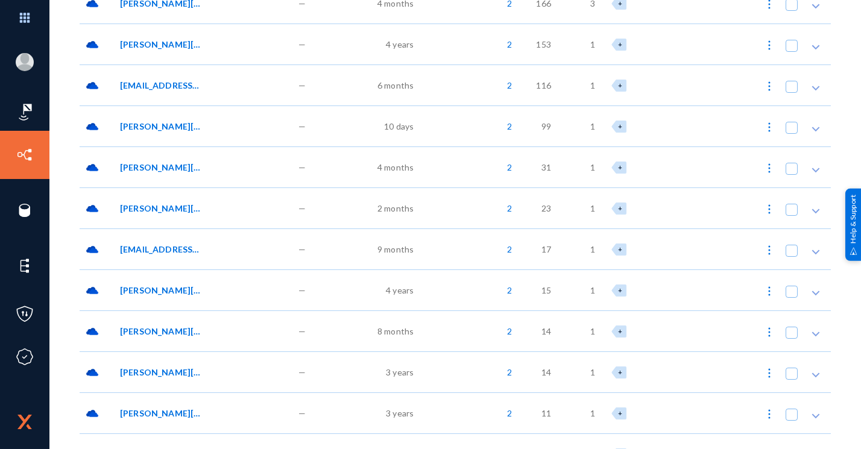
scroll to position [2380, 0]
click at [179, 242] on span "[EMAIL_ADDRESS][PERSON_NAME][DOMAIN_NAME]:/OneDrive//Attachments/Bank Statement…" at bounding box center [160, 248] width 81 height 13
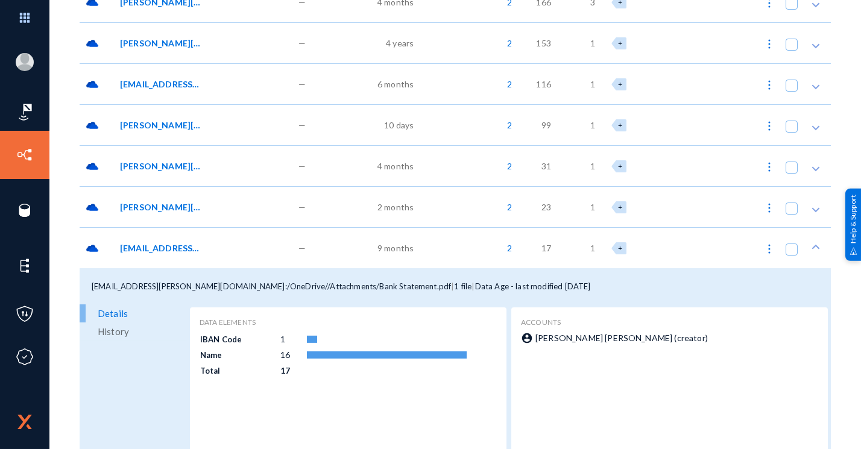
click at [265, 281] on span "[EMAIL_ADDRESS][PERSON_NAME][DOMAIN_NAME]:/OneDrive//Attachments/Bank Statement…" at bounding box center [271, 286] width 359 height 10
click at [160, 248] on span "[EMAIL_ADDRESS][PERSON_NAME][DOMAIN_NAME]:/OneDrive//Attachments/Bank Statement…" at bounding box center [160, 248] width 81 height 13
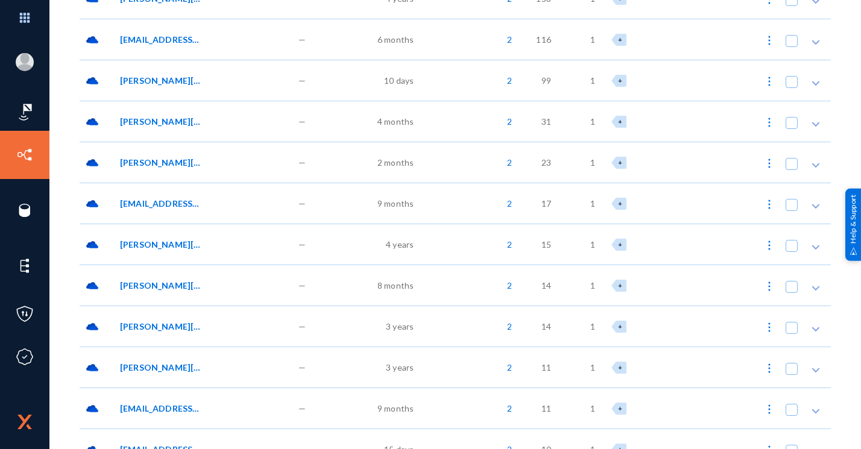
scroll to position [2426, 0]
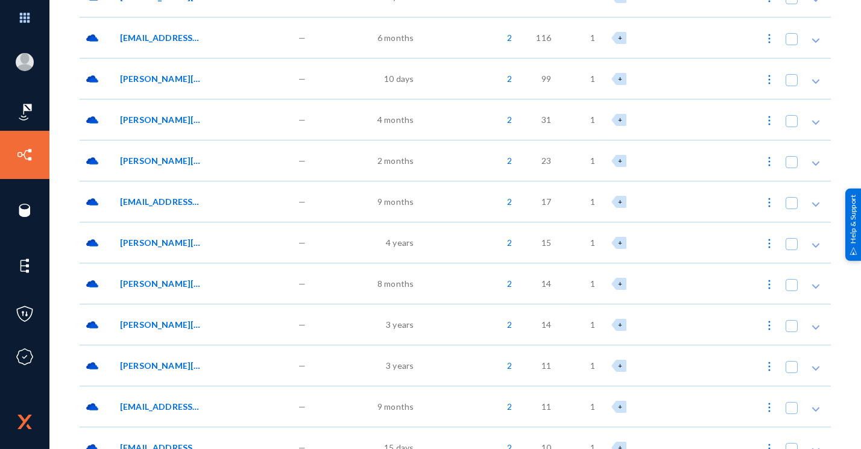
click at [175, 248] on div "[PERSON_NAME][EMAIL_ADDRESS][DOMAIN_NAME]:/OneDrive//Attachments/TransactionDet…" at bounding box center [203, 242] width 178 height 41
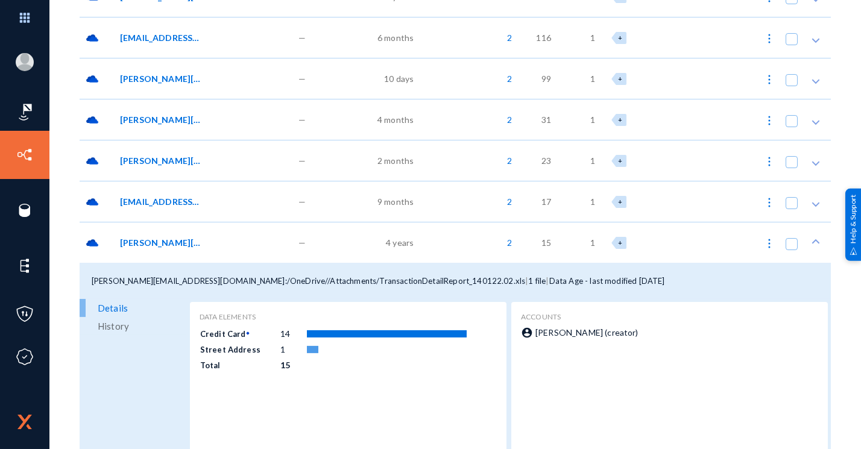
click at [175, 248] on div "[PERSON_NAME][EMAIL_ADDRESS][DOMAIN_NAME]:/OneDrive//Attachments/TransactionDet…" at bounding box center [203, 242] width 178 height 41
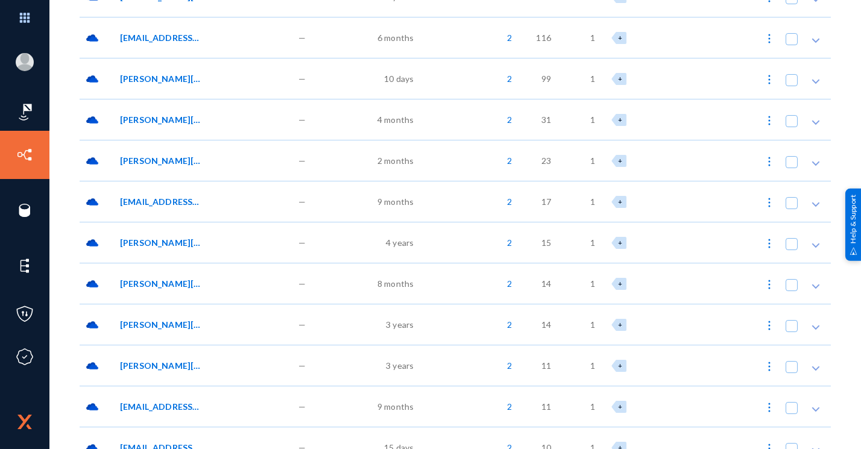
click at [154, 250] on div "[PERSON_NAME][EMAIL_ADDRESS][DOMAIN_NAME]:/OneDrive//Attachments/TransactionDet…" at bounding box center [203, 242] width 178 height 41
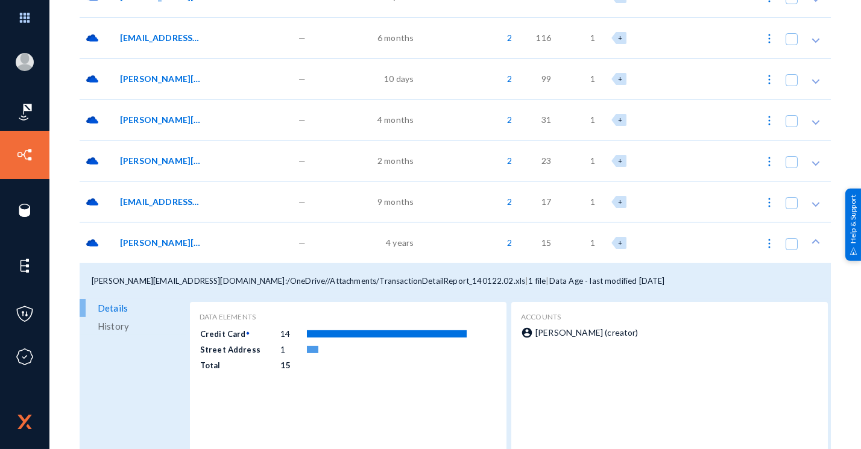
click at [158, 245] on span "[PERSON_NAME][EMAIL_ADDRESS][DOMAIN_NAME]:/OneDrive//Attachments/TransactionDet…" at bounding box center [160, 242] width 81 height 13
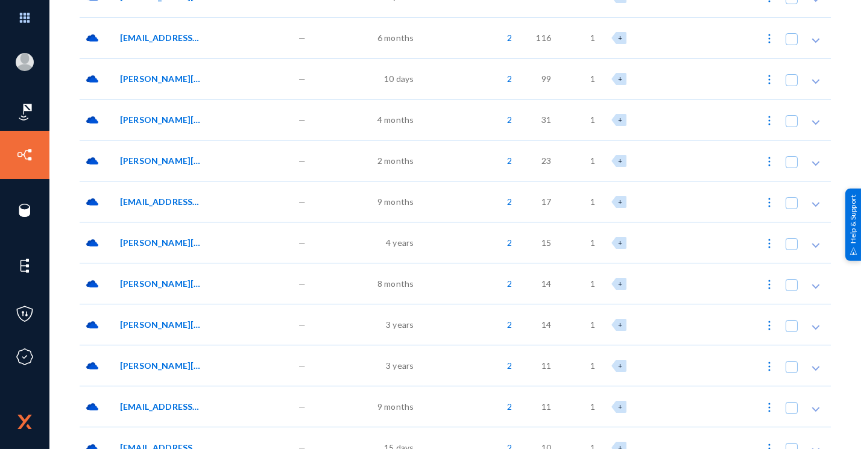
click at [158, 245] on span "[PERSON_NAME][EMAIL_ADDRESS][DOMAIN_NAME]:/OneDrive//Attachments/TransactionDet…" at bounding box center [160, 242] width 81 height 13
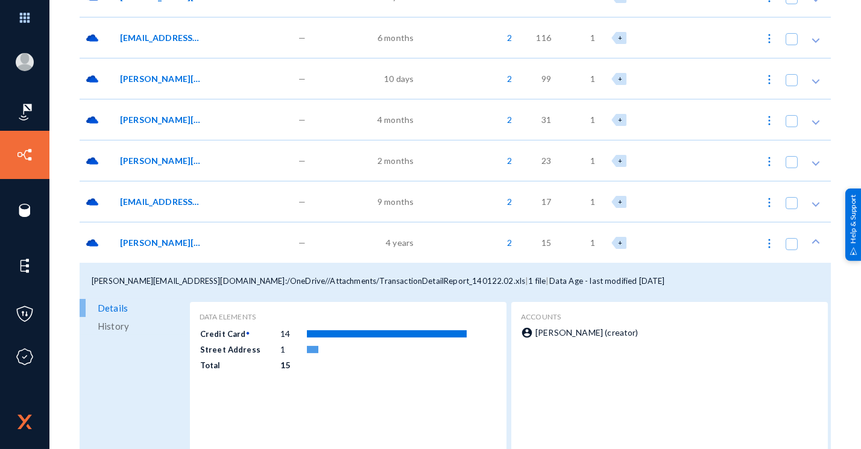
click at [158, 245] on span "[PERSON_NAME][EMAIL_ADDRESS][DOMAIN_NAME]:/OneDrive//Attachments/TransactionDet…" at bounding box center [160, 242] width 81 height 13
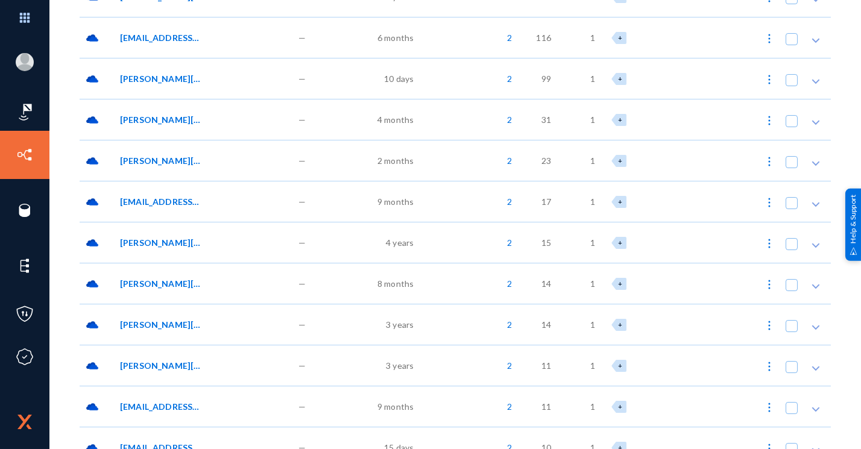
click at [158, 245] on span "[PERSON_NAME][EMAIL_ADDRESS][DOMAIN_NAME]:/OneDrive//Attachments/TransactionDet…" at bounding box center [160, 242] width 81 height 13
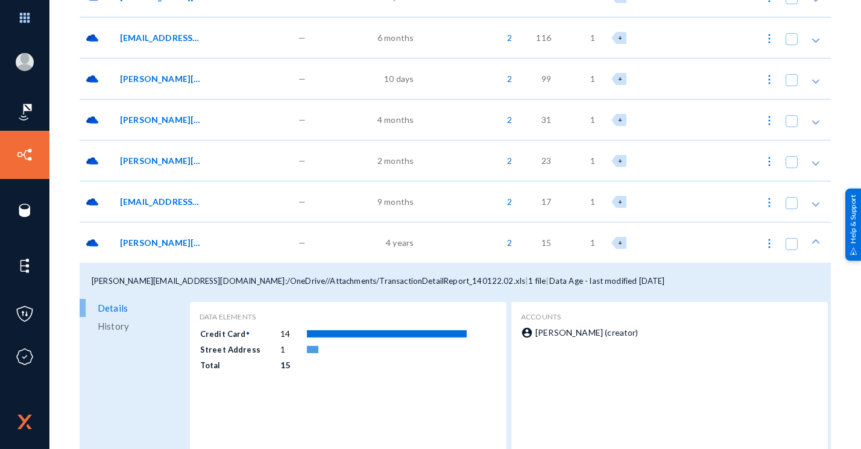
click at [158, 245] on span "[PERSON_NAME][EMAIL_ADDRESS][DOMAIN_NAME]:/OneDrive//Attachments/TransactionDet…" at bounding box center [160, 242] width 81 height 13
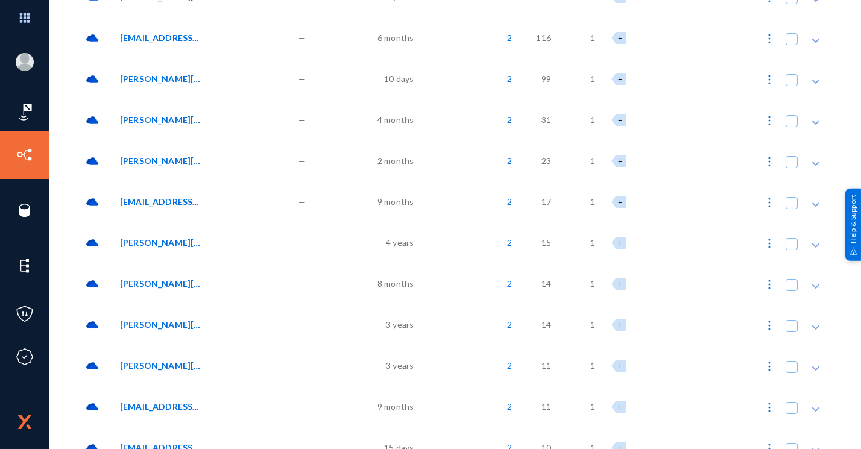
scroll to position [2469, 0]
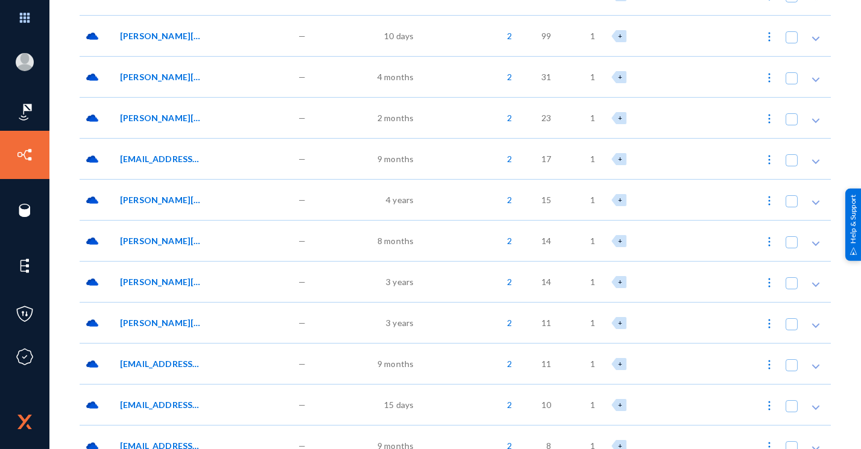
click at [158, 245] on span "[PERSON_NAME][EMAIL_ADDRESS][DOMAIN_NAME]:/OneDrive//Attachments/Nissan - Spend…" at bounding box center [160, 240] width 81 height 13
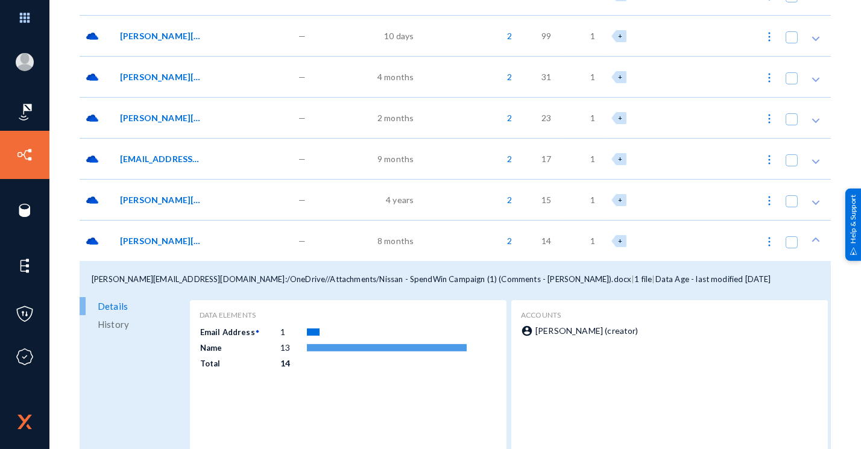
click at [158, 245] on span "[PERSON_NAME][EMAIL_ADDRESS][DOMAIN_NAME]:/OneDrive//Attachments/Nissan - Spend…" at bounding box center [160, 240] width 81 height 13
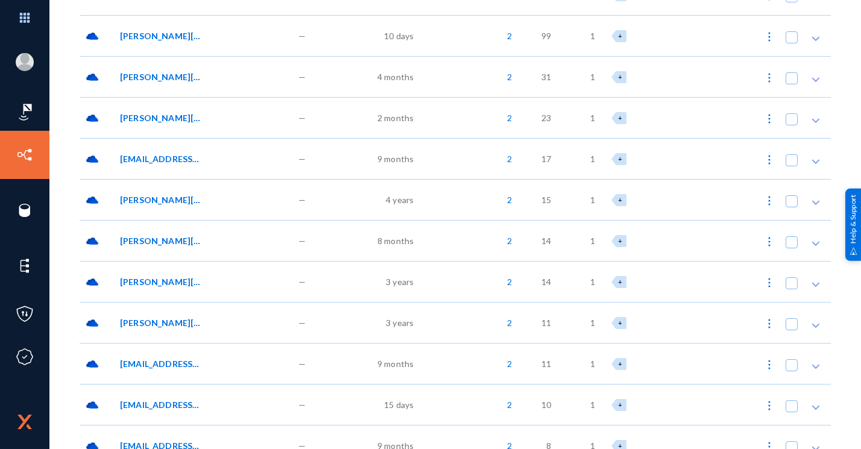
scroll to position [2555, 0]
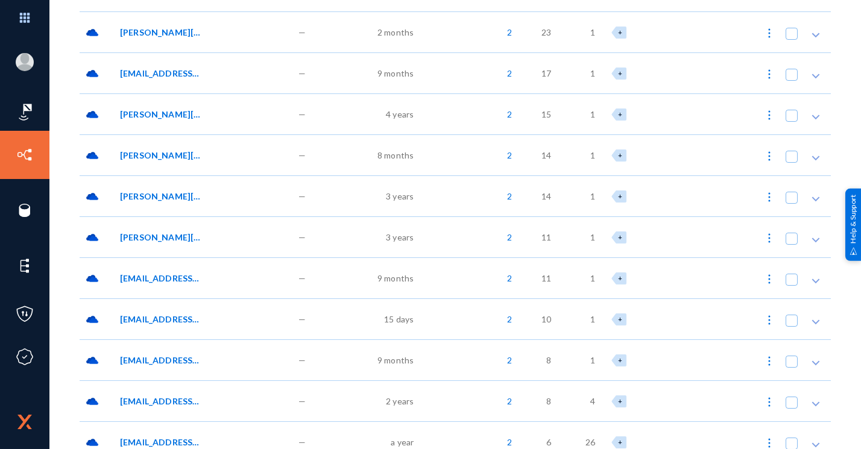
click at [172, 228] on div "[PERSON_NAME][EMAIL_ADDRESS][DOMAIN_NAME]:/OneDrive//Attachments/TransactionDet…" at bounding box center [203, 236] width 178 height 41
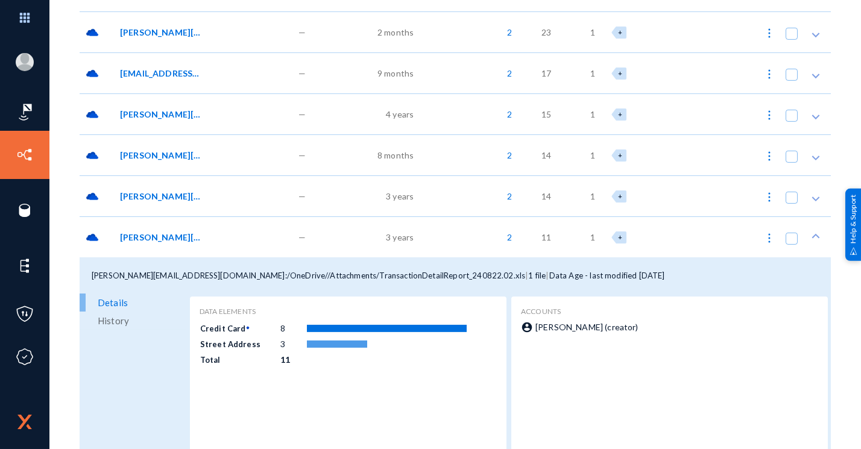
click at [173, 236] on span "[PERSON_NAME][EMAIL_ADDRESS][DOMAIN_NAME]:/OneDrive//Attachments/TransactionDet…" at bounding box center [160, 237] width 81 height 13
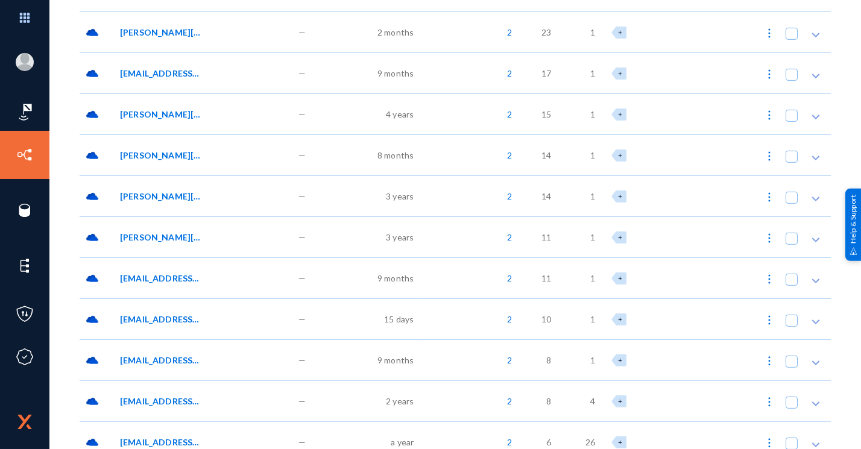
click at [174, 242] on span "[PERSON_NAME][EMAIL_ADDRESS][DOMAIN_NAME]:/OneDrive//Attachments/TransactionDet…" at bounding box center [160, 237] width 81 height 13
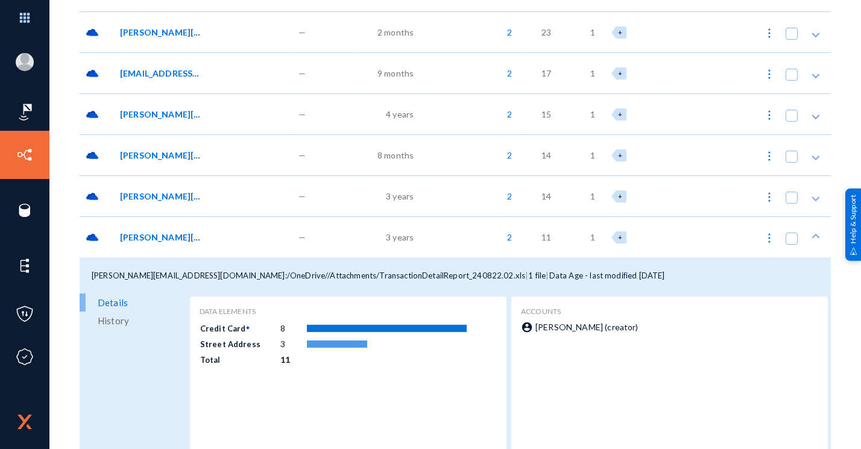
click at [175, 246] on div "[PERSON_NAME][EMAIL_ADDRESS][DOMAIN_NAME]:/OneDrive//Attachments/TransactionDet…" at bounding box center [203, 236] width 178 height 41
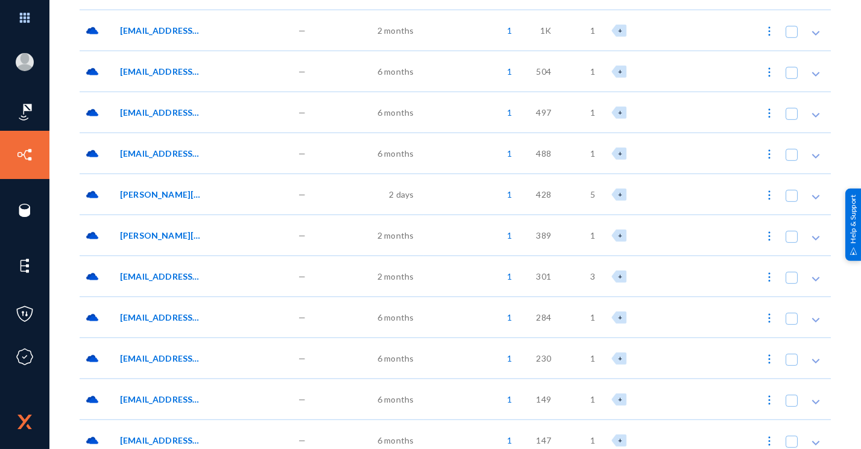
scroll to position [4039, 0]
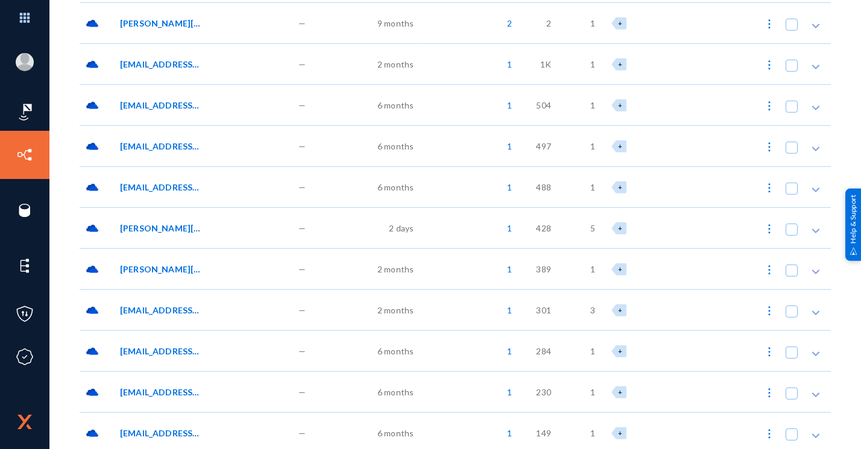
click at [169, 104] on span "[EMAIL_ADDRESS][DOMAIN_NAME]:/OneDrive//Desktop/openlogic-openjdk-8u442-b06-win…" at bounding box center [160, 105] width 81 height 13
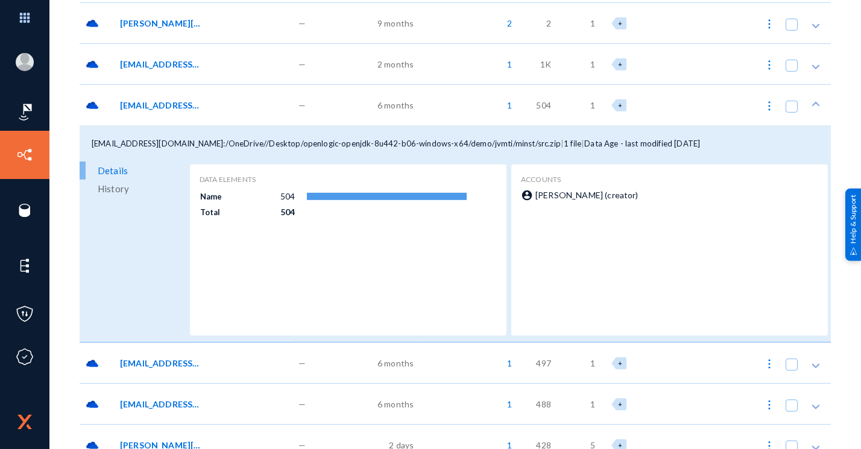
click at [169, 104] on span "[EMAIL_ADDRESS][DOMAIN_NAME]:/OneDrive//Desktop/openlogic-openjdk-8u442-b06-win…" at bounding box center [160, 105] width 81 height 13
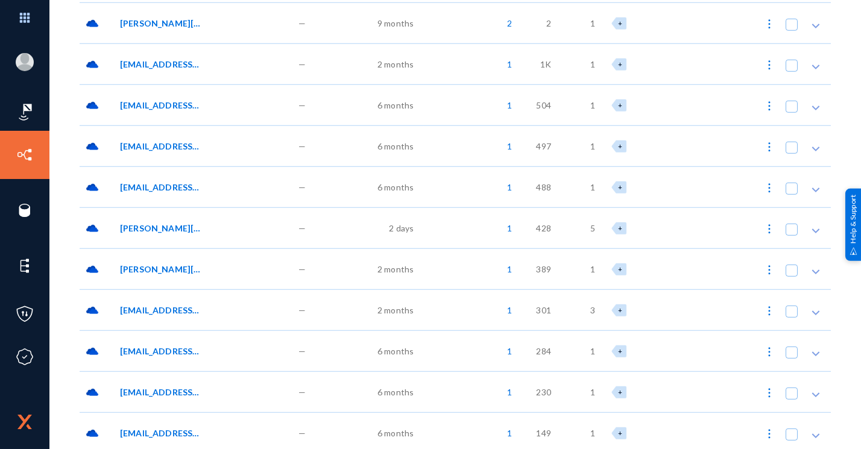
click at [163, 140] on span "[EMAIL_ADDRESS][DOMAIN_NAME]:/OneDrive//Desktop/openlogic-openjdk-8u442-b06-win…" at bounding box center [160, 146] width 81 height 13
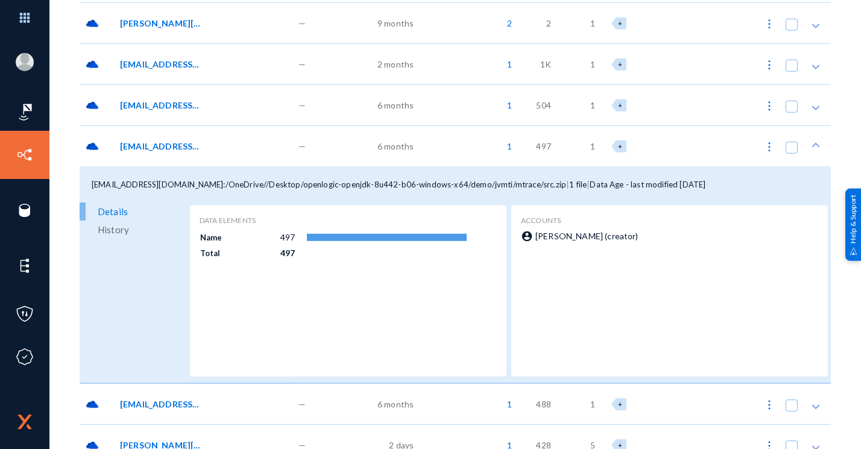
click at [163, 140] on span "[EMAIL_ADDRESS][DOMAIN_NAME]:/OneDrive//Desktop/openlogic-openjdk-8u442-b06-win…" at bounding box center [160, 146] width 81 height 13
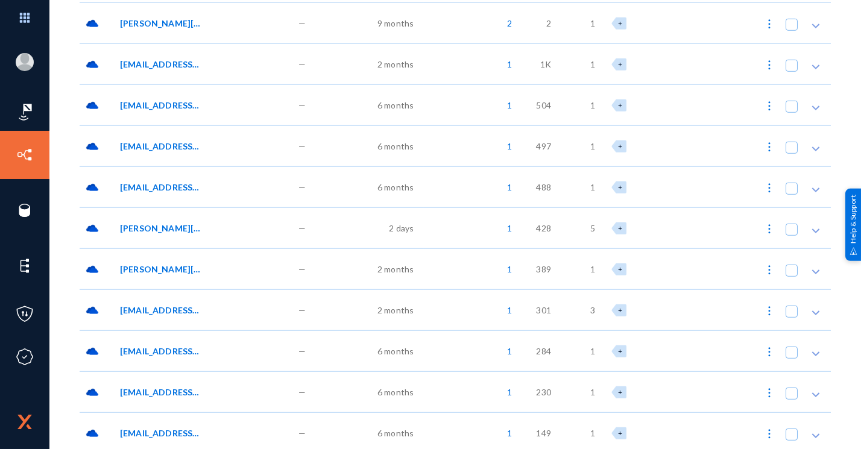
click at [168, 189] on span "[EMAIL_ADDRESS][DOMAIN_NAME]:/OneDrive//Desktop/openlogic-openjdk-8u442-b06-win…" at bounding box center [160, 187] width 81 height 13
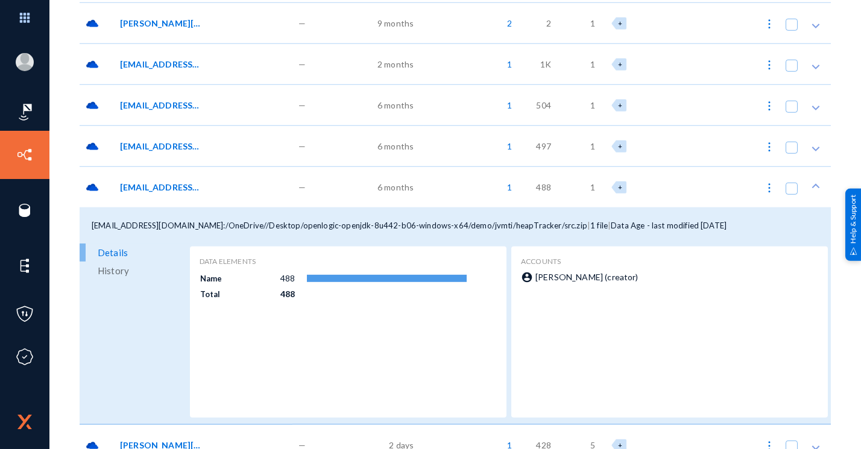
click at [168, 189] on span "[EMAIL_ADDRESS][DOMAIN_NAME]:/OneDrive//Desktop/openlogic-openjdk-8u442-b06-win…" at bounding box center [160, 187] width 81 height 13
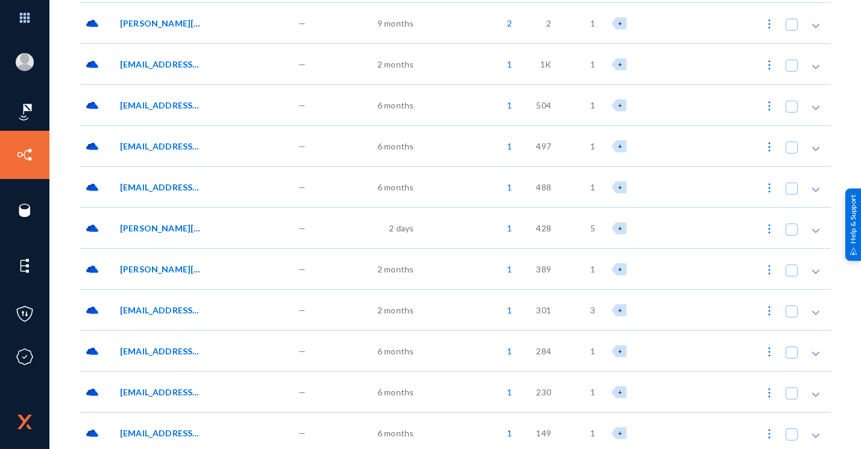
click at [152, 239] on div "[PERSON_NAME][EMAIL_ADDRESS][DOMAIN_NAME]:/OneDrive//Attachments/MKT Budget 202…" at bounding box center [203, 227] width 178 height 41
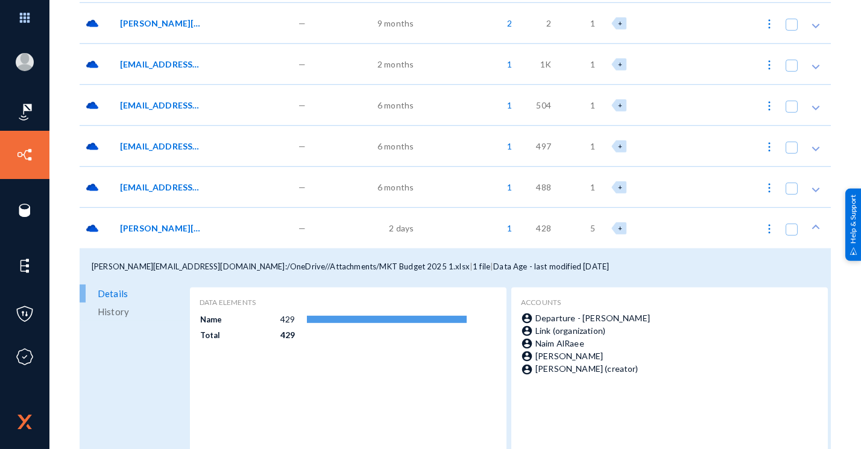
click at [152, 238] on div "[PERSON_NAME][EMAIL_ADDRESS][DOMAIN_NAME]:/OneDrive//Attachments/MKT Budget 202…" at bounding box center [203, 227] width 178 height 41
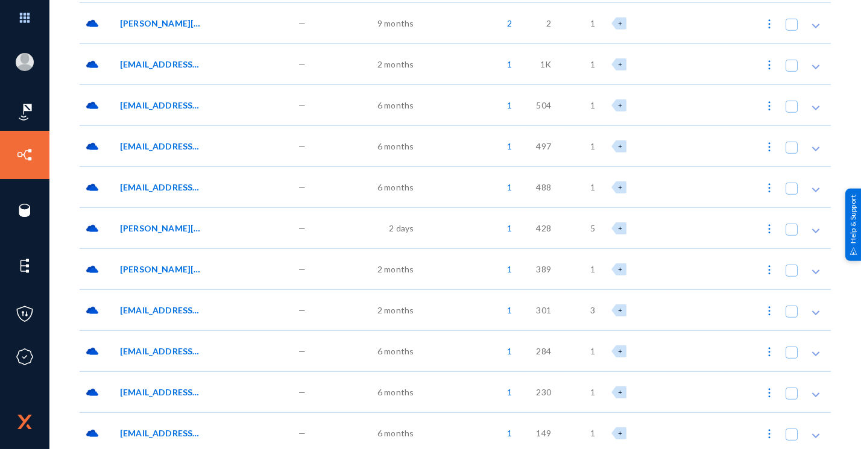
click at [162, 274] on div "[PERSON_NAME][EMAIL_ADDRESS][DOMAIN_NAME]:/Preservation Hold Library//MKT Budge…" at bounding box center [203, 268] width 178 height 41
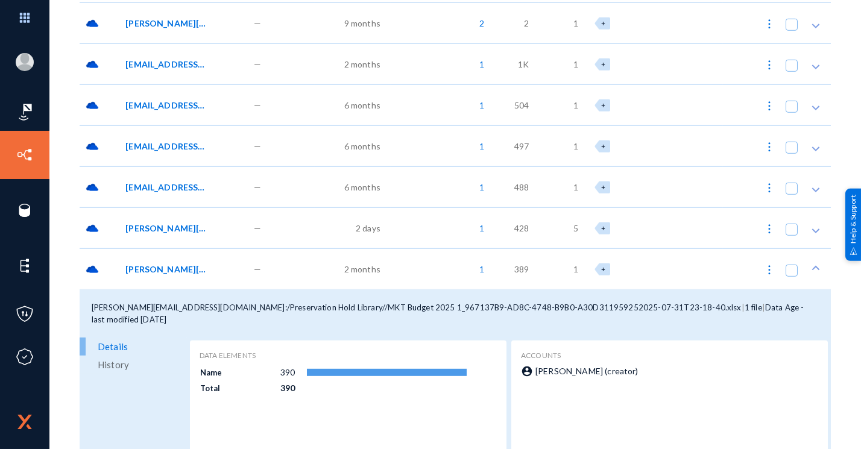
click at [162, 274] on div "[PERSON_NAME][EMAIL_ADDRESS][DOMAIN_NAME]:/Preservation Hold Library//MKT Budge…" at bounding box center [183, 268] width 128 height 41
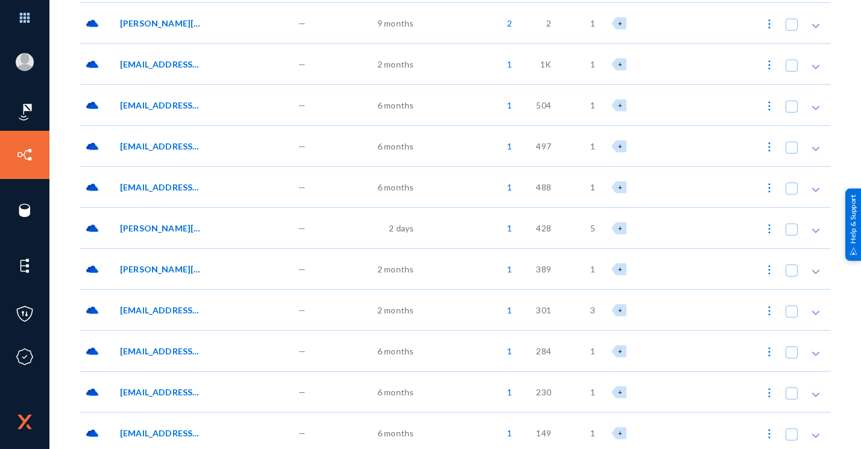
scroll to position [4159, 0]
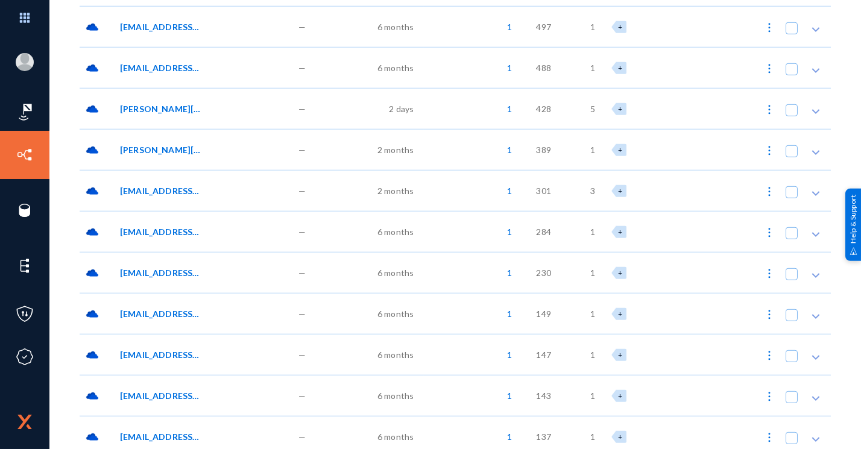
click at [162, 274] on span "[EMAIL_ADDRESS][DOMAIN_NAME]:/OneDrive//Desktop/openlogic-openjdk-8u442-b06-win…" at bounding box center [160, 272] width 81 height 13
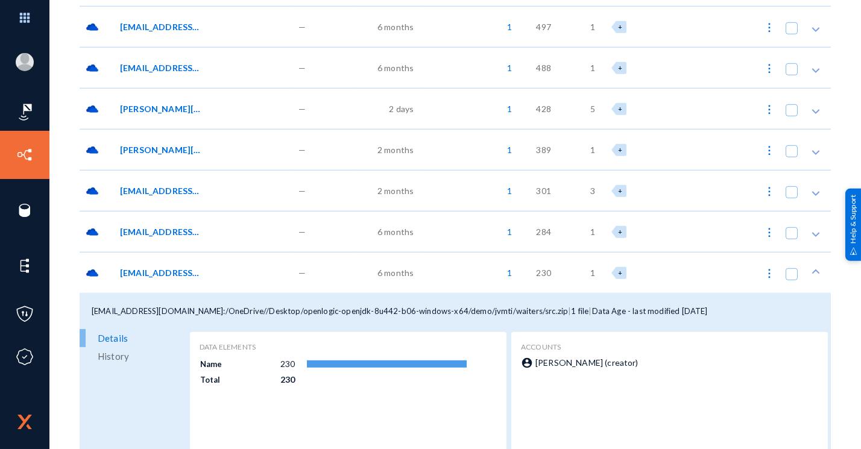
click at [162, 274] on span "[EMAIL_ADDRESS][DOMAIN_NAME]:/OneDrive//Desktop/openlogic-openjdk-8u442-b06-win…" at bounding box center [160, 272] width 81 height 13
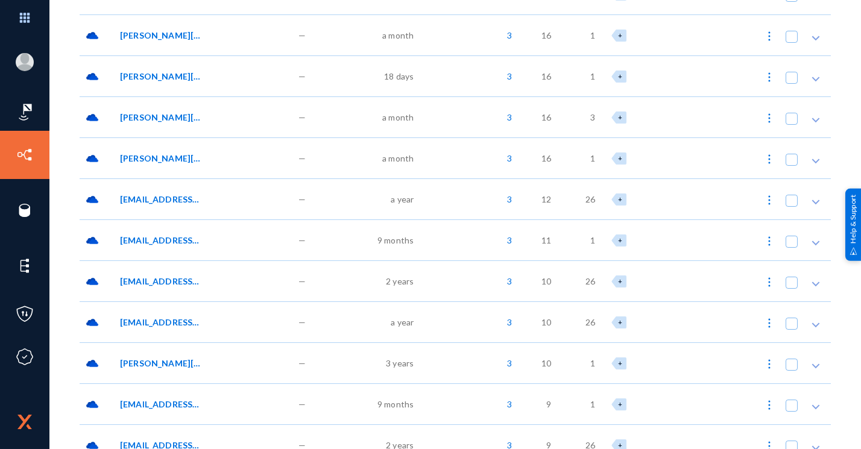
scroll to position [0, 0]
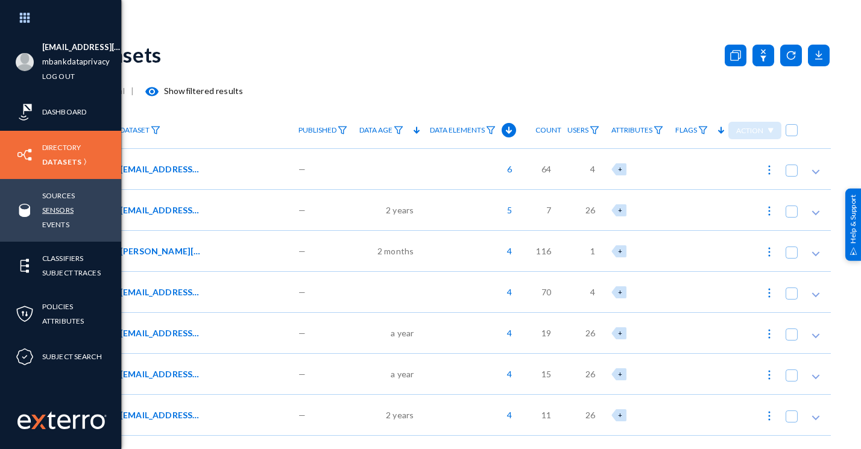
click at [67, 208] on link "Sensors" at bounding box center [57, 210] width 31 height 14
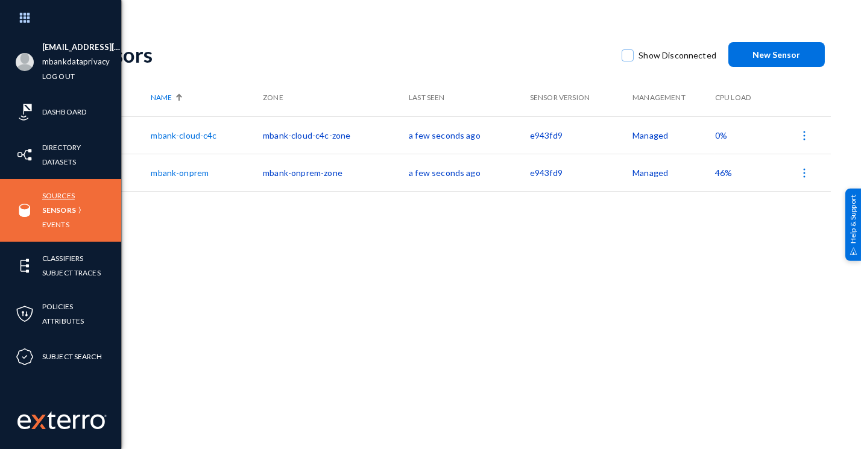
click at [69, 201] on link "Sources" at bounding box center [58, 196] width 33 height 14
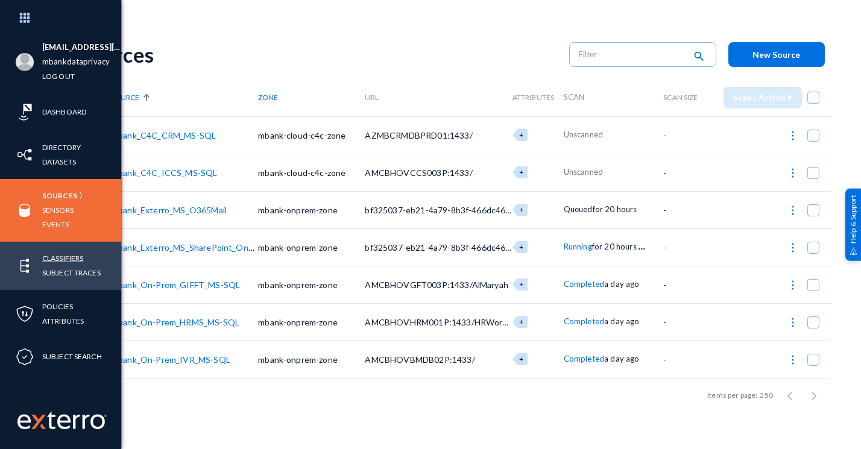
click at [69, 260] on link "Classifiers" at bounding box center [62, 258] width 41 height 14
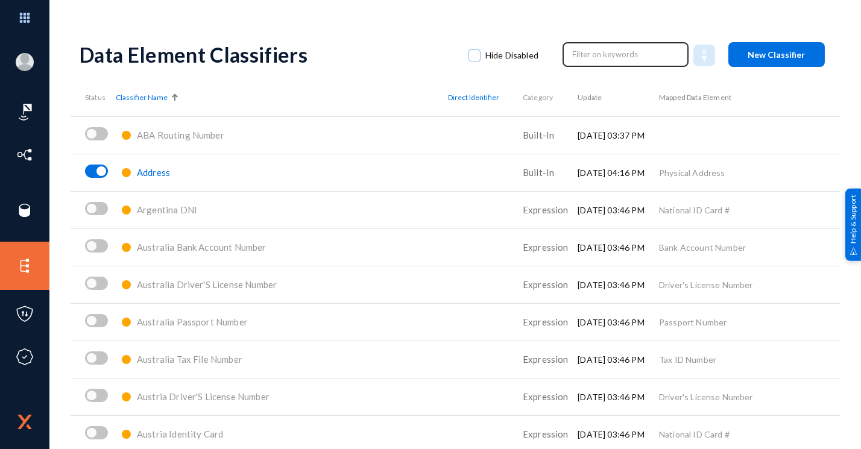
click at [586, 51] on input "text" at bounding box center [626, 54] width 106 height 18
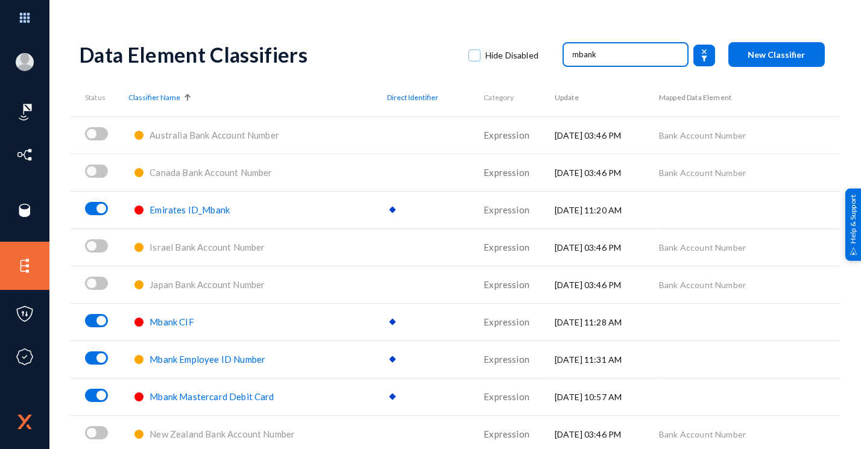
type input "mbank"
click at [162, 324] on span "Mbank CIF" at bounding box center [171, 321] width 44 height 11
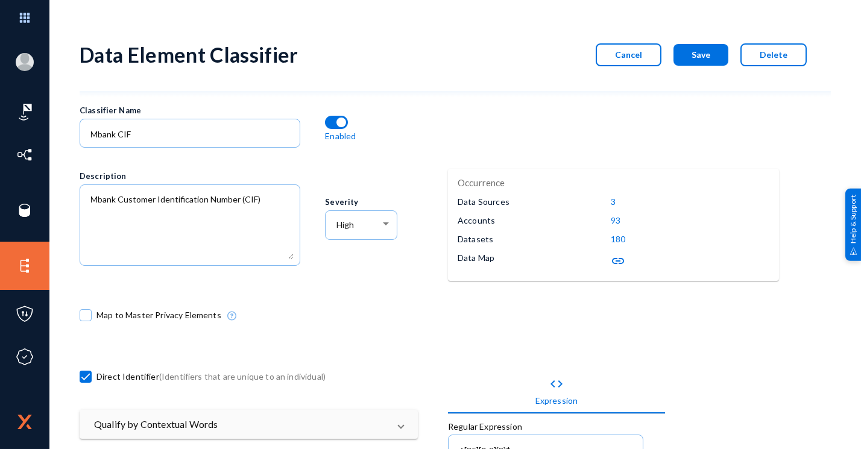
click at [614, 215] on p "93" at bounding box center [616, 220] width 10 height 13
click at [611, 257] on mat-icon "link" at bounding box center [618, 261] width 14 height 14
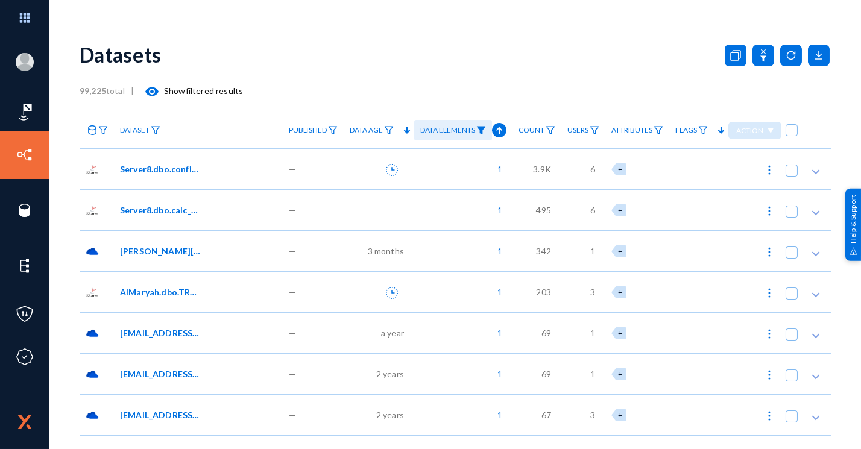
scroll to position [110, 0]
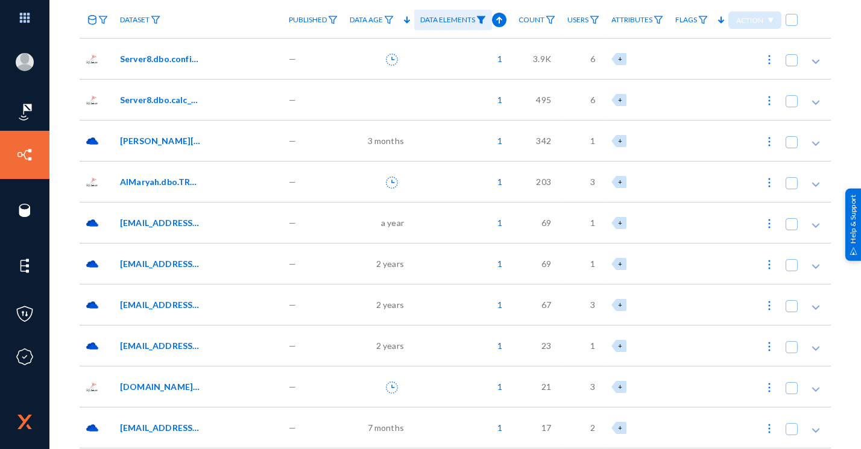
click at [192, 57] on span "Server8.dbo.configuration_log" at bounding box center [160, 58] width 81 height 13
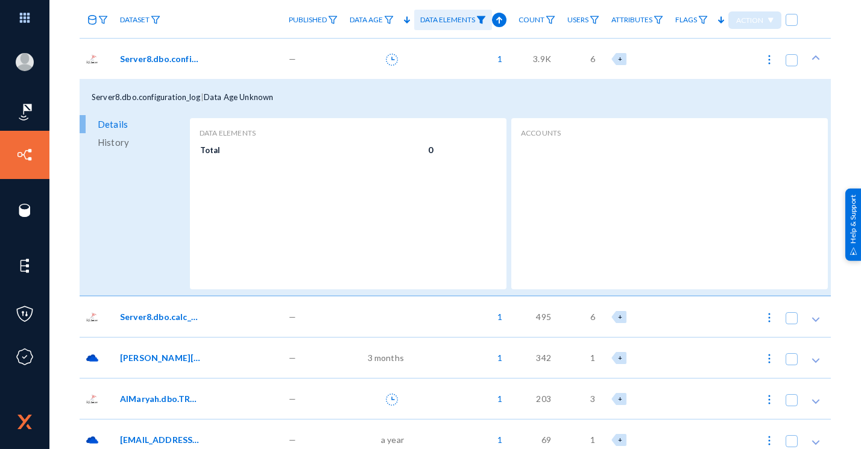
click at [187, 53] on span "Server8.dbo.configuration_log" at bounding box center [160, 58] width 81 height 13
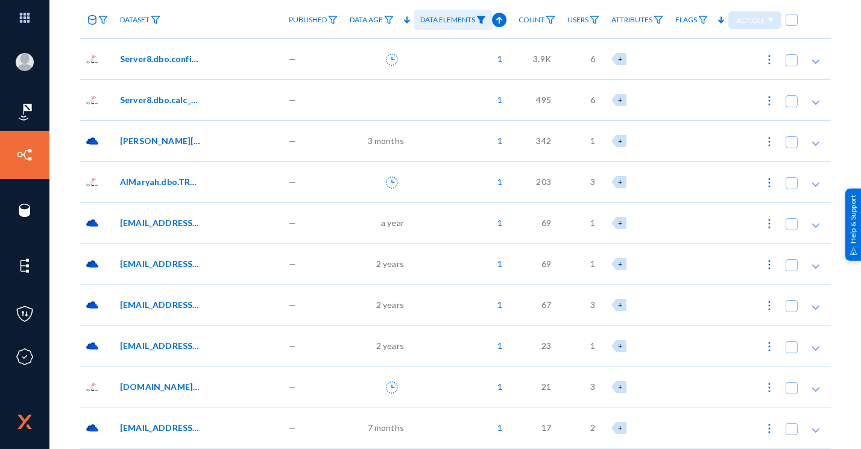
click at [187, 99] on span "Server8.dbo.calc_permission" at bounding box center [160, 99] width 81 height 13
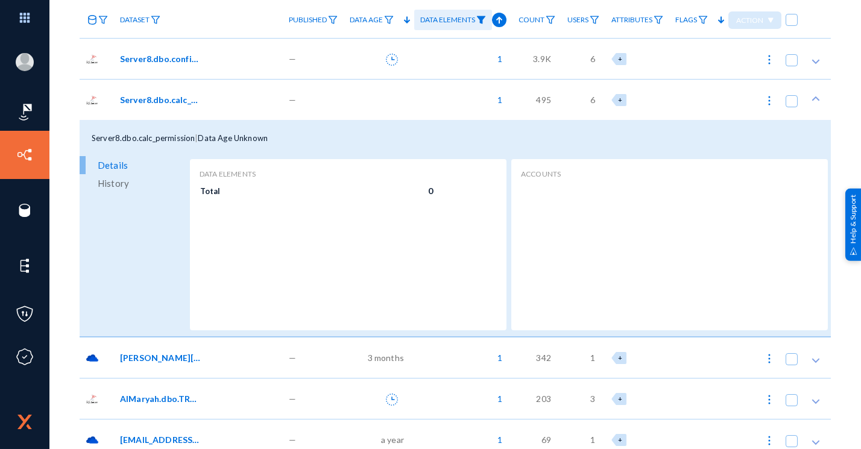
click at [187, 99] on span "Server8.dbo.calc_permission" at bounding box center [160, 99] width 81 height 13
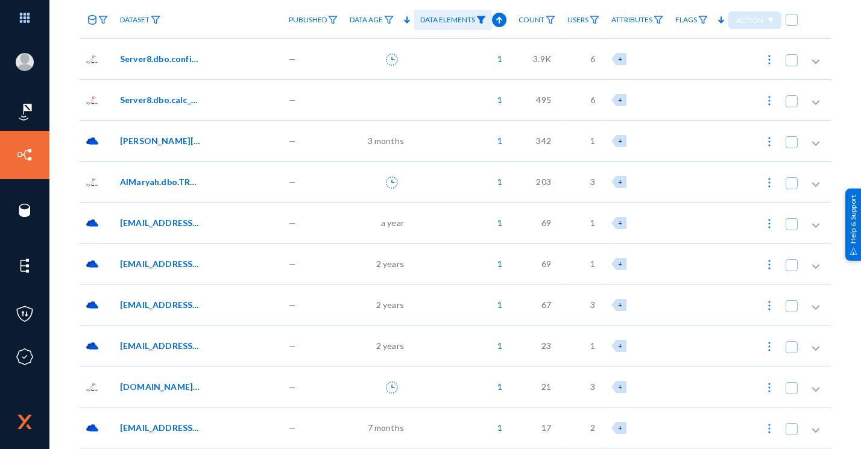
click at [189, 137] on span "[PERSON_NAME][EMAIL_ADDRESS][PERSON_NAME][DOMAIN_NAME]:/OneDrive//Audit Finding…" at bounding box center [160, 140] width 81 height 13
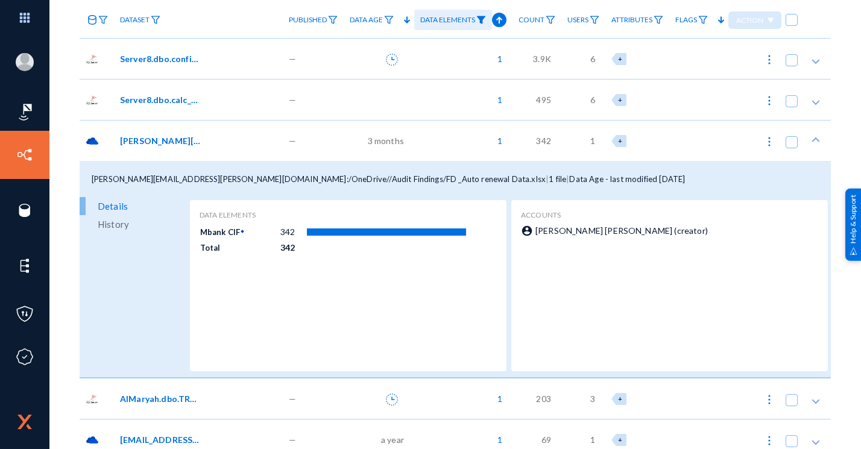
click at [197, 145] on span "[PERSON_NAME][EMAIL_ADDRESS][PERSON_NAME][DOMAIN_NAME]:/OneDrive//Audit Finding…" at bounding box center [160, 140] width 81 height 13
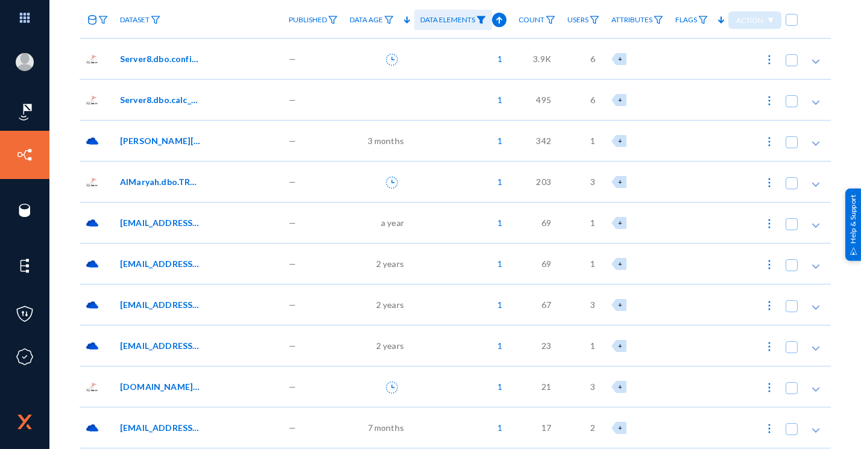
click at [190, 219] on span "[EMAIL_ADDRESS][DOMAIN_NAME]:/OneDrive//Desktop/desktop/SERVICE REQUEST MAY.xlsx" at bounding box center [160, 222] width 81 height 13
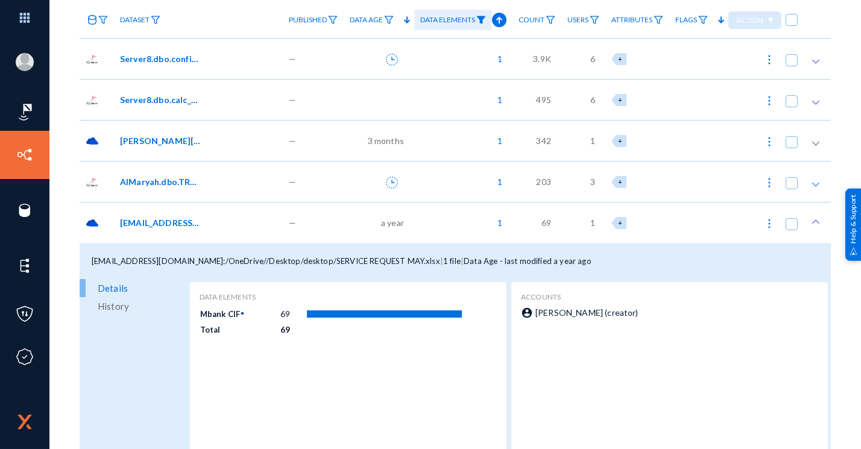
click at [190, 219] on span "[EMAIL_ADDRESS][DOMAIN_NAME]:/OneDrive//Desktop/desktop/SERVICE REQUEST MAY.xlsx" at bounding box center [160, 222] width 81 height 13
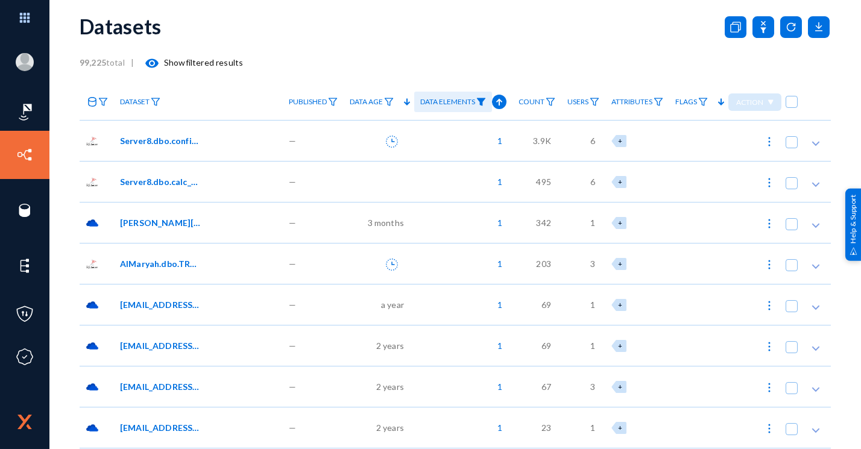
scroll to position [0, 0]
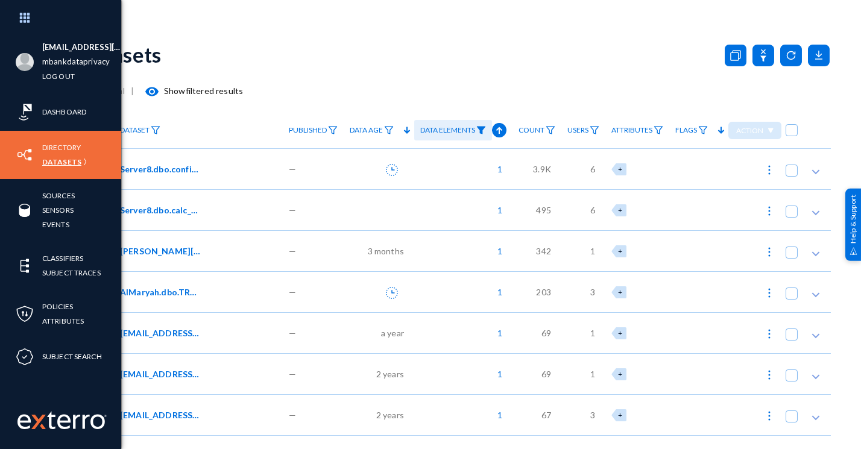
click at [62, 166] on link "Datasets" at bounding box center [61, 162] width 39 height 14
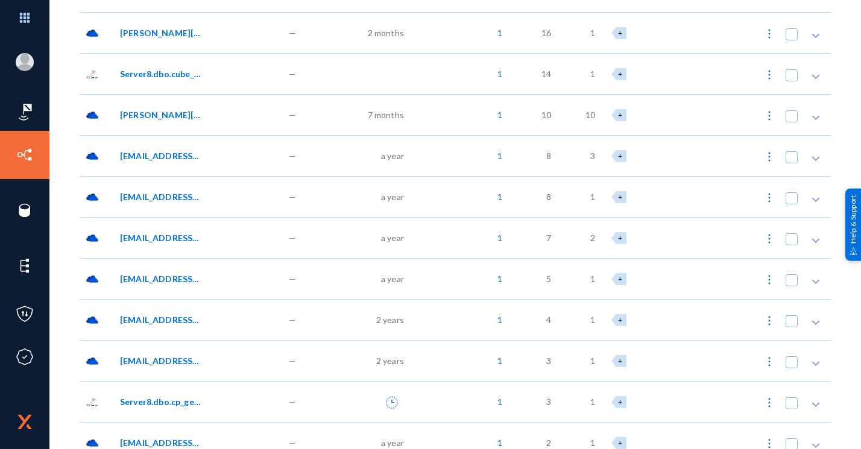
scroll to position [573, 0]
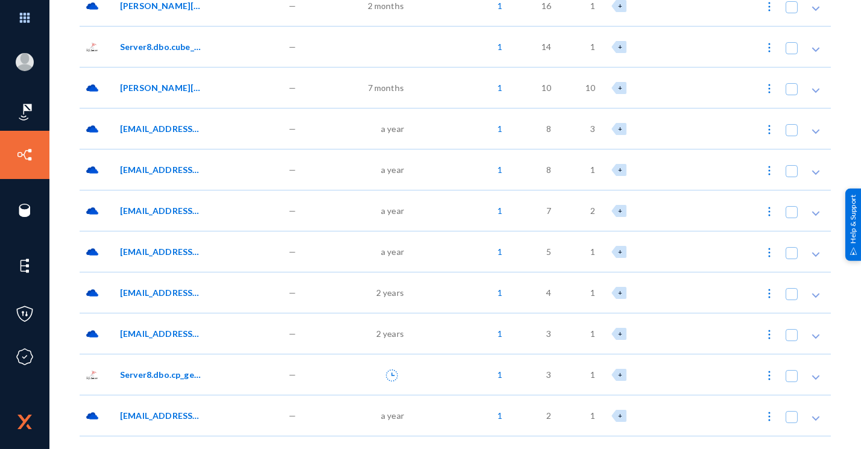
click at [165, 207] on span "[EMAIL_ADDRESS][PERSON_NAME][DOMAIN_NAME]:/OneDrive//Documents/afterSentDocumen…" at bounding box center [160, 210] width 81 height 13
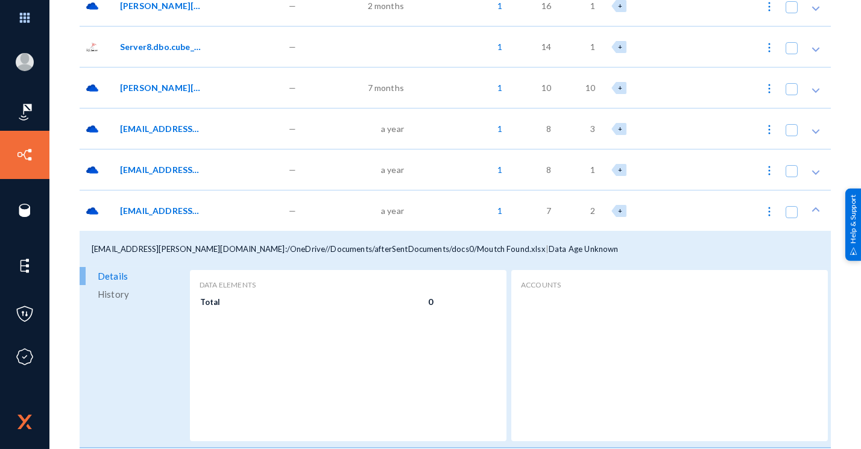
click at [165, 207] on span "[EMAIL_ADDRESS][PERSON_NAME][DOMAIN_NAME]:/OneDrive//Documents/afterSentDocumen…" at bounding box center [160, 210] width 81 height 13
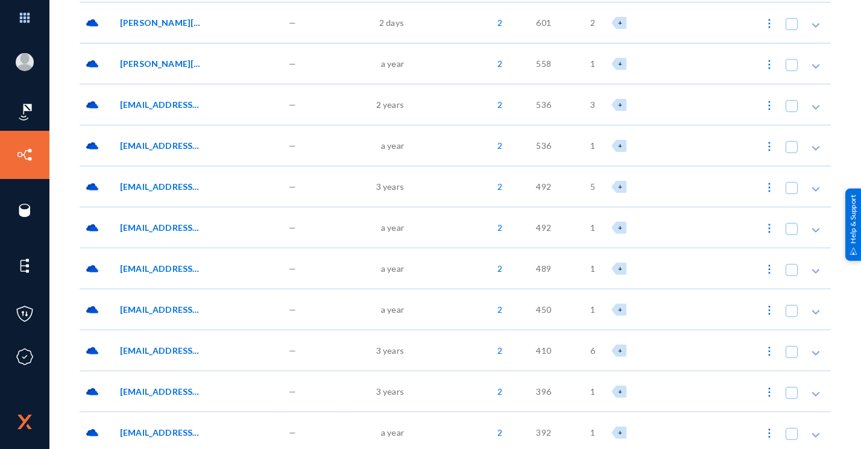
scroll to position [2764, 0]
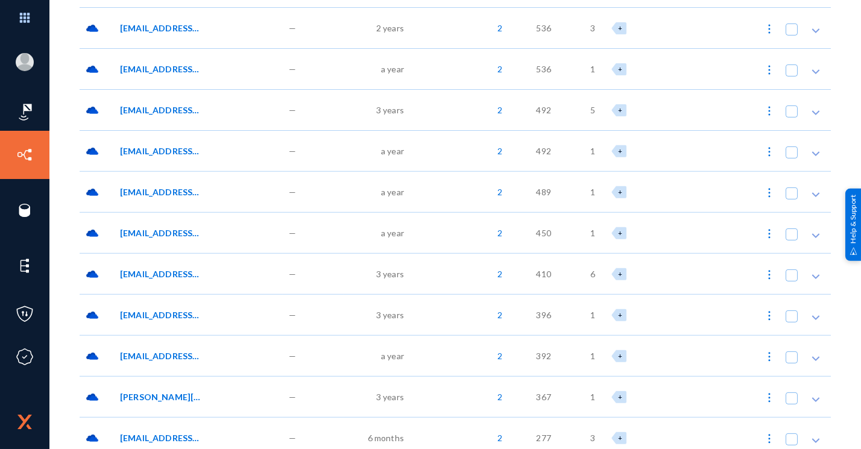
click at [181, 149] on span "[EMAIL_ADDRESS][DOMAIN_NAME]:/OneDrive//Desktop/desktop/Copy of Closure of Cust…" at bounding box center [160, 151] width 81 height 13
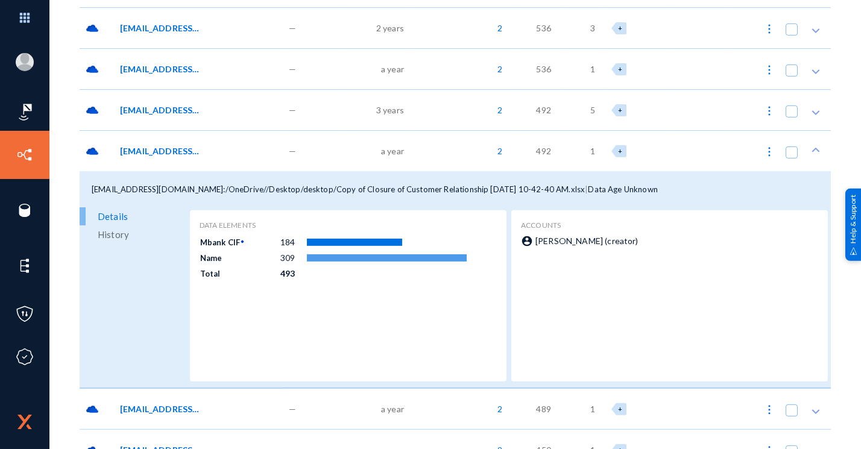
drag, startPoint x: 381, startPoint y: 192, endPoint x: 189, endPoint y: 205, distance: 192.7
click at [189, 205] on div "[EMAIL_ADDRESS][DOMAIN_NAME]:/OneDrive//Desktop/desktop/Copy of Closure of Cust…" at bounding box center [455, 189] width 751 height 36
click at [479, 175] on div "[EMAIL_ADDRESS][DOMAIN_NAME]:/OneDrive//Desktop/desktop/Copy of Closure of Cust…" at bounding box center [455, 189] width 751 height 36
click at [383, 186] on span "[EMAIL_ADDRESS][DOMAIN_NAME]:/OneDrive//Desktop/desktop/Copy of Closure of Cust…" at bounding box center [338, 189] width 493 height 10
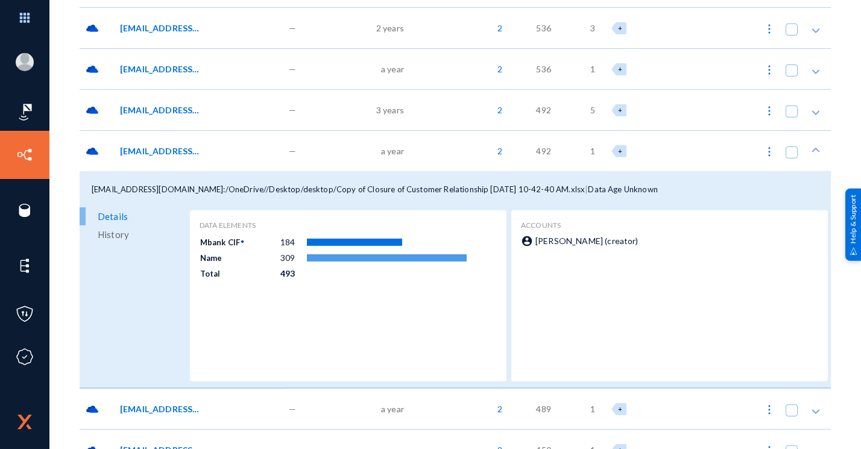
click at [383, 186] on span "[EMAIL_ADDRESS][DOMAIN_NAME]:/OneDrive//Desktop/desktop/Copy of Closure of Cust…" at bounding box center [338, 189] width 493 height 10
click at [344, 149] on div "a year" at bounding box center [379, 150] width 71 height 41
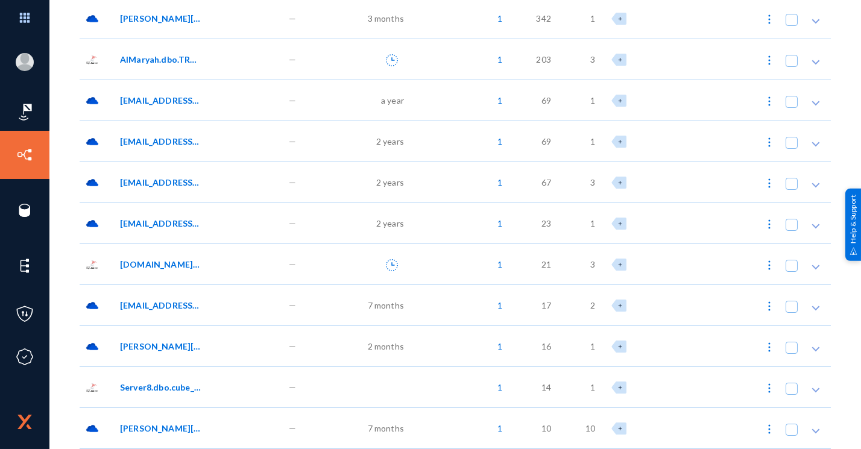
scroll to position [0, 0]
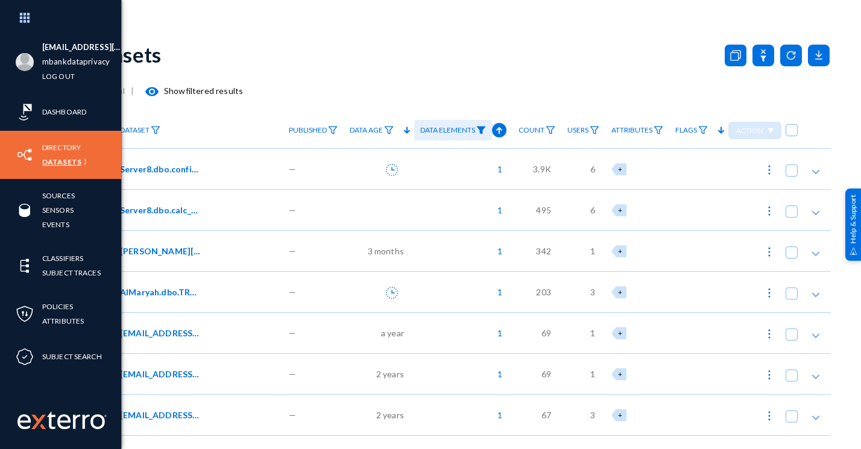
click at [66, 162] on link "Datasets" at bounding box center [61, 162] width 39 height 14
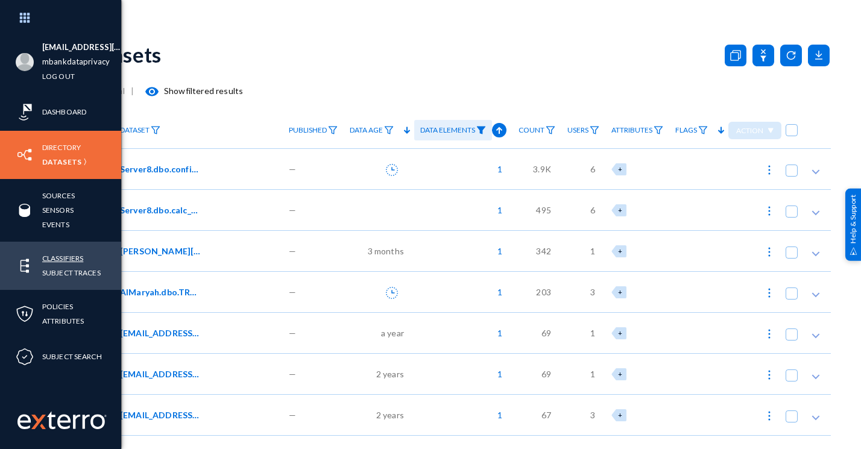
click at [55, 256] on link "Classifiers" at bounding box center [62, 258] width 41 height 14
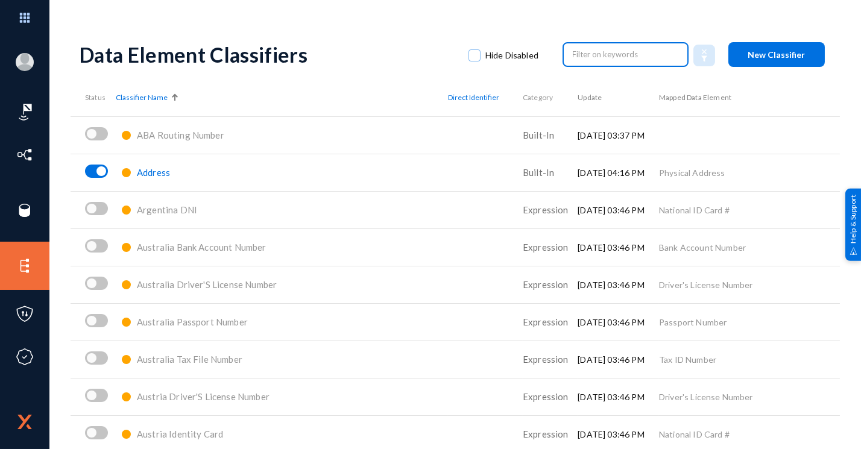
click at [590, 56] on input "text" at bounding box center [626, 54] width 106 height 18
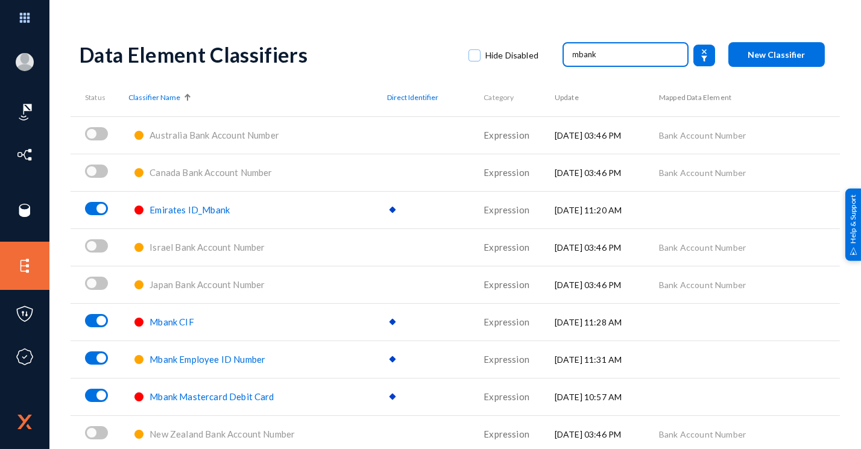
type input "mbank"
click at [166, 210] on span "Emirates ID_Mbank" at bounding box center [189, 209] width 80 height 11
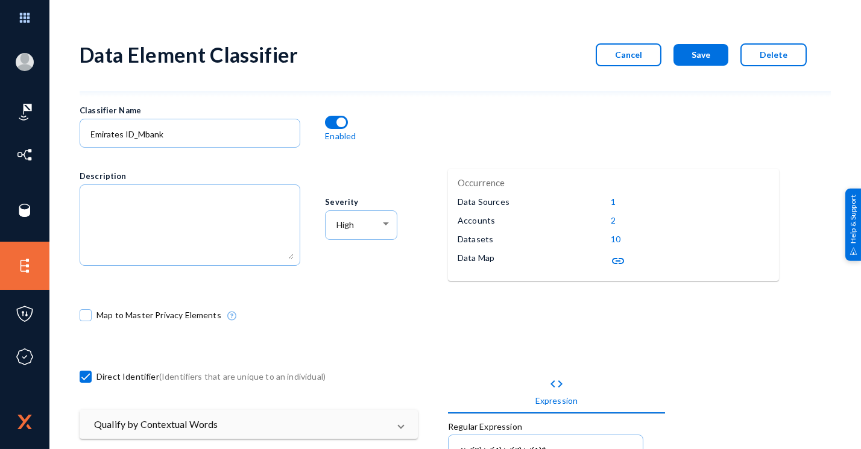
click at [611, 258] on mat-icon "link" at bounding box center [618, 261] width 14 height 14
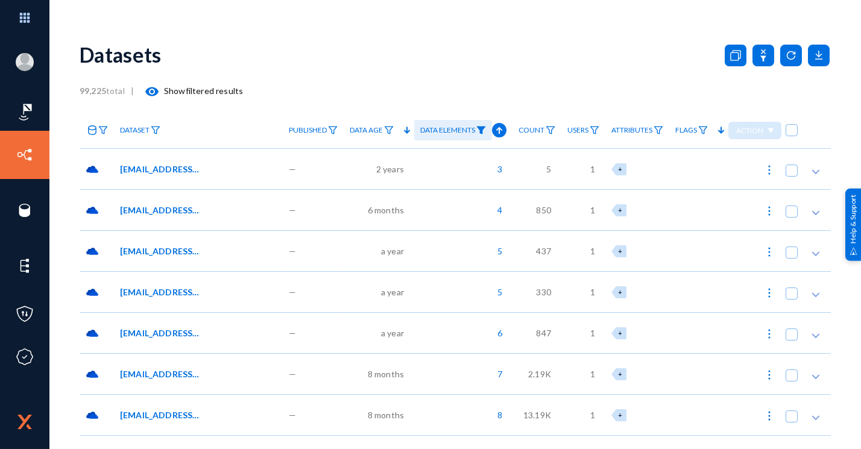
click at [212, 165] on div "[EMAIL_ADDRESS][DOMAIN_NAME]:/OneDrive//Desktop/wORK/HR docs/Employee Informati…" at bounding box center [204, 169] width 169 height 13
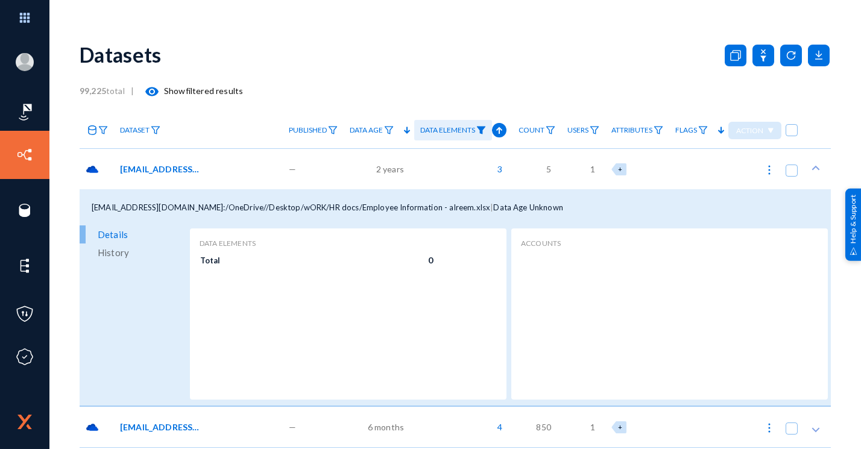
click at [215, 171] on div "[EMAIL_ADDRESS][DOMAIN_NAME]:/OneDrive//Desktop/wORK/HR docs/Employee Informati…" at bounding box center [204, 169] width 169 height 13
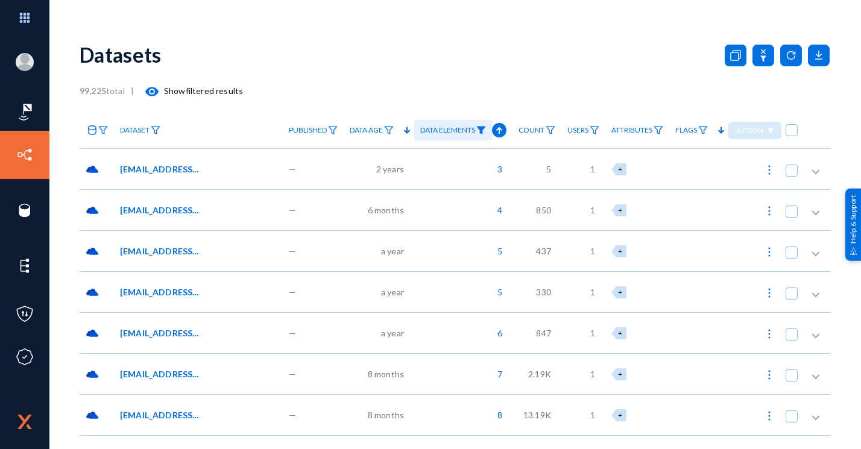
click at [209, 205] on div "[EMAIL_ADDRESS][DOMAIN_NAME]:/OneDrive//Desktop/Central Bank.xlsx" at bounding box center [204, 210] width 169 height 13
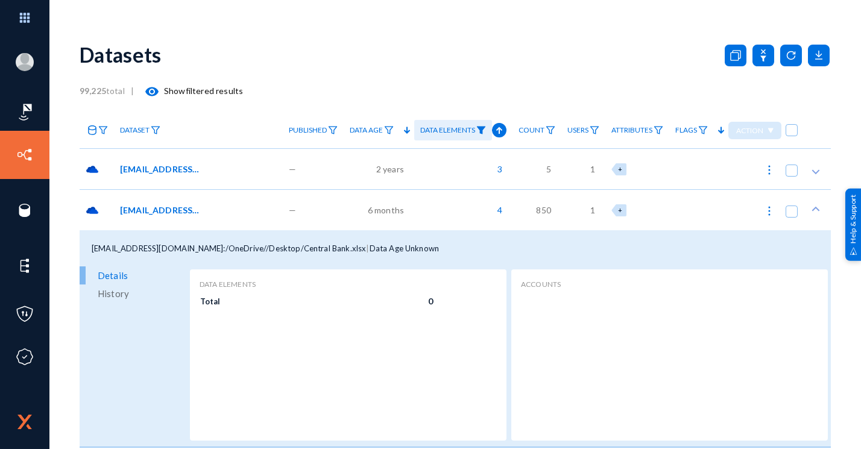
click at [152, 207] on span "[EMAIL_ADDRESS][DOMAIN_NAME]:/OneDrive//Desktop/Central Bank.xlsx" at bounding box center [160, 210] width 81 height 13
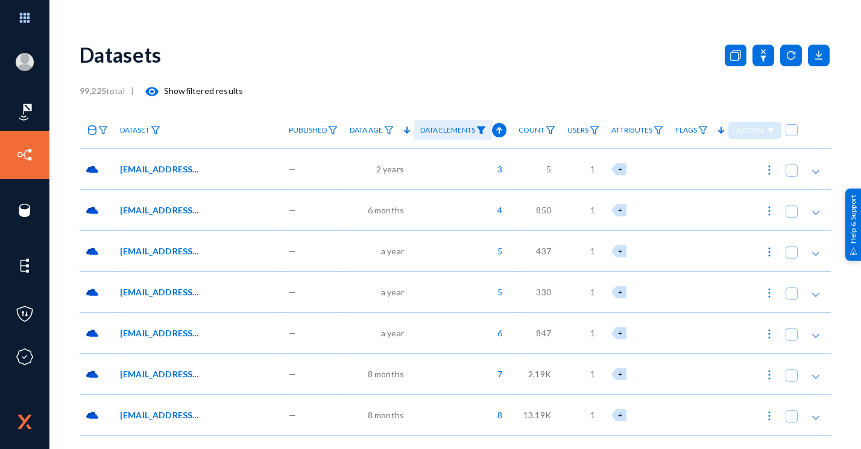
click at [152, 207] on span "[EMAIL_ADDRESS][DOMAIN_NAME]:/OneDrive//Desktop/Central Bank.xlsx" at bounding box center [160, 210] width 81 height 13
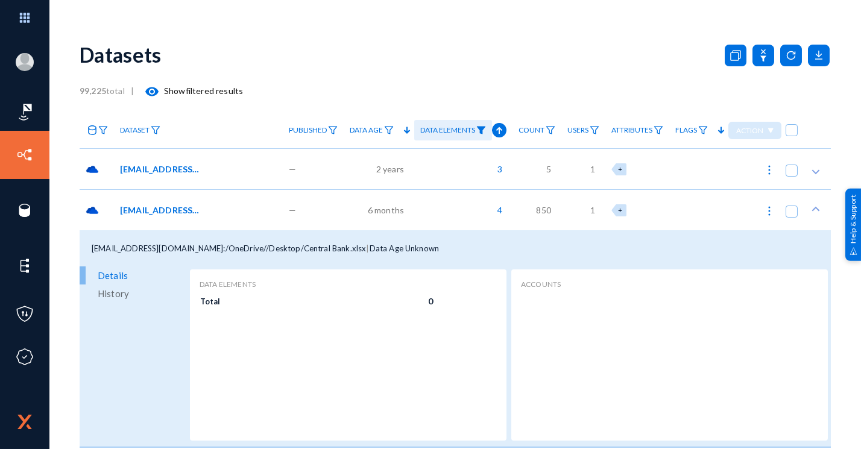
click at [239, 301] on td "Total" at bounding box center [313, 301] width 228 height 14
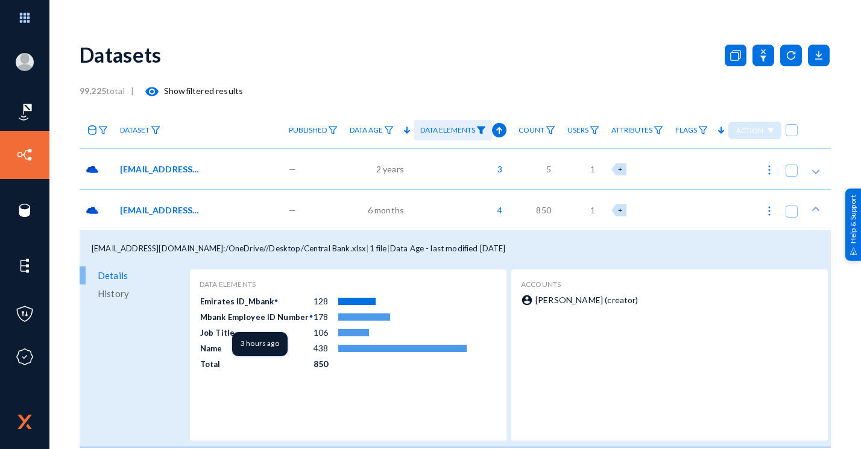
click at [272, 319] on td "Mbank Employee ID Number" at bounding box center [255, 316] width 113 height 14
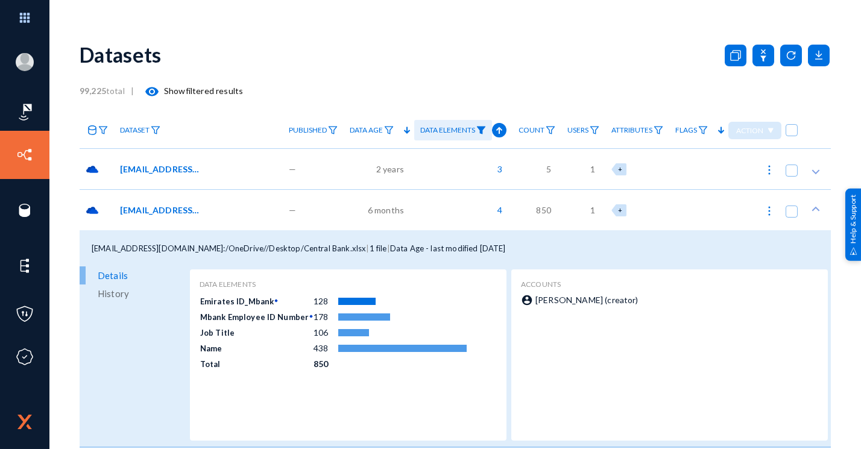
drag, startPoint x: 542, startPoint y: 297, endPoint x: 640, endPoint y: 305, distance: 98.0
click at [640, 305] on div "account_circle [PERSON_NAME] (creator)" at bounding box center [668, 300] width 295 height 13
drag, startPoint x: 190, startPoint y: 248, endPoint x: 247, endPoint y: 254, distance: 57.6
click at [247, 254] on div "[EMAIL_ADDRESS][DOMAIN_NAME]:/OneDrive//Desktop/Central Bank.xlsx | 1 file | Da…" at bounding box center [455, 248] width 751 height 36
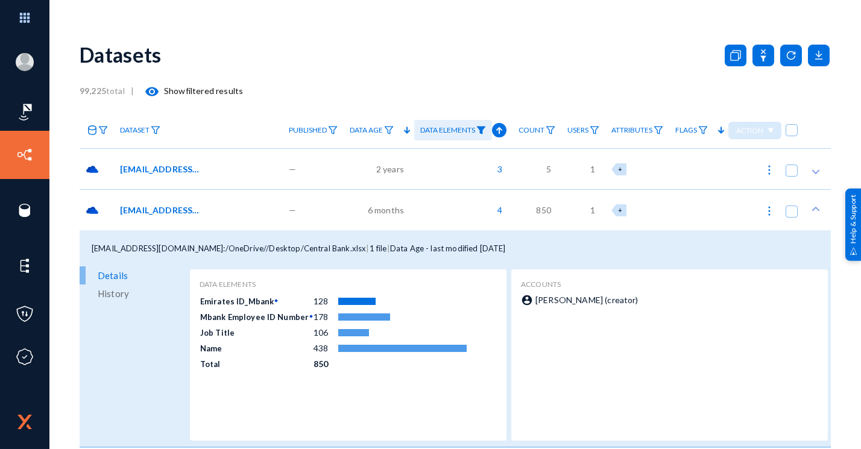
click at [247, 254] on div "[EMAIL_ADDRESS][DOMAIN_NAME]:/OneDrive//Desktop/Central Bank.xlsx | 1 file | Da…" at bounding box center [455, 248] width 751 height 36
click at [239, 246] on span "[EMAIL_ADDRESS][DOMAIN_NAME]:/OneDrive//Desktop/Central Bank.xlsx" at bounding box center [229, 248] width 274 height 10
click at [210, 212] on div "[EMAIL_ADDRESS][DOMAIN_NAME]:/OneDrive//Desktop/Central Bank.xlsx" at bounding box center [204, 210] width 169 height 13
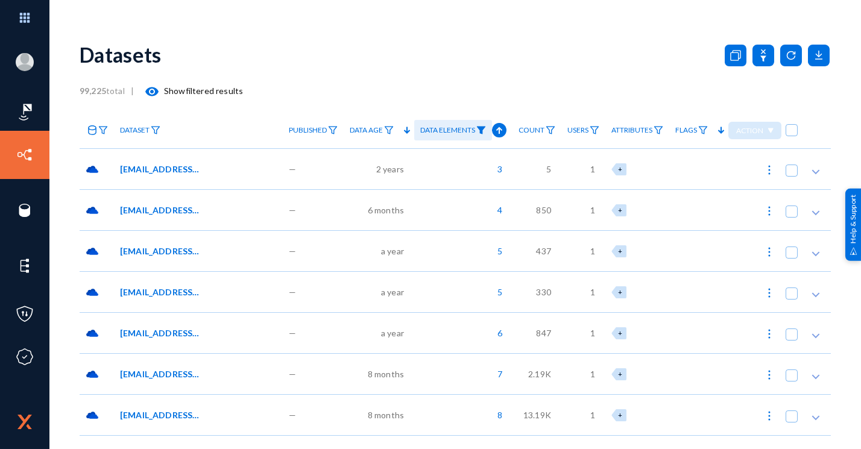
click at [190, 257] on div "[EMAIL_ADDRESS][DOMAIN_NAME]:/OneDrive//Desktop/WB SME IS.xlsx" at bounding box center [198, 250] width 169 height 41
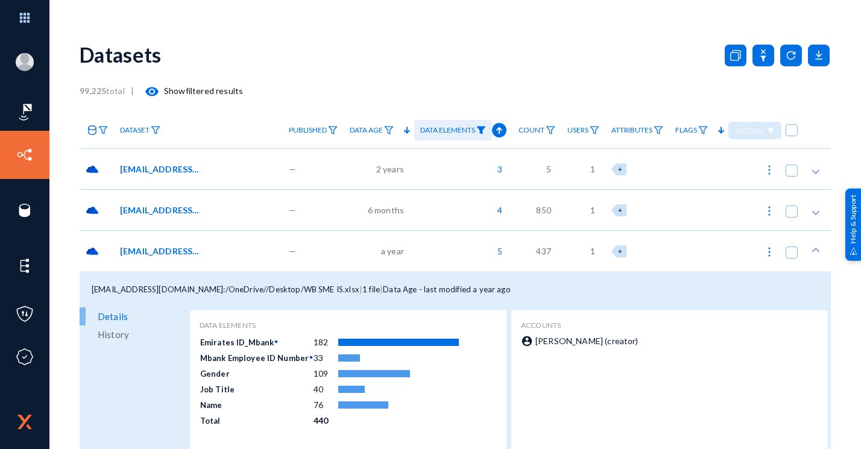
click at [190, 257] on div "[EMAIL_ADDRESS][DOMAIN_NAME]:/OneDrive//Desktop/WB SME IS.xlsx" at bounding box center [198, 250] width 169 height 41
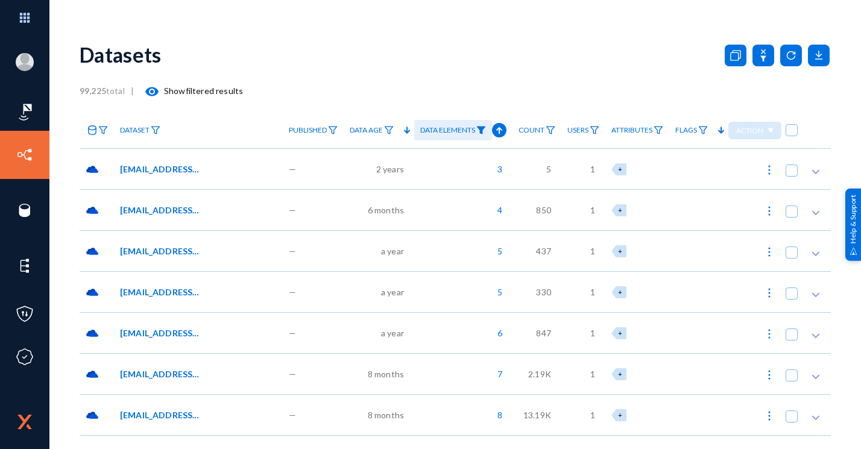
scroll to position [108, 0]
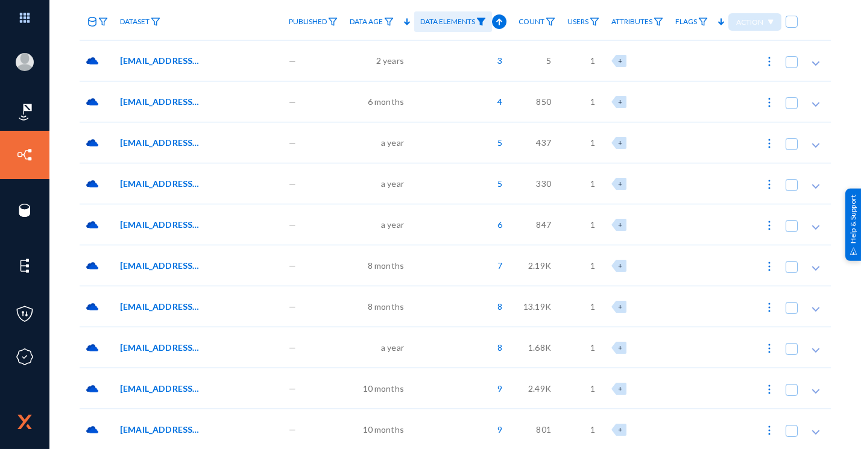
click at [160, 426] on span "[EMAIL_ADDRESS][DOMAIN_NAME]:/OneDrive//Desktop/Outsource Hiring.xlsx" at bounding box center [160, 429] width 81 height 13
click at [169, 259] on span "[EMAIL_ADDRESS][DOMAIN_NAME]:/OneDrive//Final 2024 2025 Bonus Incentive Payment…" at bounding box center [160, 265] width 81 height 13
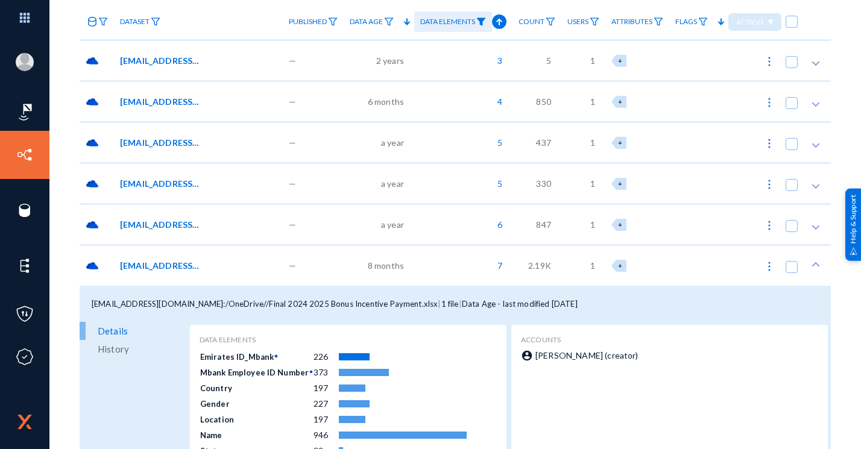
click at [169, 259] on span "[EMAIL_ADDRESS][DOMAIN_NAME]:/OneDrive//Final 2024 2025 Bonus Incentive Payment…" at bounding box center [160, 265] width 81 height 13
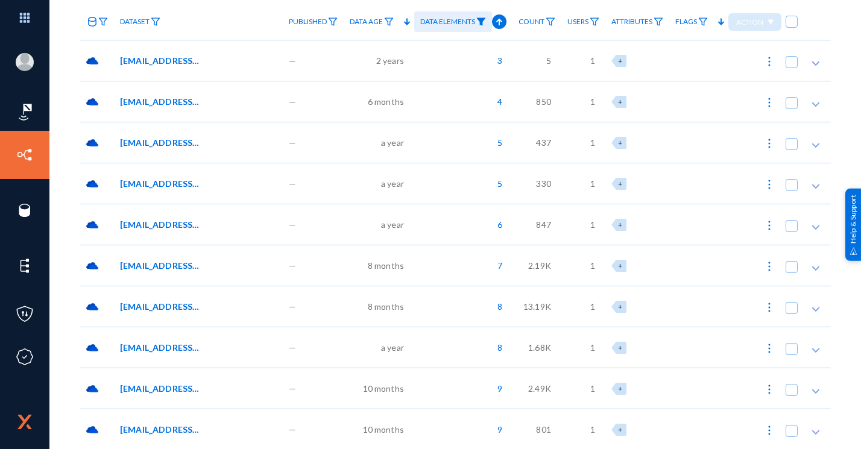
click at [195, 57] on span "[EMAIL_ADDRESS][DOMAIN_NAME]:/OneDrive//Desktop/wORK/HR docs/Employee Informati…" at bounding box center [160, 60] width 81 height 13
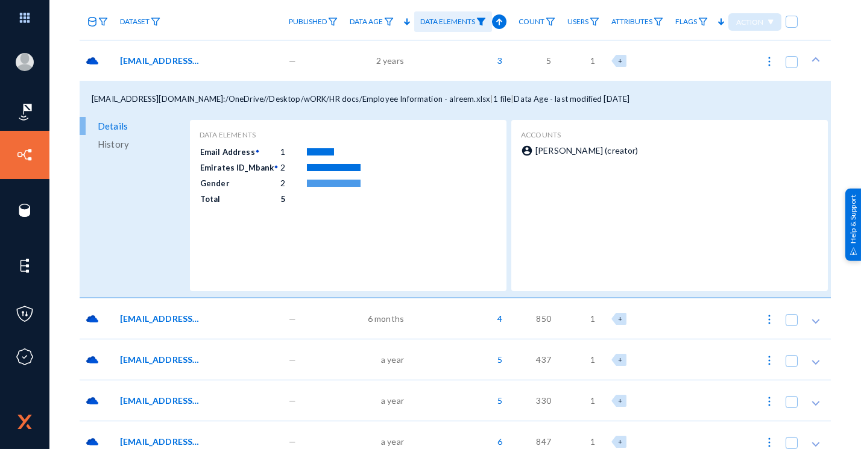
click at [195, 57] on span "[EMAIL_ADDRESS][DOMAIN_NAME]:/OneDrive//Desktop/wORK/HR docs/Employee Informati…" at bounding box center [160, 60] width 81 height 13
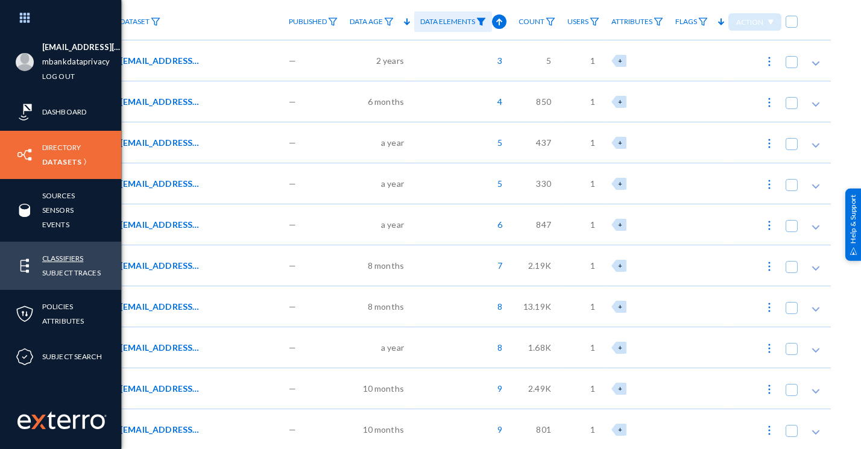
click at [63, 259] on link "Classifiers" at bounding box center [62, 258] width 41 height 14
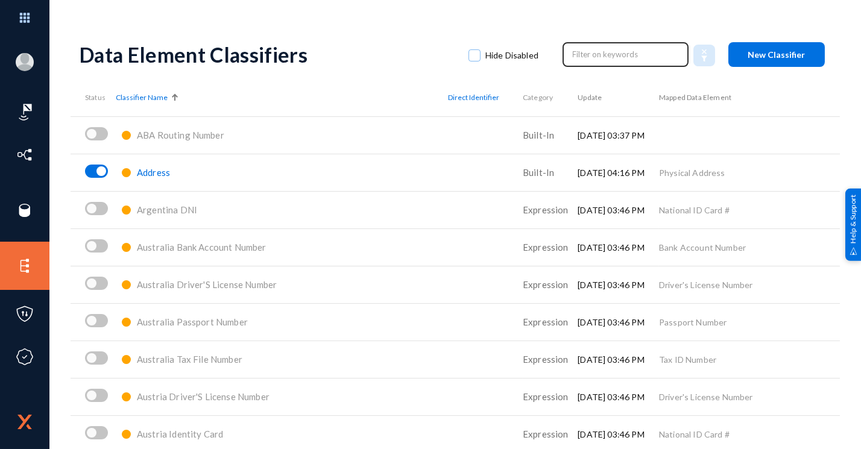
click at [603, 55] on input "text" at bounding box center [626, 54] width 106 height 18
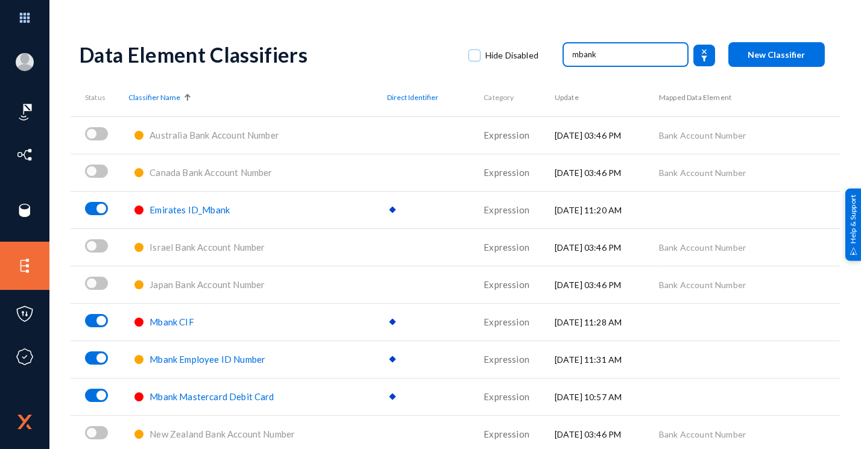
type input "mbank"
click at [240, 391] on span "Mbank Mastercard Debit Card" at bounding box center [211, 396] width 124 height 11
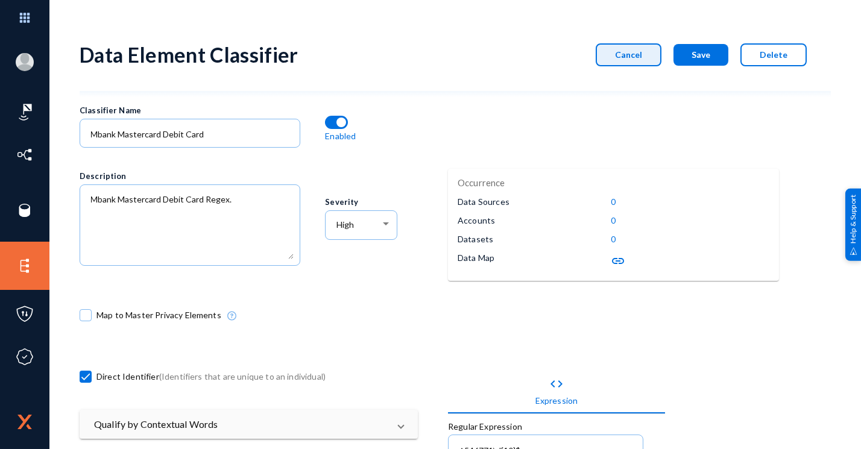
click at [647, 60] on button "Cancel" at bounding box center [628, 54] width 66 height 23
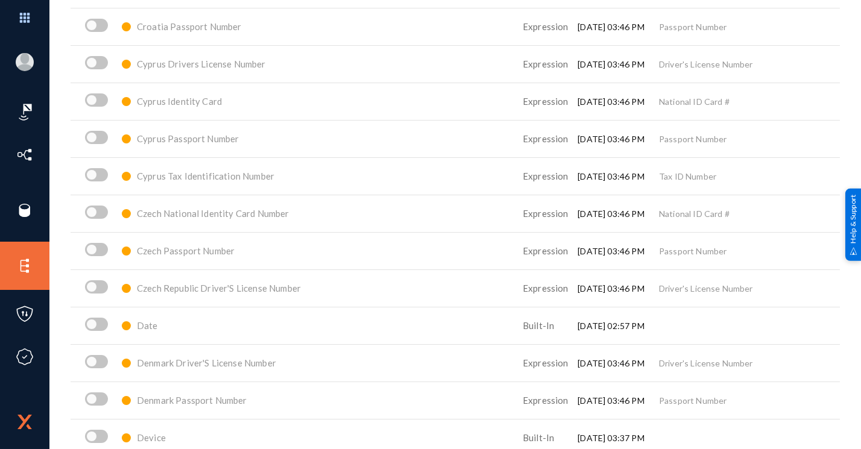
scroll to position [1246, 0]
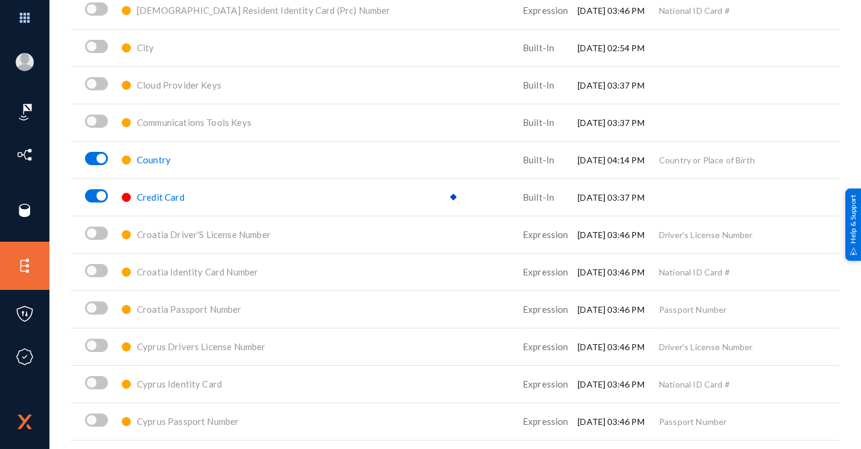
click at [183, 193] on span "Credit Card" at bounding box center [161, 197] width 48 height 11
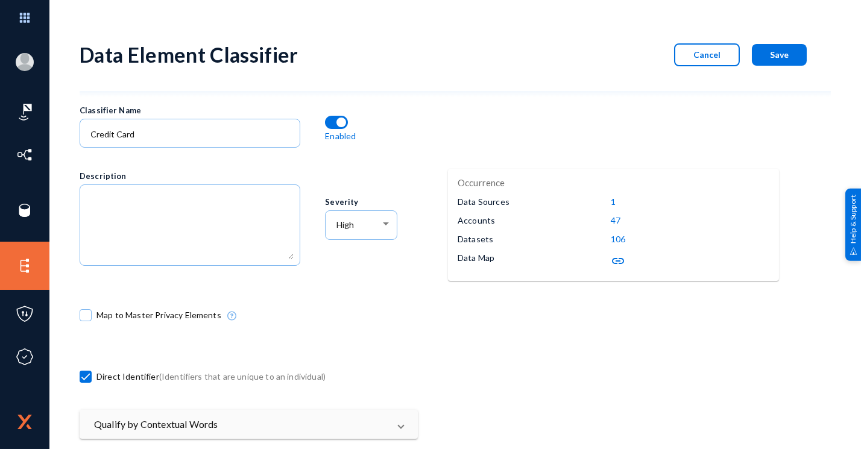
click at [618, 257] on mat-icon "link" at bounding box center [618, 261] width 14 height 14
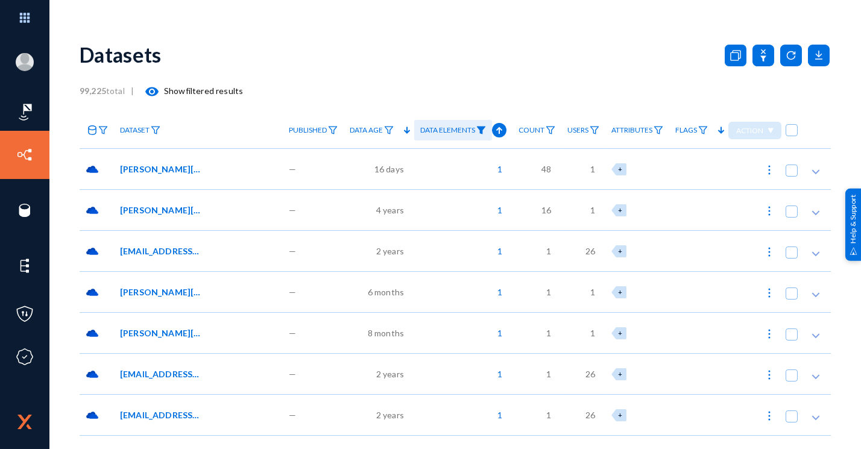
click at [184, 178] on div "[PERSON_NAME][EMAIL_ADDRESS][DOMAIN_NAME]:/OneDrive//Microsoft Copilot Chat Fil…" at bounding box center [198, 168] width 169 height 41
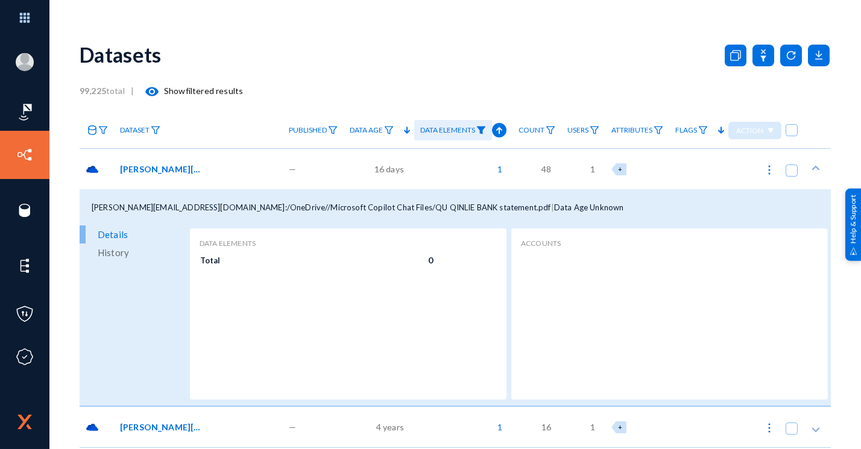
click at [180, 175] on div "[PERSON_NAME][EMAIL_ADDRESS][DOMAIN_NAME]:/OneDrive//Microsoft Copilot Chat Fil…" at bounding box center [198, 168] width 169 height 41
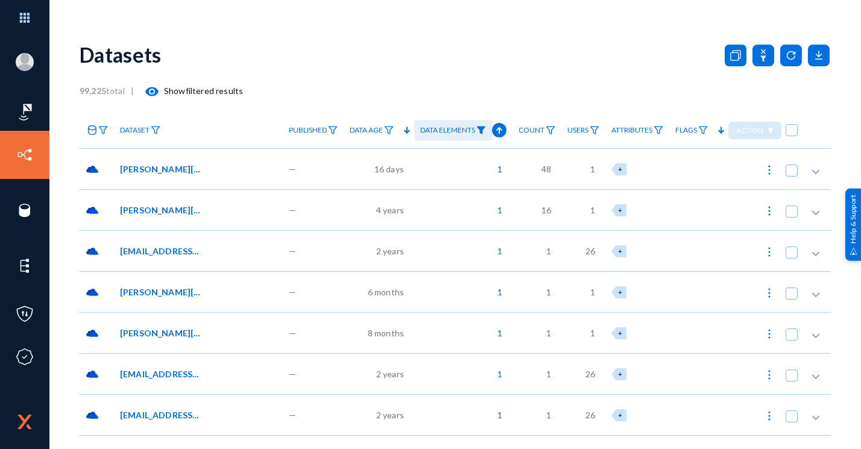
click at [180, 175] on div "[PERSON_NAME][EMAIL_ADDRESS][DOMAIN_NAME]:/OneDrive//Microsoft Copilot Chat Fil…" at bounding box center [198, 168] width 169 height 41
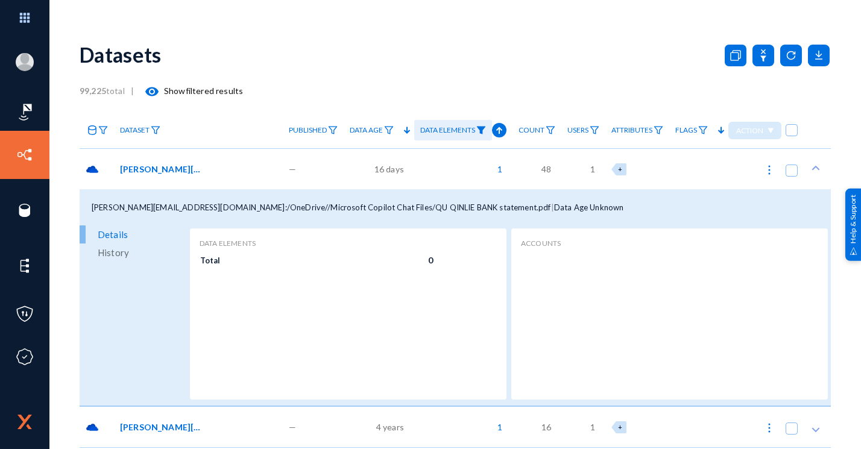
click at [180, 175] on div "[PERSON_NAME][EMAIL_ADDRESS][DOMAIN_NAME]:/OneDrive//Microsoft Copilot Chat Fil…" at bounding box center [198, 168] width 169 height 41
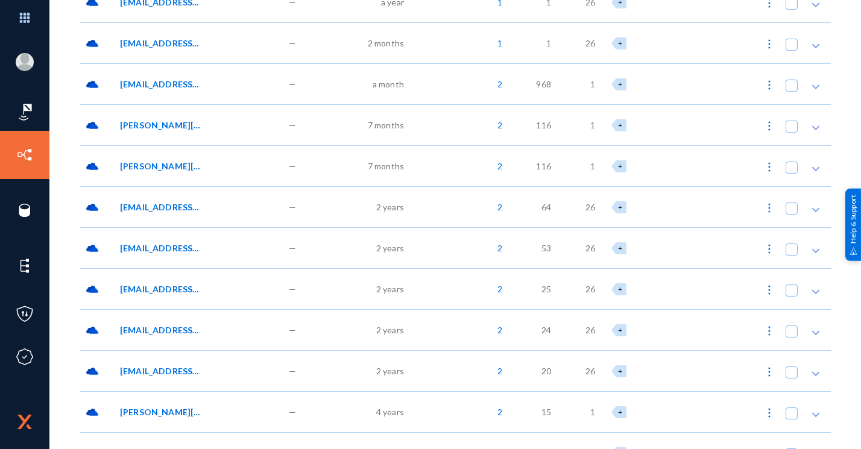
scroll to position [916, 0]
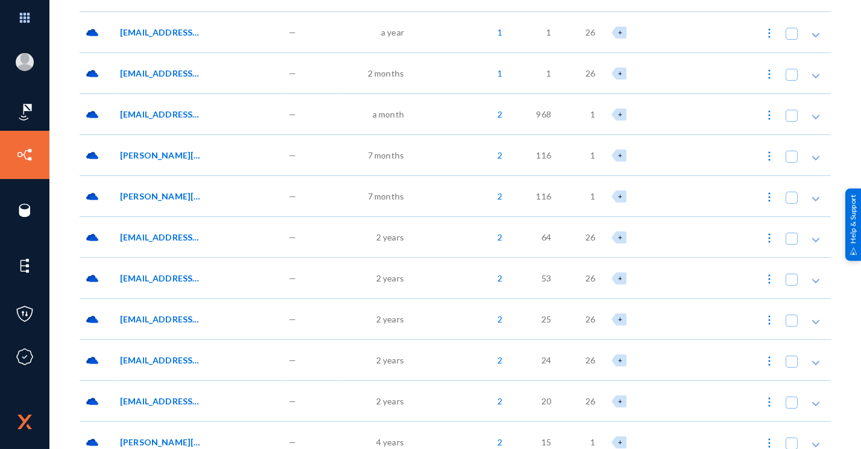
click at [169, 161] on div "[PERSON_NAME][EMAIL_ADDRESS][PERSON_NAME][DOMAIN_NAME]:/OneDrive//[PERSON_NAME]…" at bounding box center [198, 154] width 169 height 41
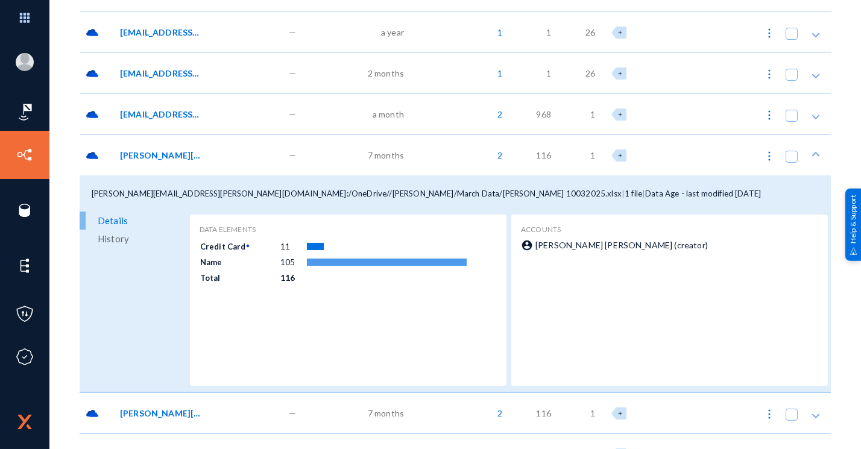
click at [171, 142] on div "[PERSON_NAME][EMAIL_ADDRESS][PERSON_NAME][DOMAIN_NAME]:/OneDrive//[PERSON_NAME]…" at bounding box center [198, 154] width 169 height 41
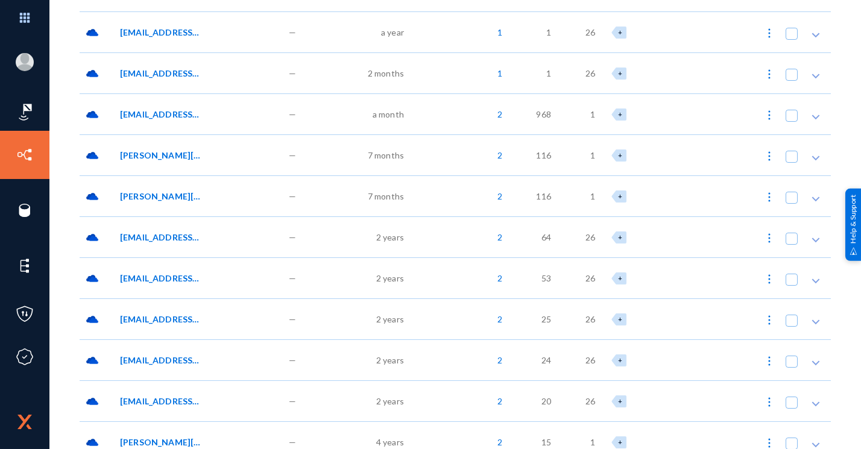
click at [172, 120] on div "[EMAIL_ADDRESS][DOMAIN_NAME]:/OneDrive//FATCA & CRS/Closed Accounts.xls" at bounding box center [198, 113] width 169 height 41
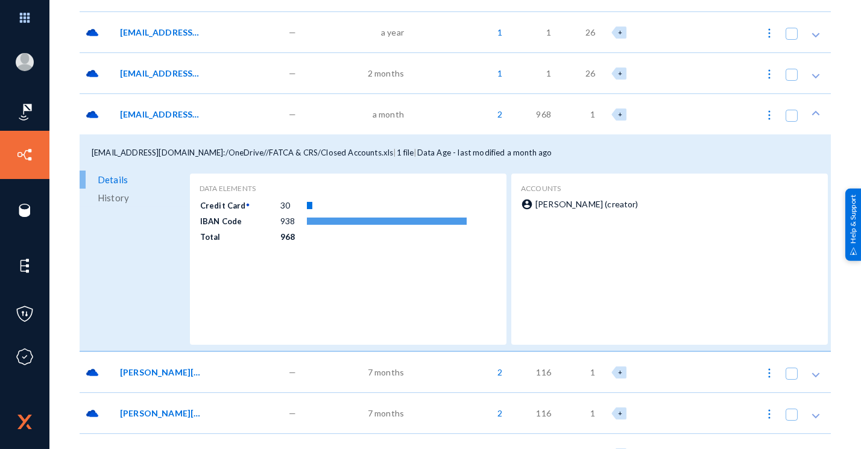
click at [172, 120] on div "[EMAIL_ADDRESS][DOMAIN_NAME]:/OneDrive//FATCA & CRS/Closed Accounts.xls" at bounding box center [198, 113] width 169 height 41
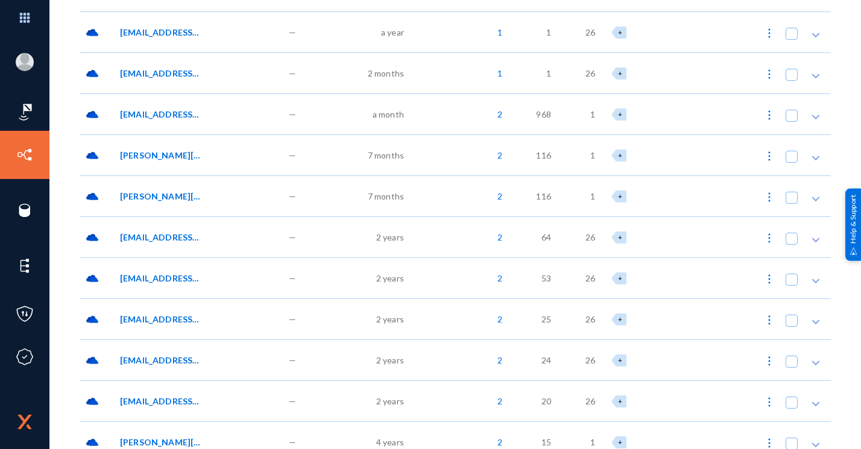
click at [167, 155] on span "[PERSON_NAME][EMAIL_ADDRESS][PERSON_NAME][DOMAIN_NAME]:/OneDrive//[PERSON_NAME]…" at bounding box center [160, 155] width 81 height 13
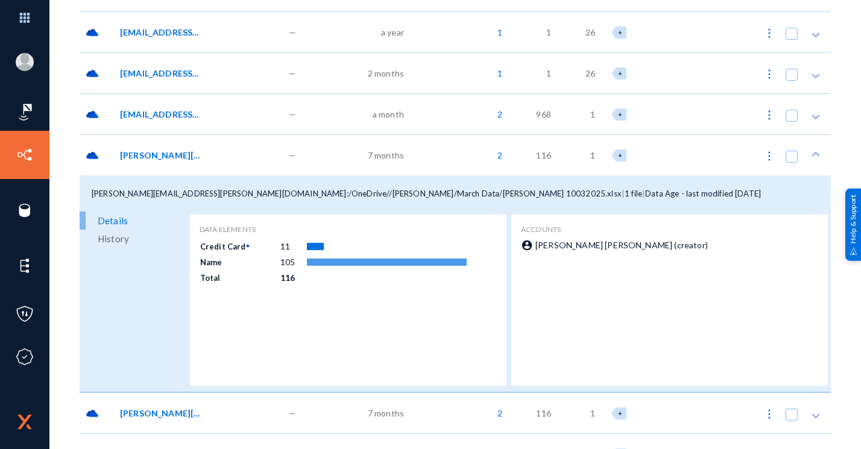
click at [167, 155] on span "[PERSON_NAME][EMAIL_ADDRESS][PERSON_NAME][DOMAIN_NAME]:/OneDrive//[PERSON_NAME]…" at bounding box center [160, 155] width 81 height 13
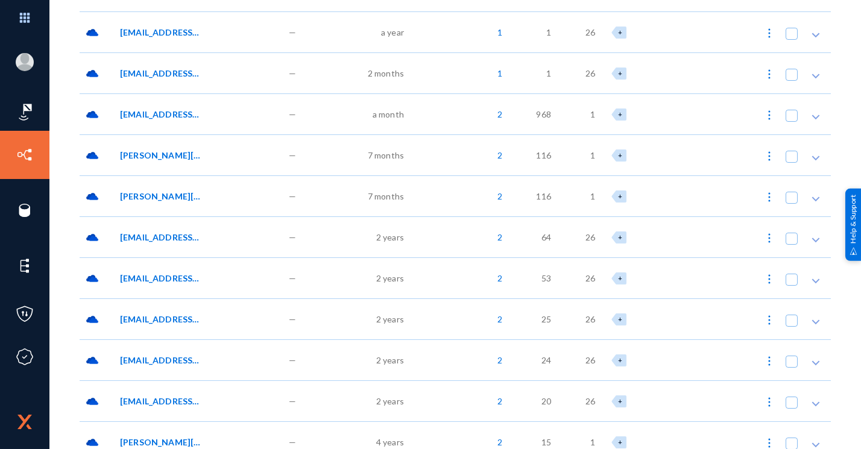
click at [180, 313] on span "[EMAIL_ADDRESS][DOMAIN_NAME]:/OneDrive//Corporate Onboarding Scans/DENPLEX TECH…" at bounding box center [160, 319] width 81 height 13
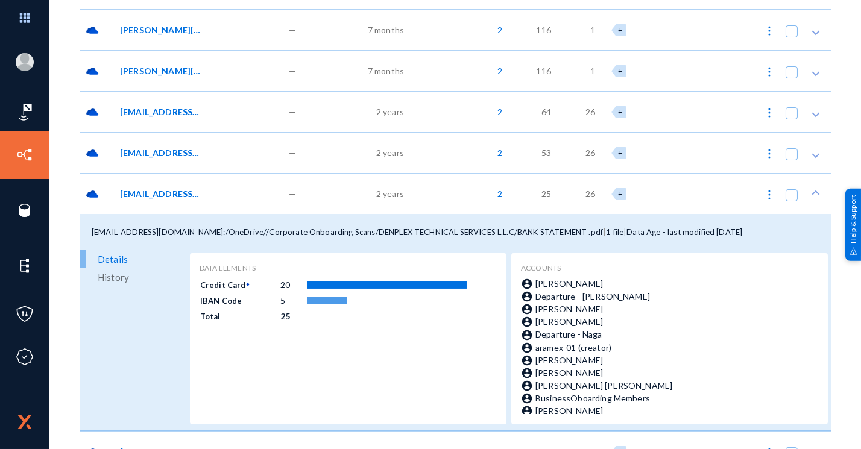
scroll to position [1066, 0]
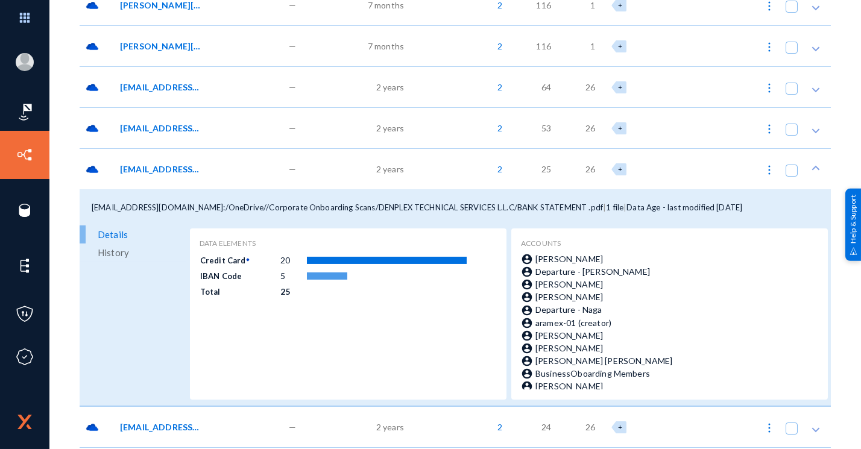
drag, startPoint x: 507, startPoint y: 207, endPoint x: 550, endPoint y: 203, distance: 42.9
click at [550, 203] on span "[EMAIL_ADDRESS][DOMAIN_NAME]:/OneDrive//Corporate Onboarding Scans/DENPLEX TECH…" at bounding box center [347, 208] width 511 height 10
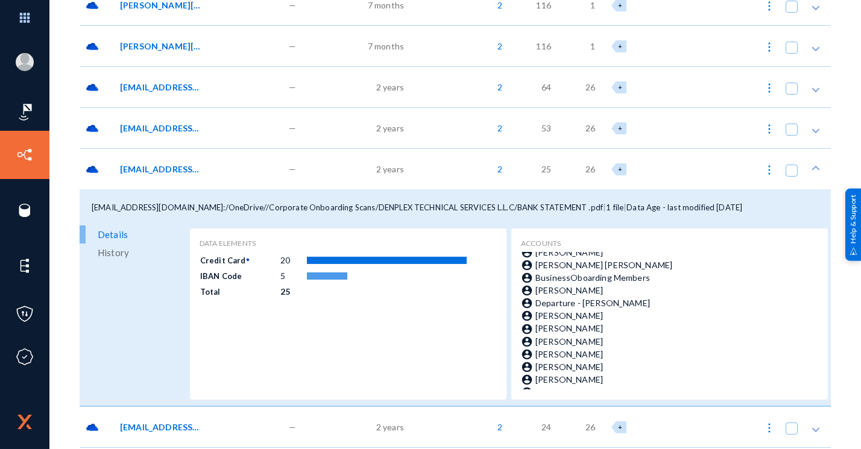
scroll to position [91, 0]
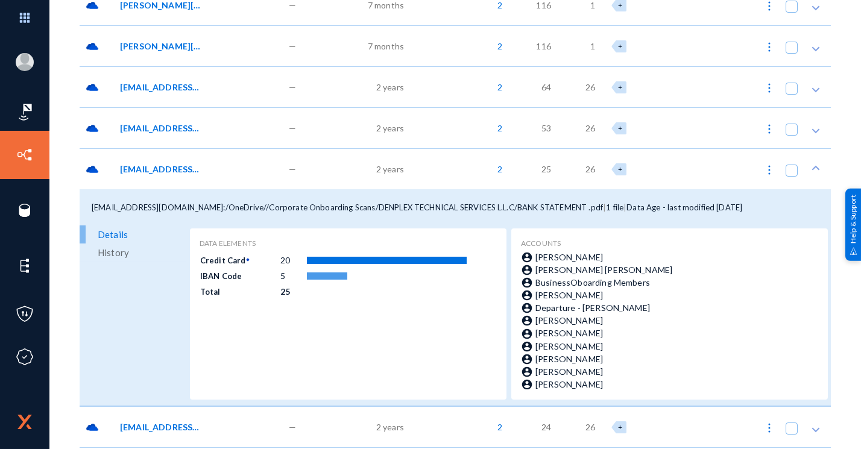
click at [206, 168] on div "[EMAIL_ADDRESS][DOMAIN_NAME]:/OneDrive//Corporate Onboarding Scans/DENPLEX TECH…" at bounding box center [204, 169] width 169 height 13
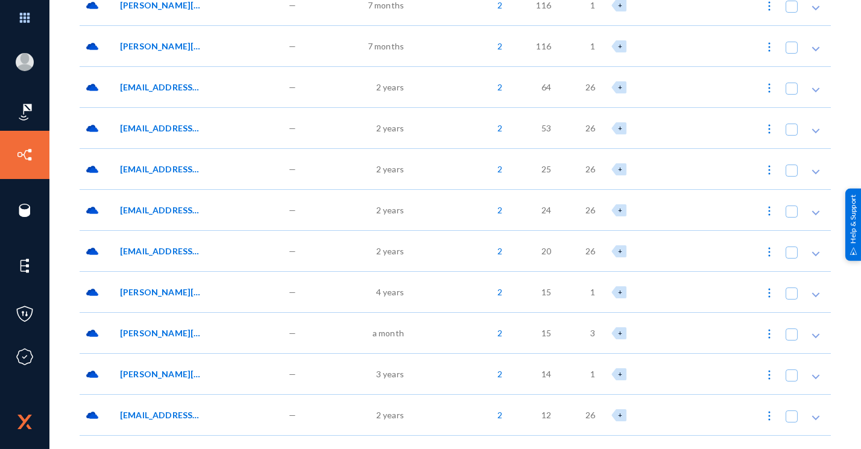
click at [206, 168] on div "[EMAIL_ADDRESS][DOMAIN_NAME]:/OneDrive//Corporate Onboarding Scans/DENPLEX TECH…" at bounding box center [204, 169] width 169 height 13
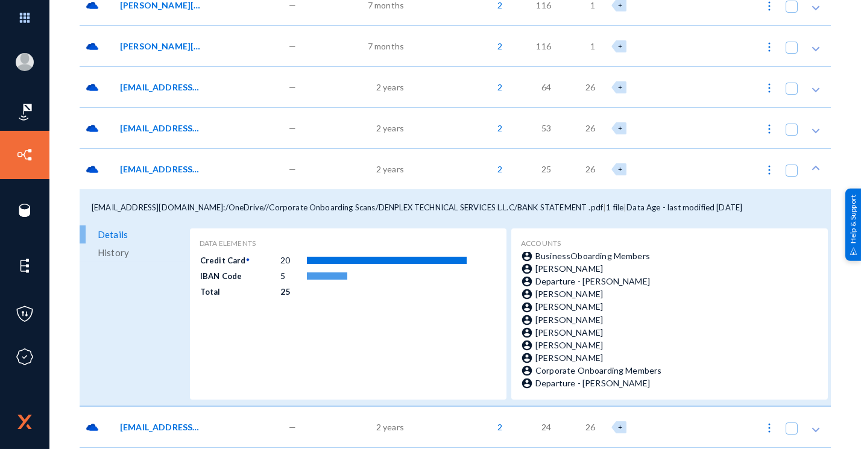
scroll to position [196, 0]
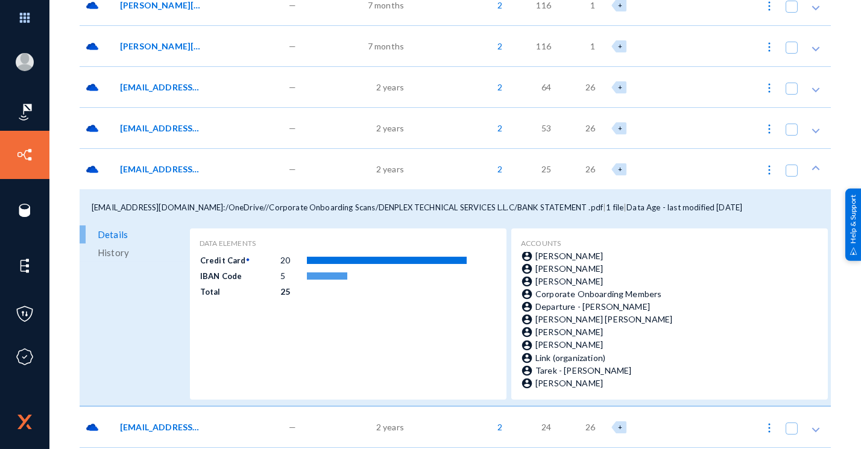
click at [178, 187] on div "[EMAIL_ADDRESS][DOMAIN_NAME]:/OneDrive//Corporate Onboarding Scans/DENPLEX TECH…" at bounding box center [198, 168] width 169 height 41
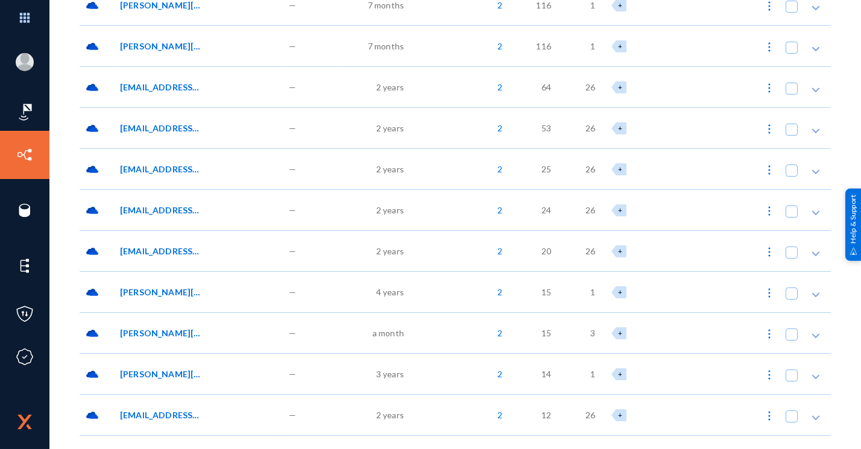
click at [163, 123] on span "[EMAIL_ADDRESS][DOMAIN_NAME]:/OneDrive//Corporate Onboarding Scans/DEERSWAN AUT…" at bounding box center [160, 128] width 81 height 13
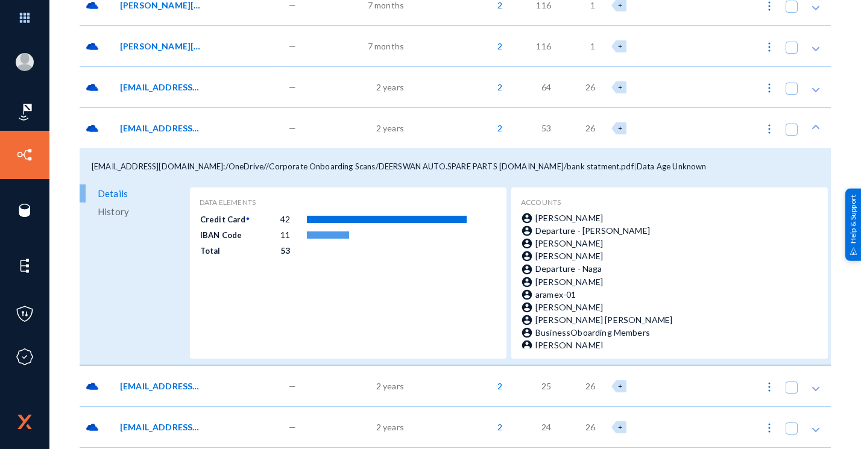
click at [163, 123] on span "[EMAIL_ADDRESS][DOMAIN_NAME]:/OneDrive//Corporate Onboarding Scans/DEERSWAN AUT…" at bounding box center [160, 128] width 81 height 13
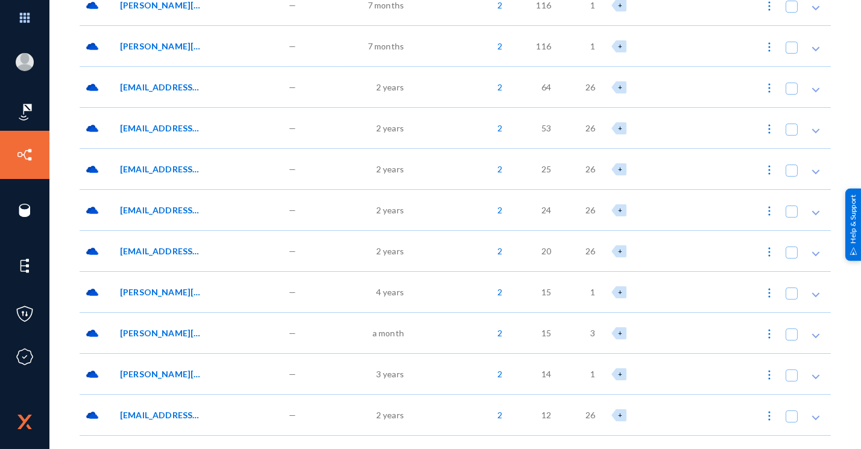
click at [163, 123] on span "[EMAIL_ADDRESS][DOMAIN_NAME]:/OneDrive//Corporate Onboarding Scans/DEERSWAN AUT…" at bounding box center [160, 128] width 81 height 13
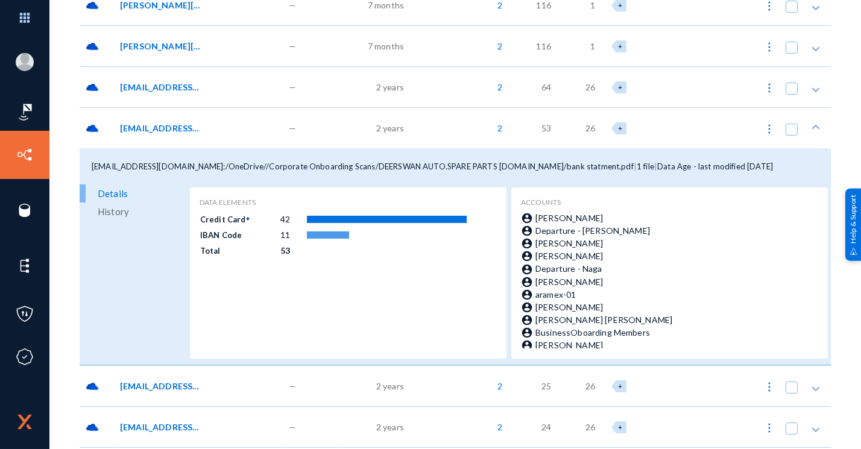
click at [163, 123] on span "[EMAIL_ADDRESS][DOMAIN_NAME]:/OneDrive//Corporate Onboarding Scans/DEERSWAN AUT…" at bounding box center [160, 128] width 81 height 13
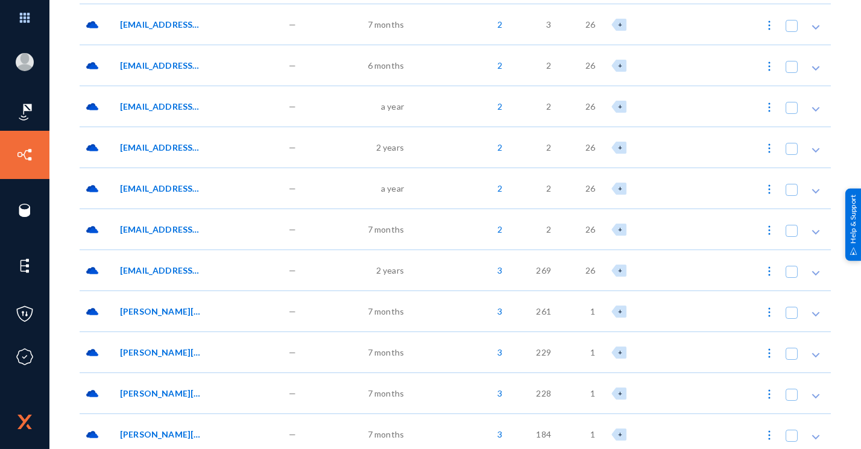
scroll to position [1909, 0]
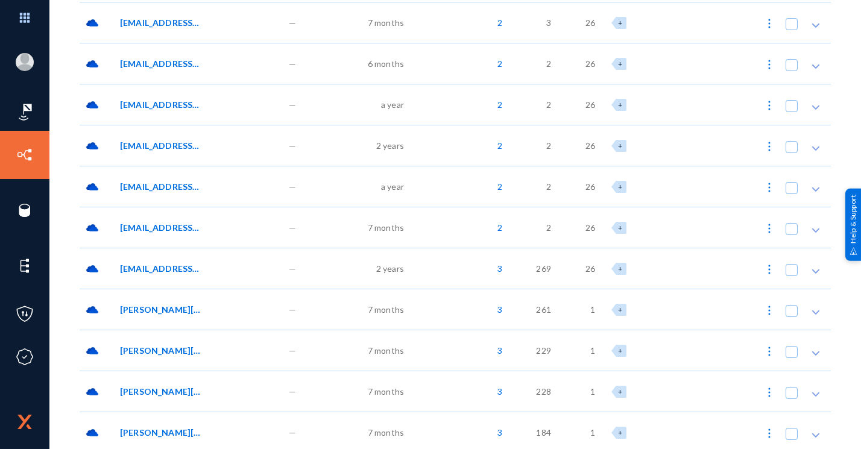
click at [165, 262] on span "[EMAIL_ADDRESS][DOMAIN_NAME]:/OneDrive//Corporate Onboarding Scans/DENPLEX TECH…" at bounding box center [160, 268] width 81 height 13
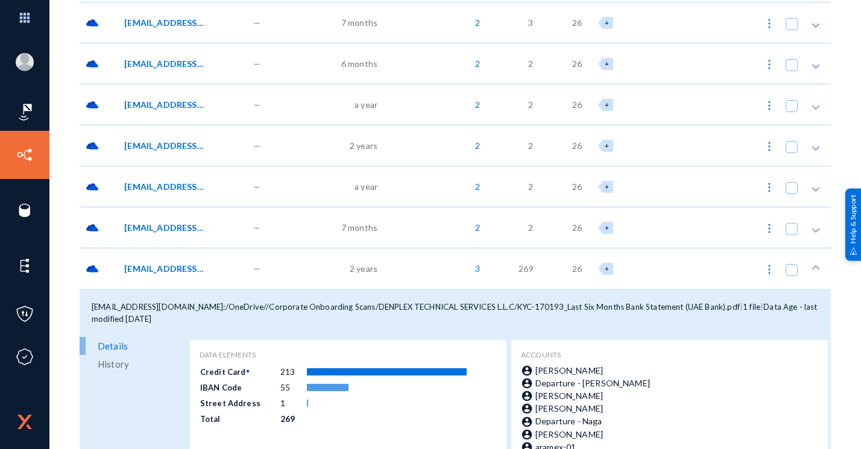
scroll to position [1962, 0]
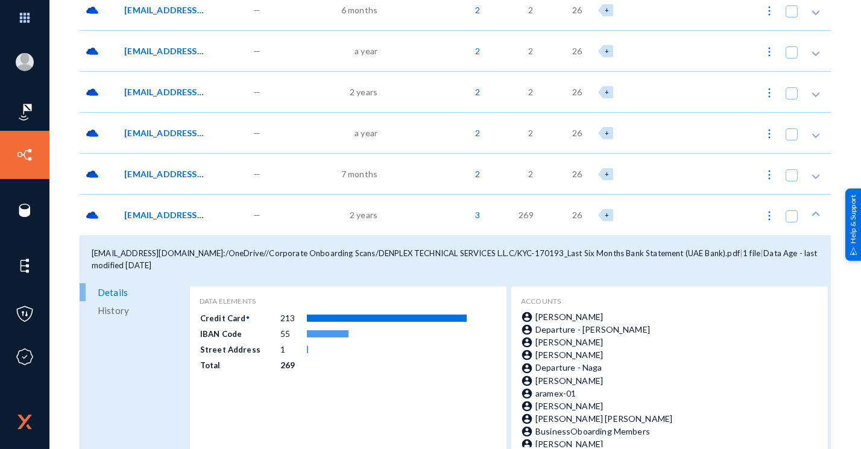
click at [173, 228] on div "[EMAIL_ADDRESS][DOMAIN_NAME]:/OneDrive//Corporate Onboarding Scans/DENPLEX TECH…" at bounding box center [182, 214] width 129 height 41
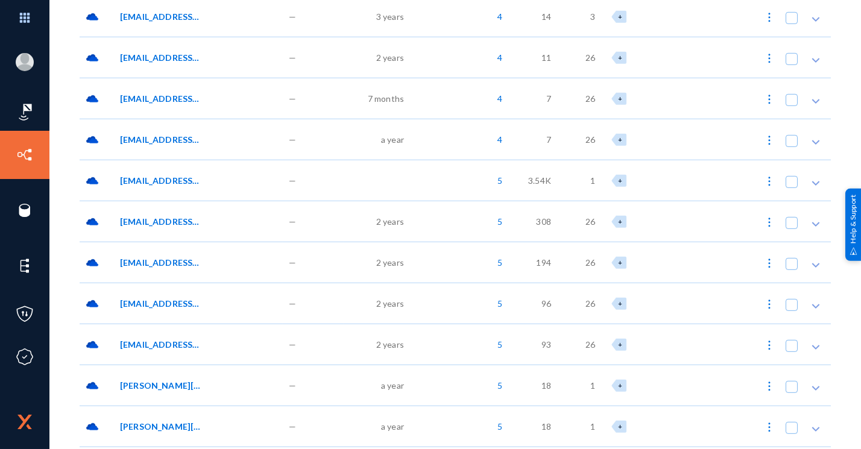
scroll to position [4043, 0]
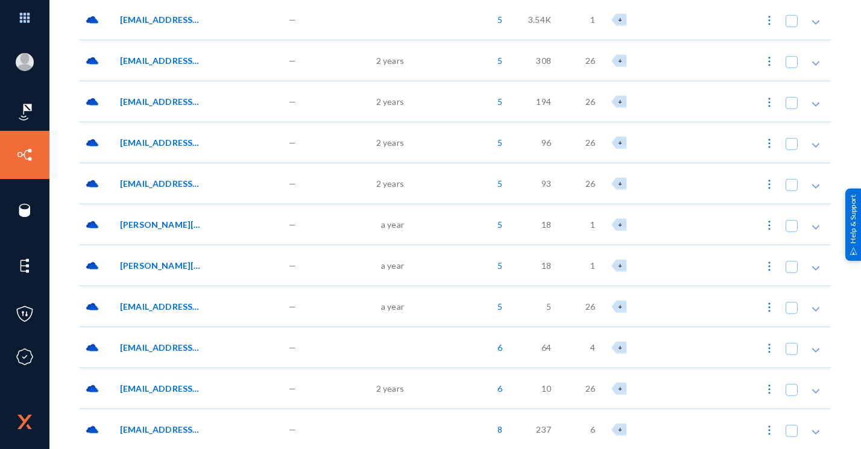
click at [152, 70] on div "[EMAIL_ADDRESS][DOMAIN_NAME]:/OneDrive//Corporate Onboarding Scans/SUDRUS GENER…" at bounding box center [198, 60] width 169 height 41
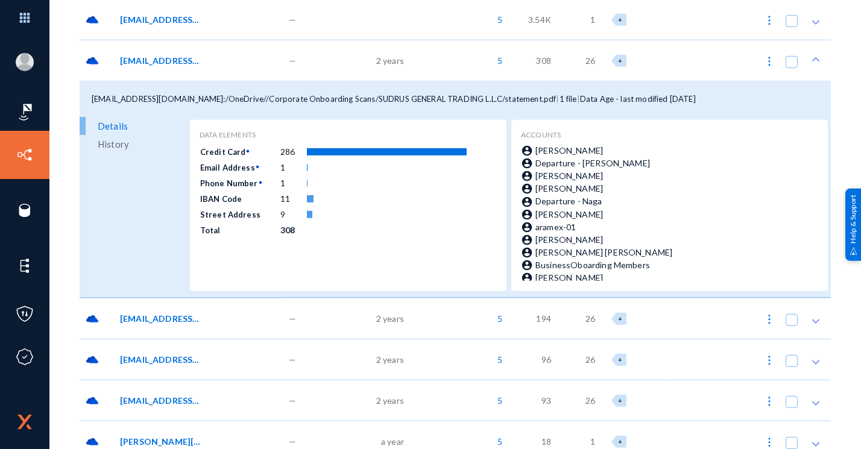
click at [280, 154] on td "286" at bounding box center [293, 152] width 27 height 16
drag, startPoint x: 279, startPoint y: 154, endPoint x: 238, endPoint y: 183, distance: 50.5
click at [238, 183] on td "Phone Number" at bounding box center [239, 182] width 80 height 14
drag, startPoint x: 238, startPoint y: 183, endPoint x: 171, endPoint y: 80, distance: 123.2
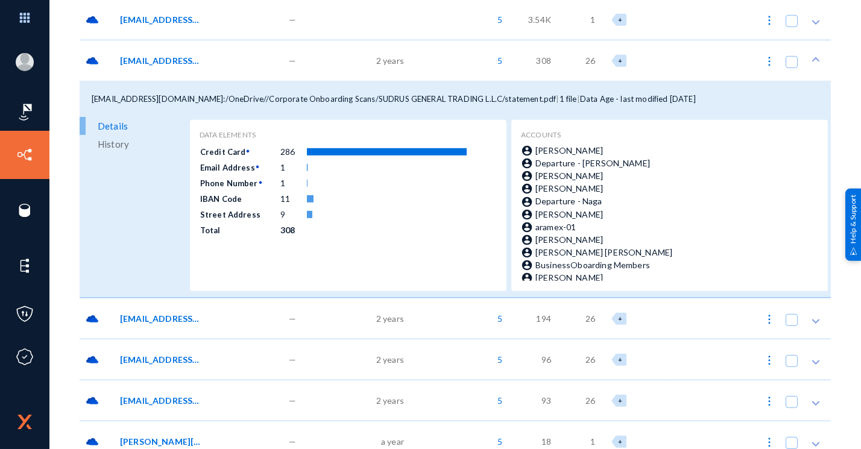
click at [0, 0] on anms-location "[EMAIL_ADDRESS][DOMAIN_NAME]:/OneDrive//Corporate Onboarding Scans/SUDRUS GENER…" at bounding box center [0, 0] width 0 height 0
drag, startPoint x: 171, startPoint y: 80, endPoint x: 229, endPoint y: 109, distance: 65.2
click at [229, 109] on div "[EMAIL_ADDRESS][DOMAIN_NAME]:/OneDrive//Corporate Onboarding Scans/SUDRUS GENER…" at bounding box center [455, 99] width 751 height 36
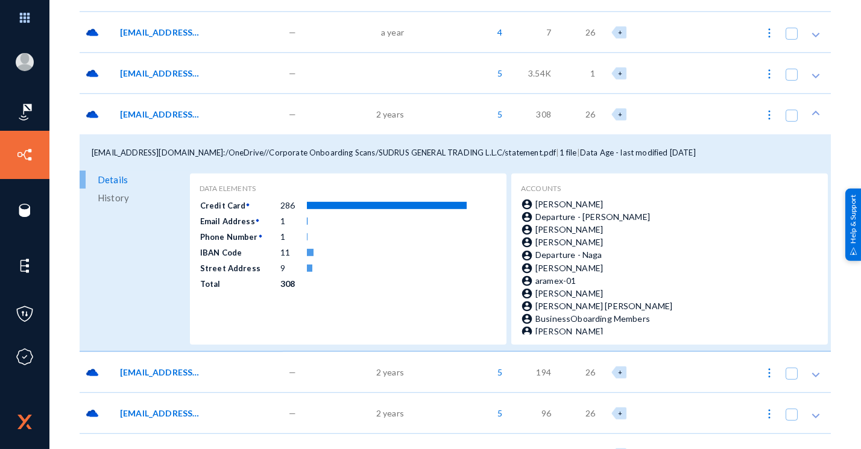
scroll to position [3989, 0]
click at [168, 118] on span "[EMAIL_ADDRESS][DOMAIN_NAME]:/OneDrive//Corporate Onboarding Scans/SUDRUS GENER…" at bounding box center [160, 114] width 81 height 13
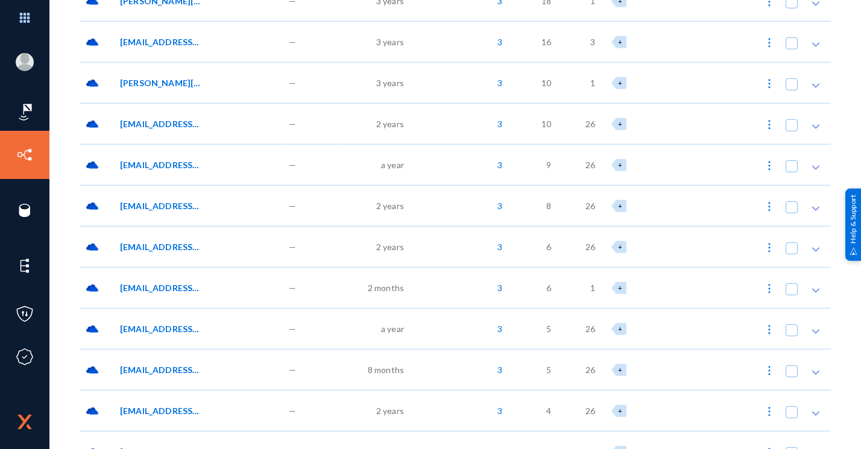
scroll to position [3035, 0]
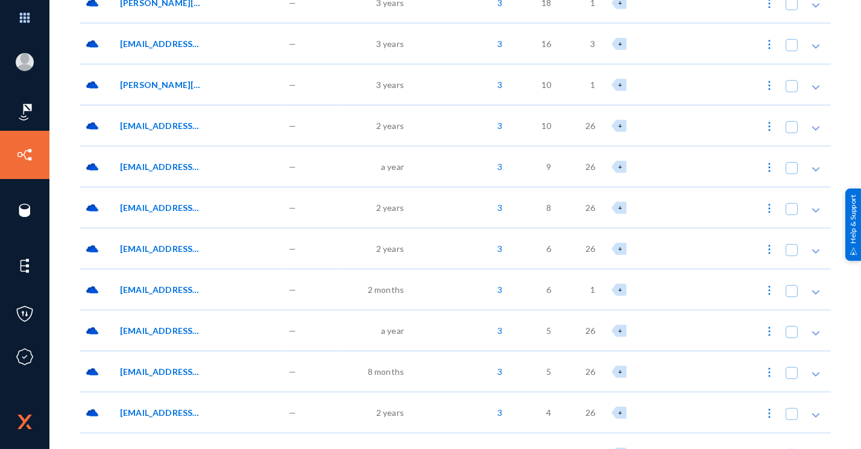
drag, startPoint x: 148, startPoint y: 115, endPoint x: 122, endPoint y: 125, distance: 27.9
click at [122, 125] on span "[EMAIL_ADDRESS][DOMAIN_NAME]:/OneDrive//Corporate Onboarding Scans/BLUE OCEAN C…" at bounding box center [160, 125] width 81 height 13
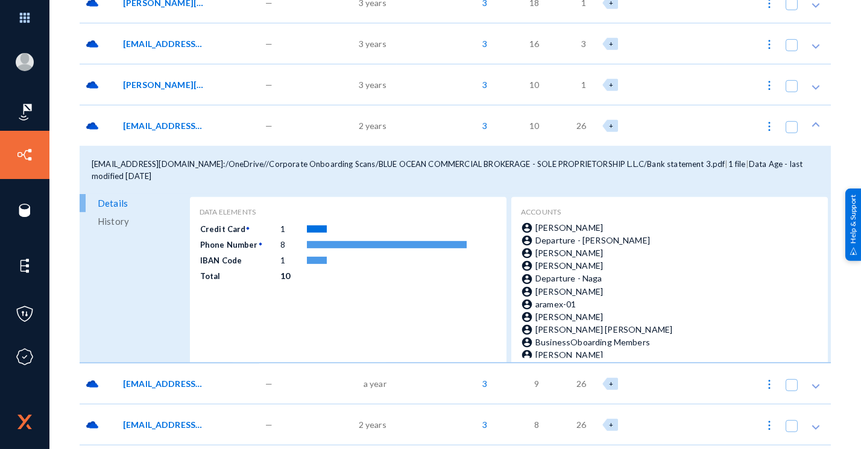
click at [123, 125] on span "[EMAIL_ADDRESS][DOMAIN_NAME]:/OneDrive//Corporate Onboarding Scans/BLUE OCEAN C…" at bounding box center [163, 125] width 81 height 13
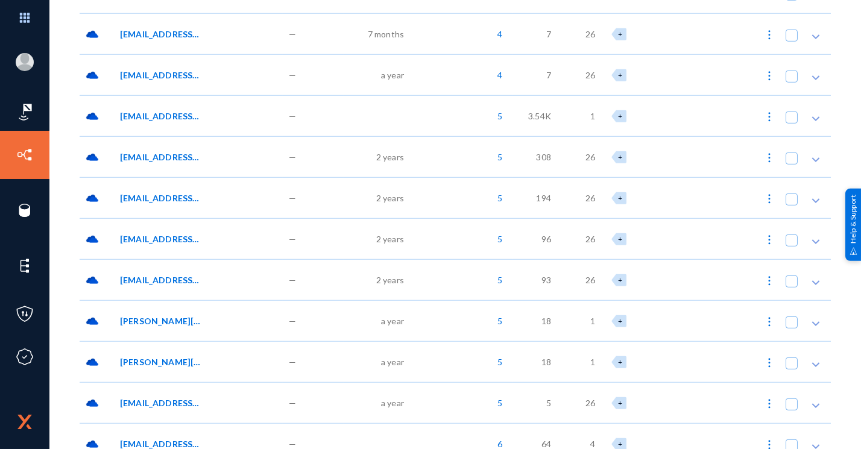
scroll to position [3957, 0]
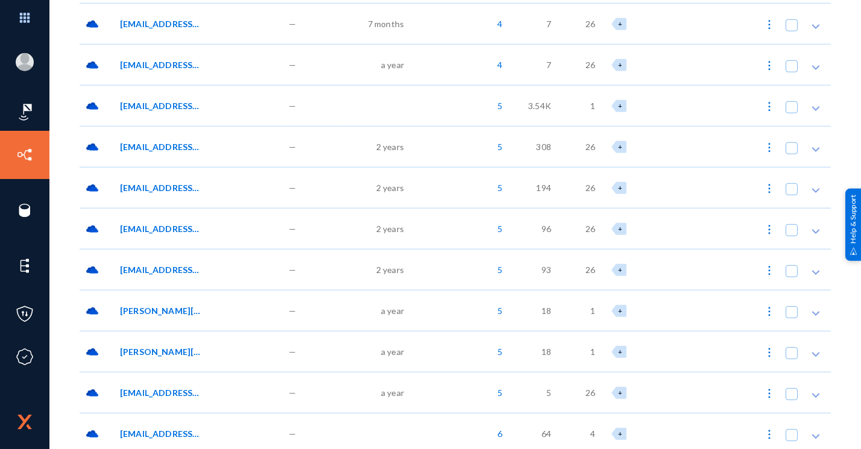
click at [152, 97] on div "[EMAIL_ADDRESS][DOMAIN_NAME]/OneDrive/Desktop/Downloads/Report (*).pdf" at bounding box center [198, 105] width 169 height 41
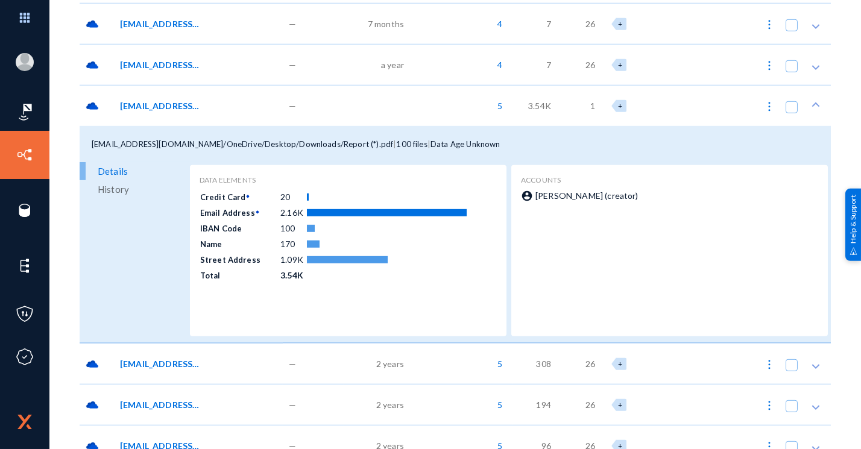
click at [152, 96] on div "[EMAIL_ADDRESS][DOMAIN_NAME]/OneDrive/Desktop/Downloads/Report (*).pdf" at bounding box center [198, 105] width 169 height 41
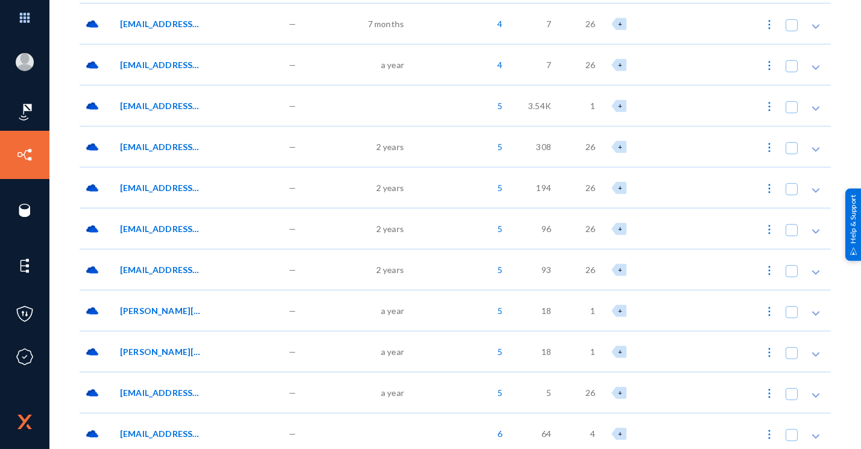
click at [193, 191] on span "[EMAIL_ADDRESS][DOMAIN_NAME]:/OneDrive//Corporate Onboarding Scans/Merge Tech F…" at bounding box center [160, 187] width 81 height 13
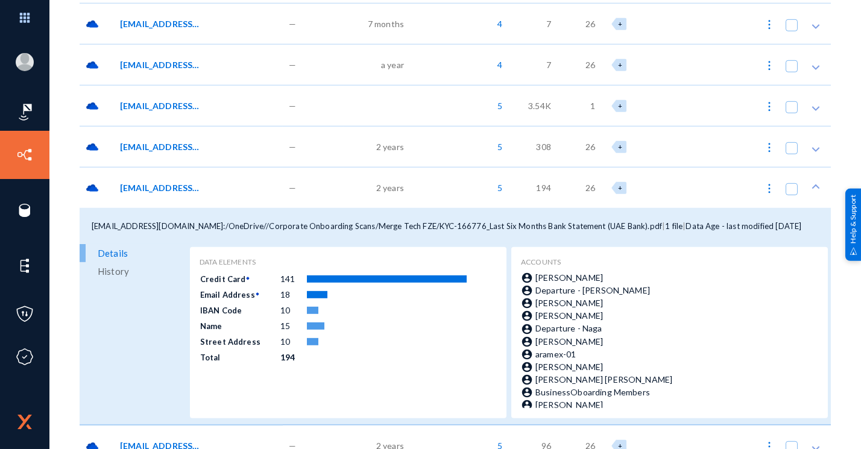
click at [160, 185] on span "[EMAIL_ADDRESS][DOMAIN_NAME]:/OneDrive//Corporate Onboarding Scans/Merge Tech F…" at bounding box center [160, 187] width 81 height 13
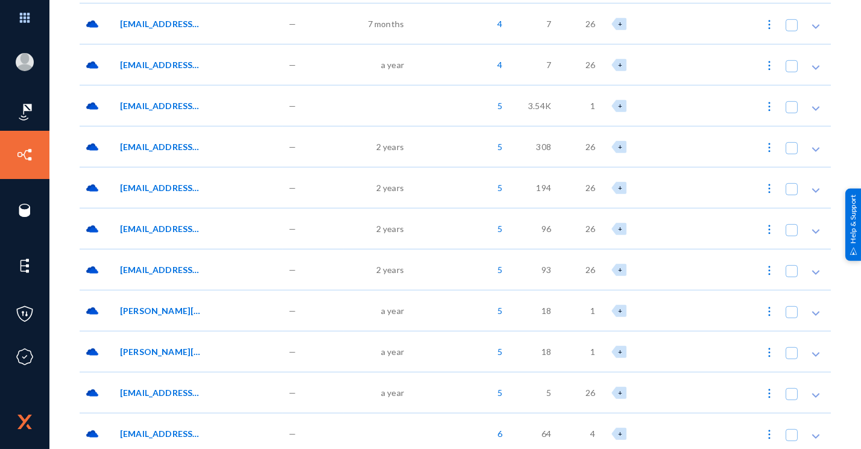
click at [159, 186] on span "[EMAIL_ADDRESS][DOMAIN_NAME]:/OneDrive//Corporate Onboarding Scans/Merge Tech F…" at bounding box center [160, 187] width 81 height 13
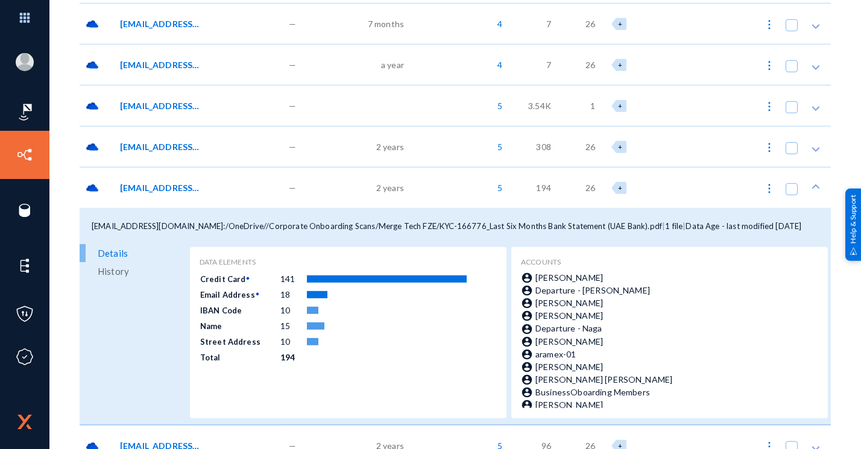
click at [159, 186] on span "[EMAIL_ADDRESS][DOMAIN_NAME]:/OneDrive//Corporate Onboarding Scans/Merge Tech F…" at bounding box center [160, 187] width 81 height 13
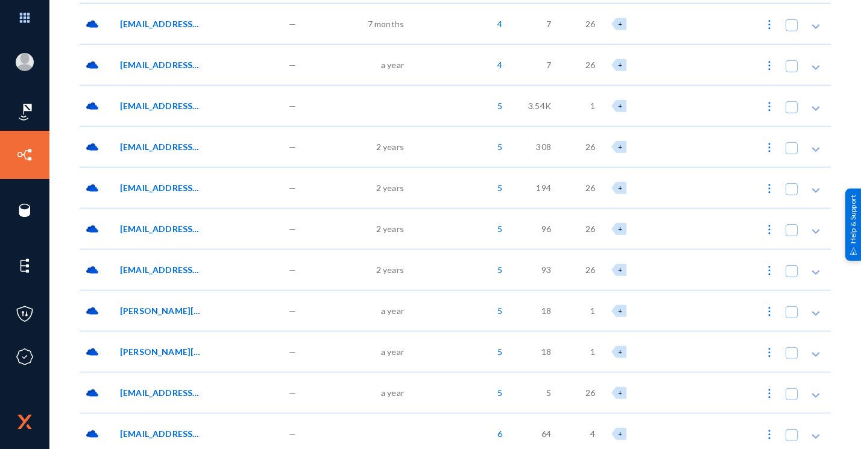
scroll to position [4043, 0]
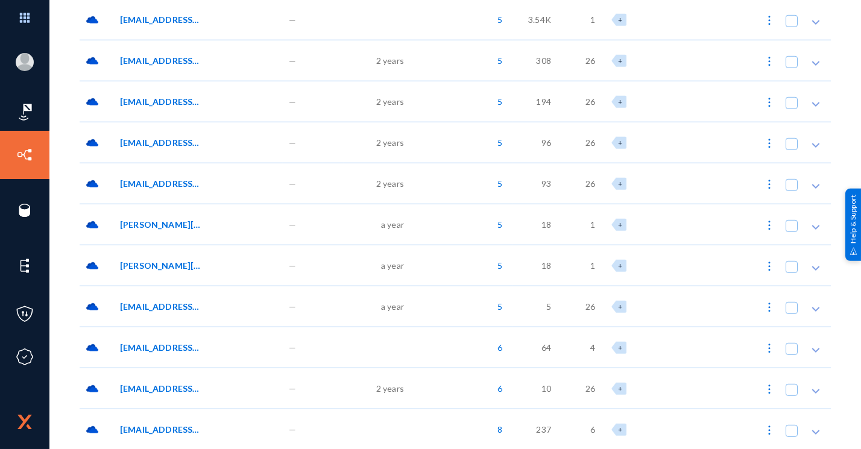
click at [128, 432] on span "[EMAIL_ADDRESS][PERSON_NAME][DOMAIN_NAME]/OneDrive/Microsoft Teams Chat Files/d…" at bounding box center [160, 429] width 81 height 13
click at [176, 425] on span "[EMAIL_ADDRESS][PERSON_NAME][DOMAIN_NAME]/OneDrive/Microsoft Teams Chat Files/d…" at bounding box center [160, 429] width 81 height 13
click at [182, 430] on span "[EMAIL_ADDRESS][PERSON_NAME][DOMAIN_NAME]/OneDrive/Microsoft Teams Chat Files/d…" at bounding box center [160, 429] width 81 height 13
